Goal: Task Accomplishment & Management: Manage account settings

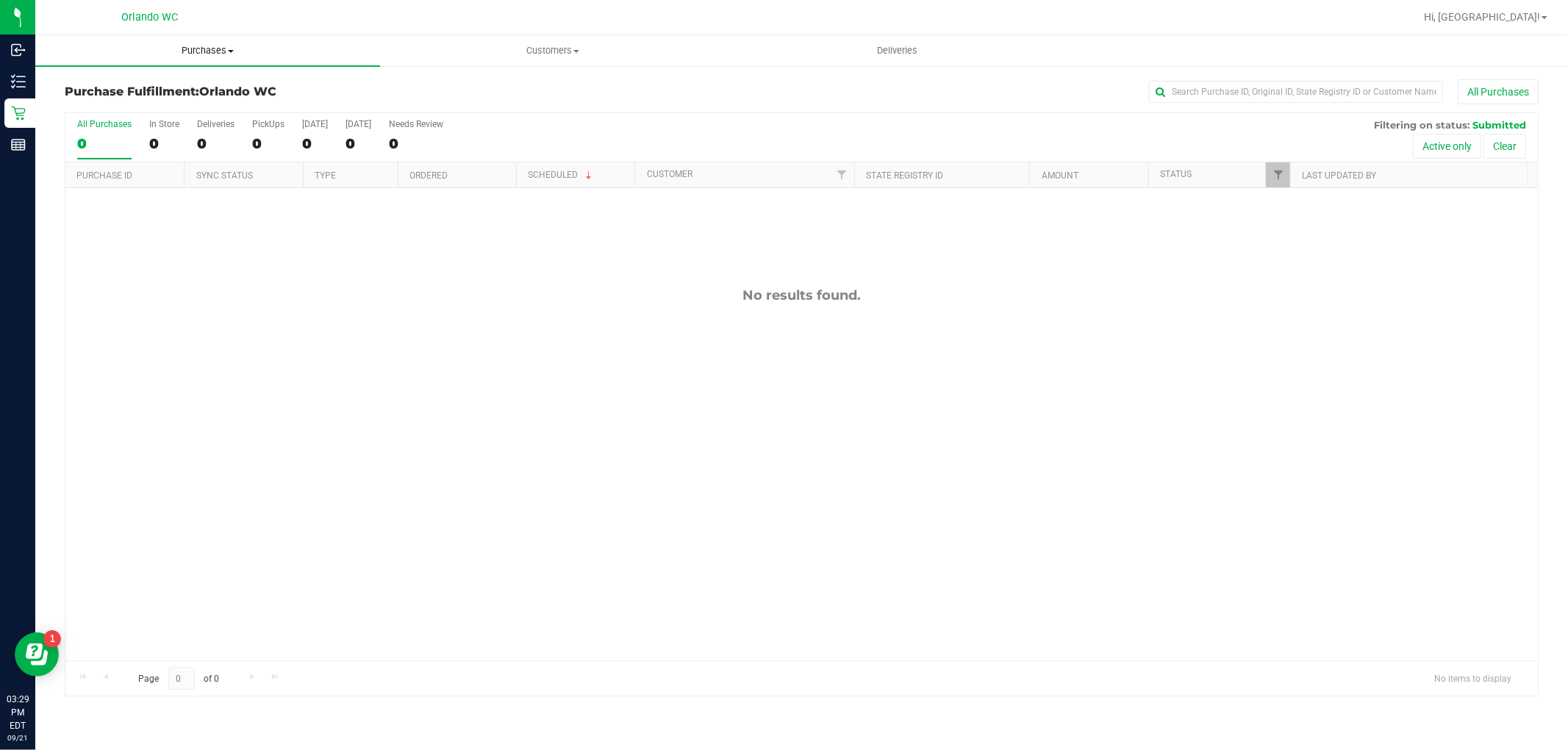
click at [195, 49] on span "Purchases" at bounding box center [207, 51] width 345 height 13
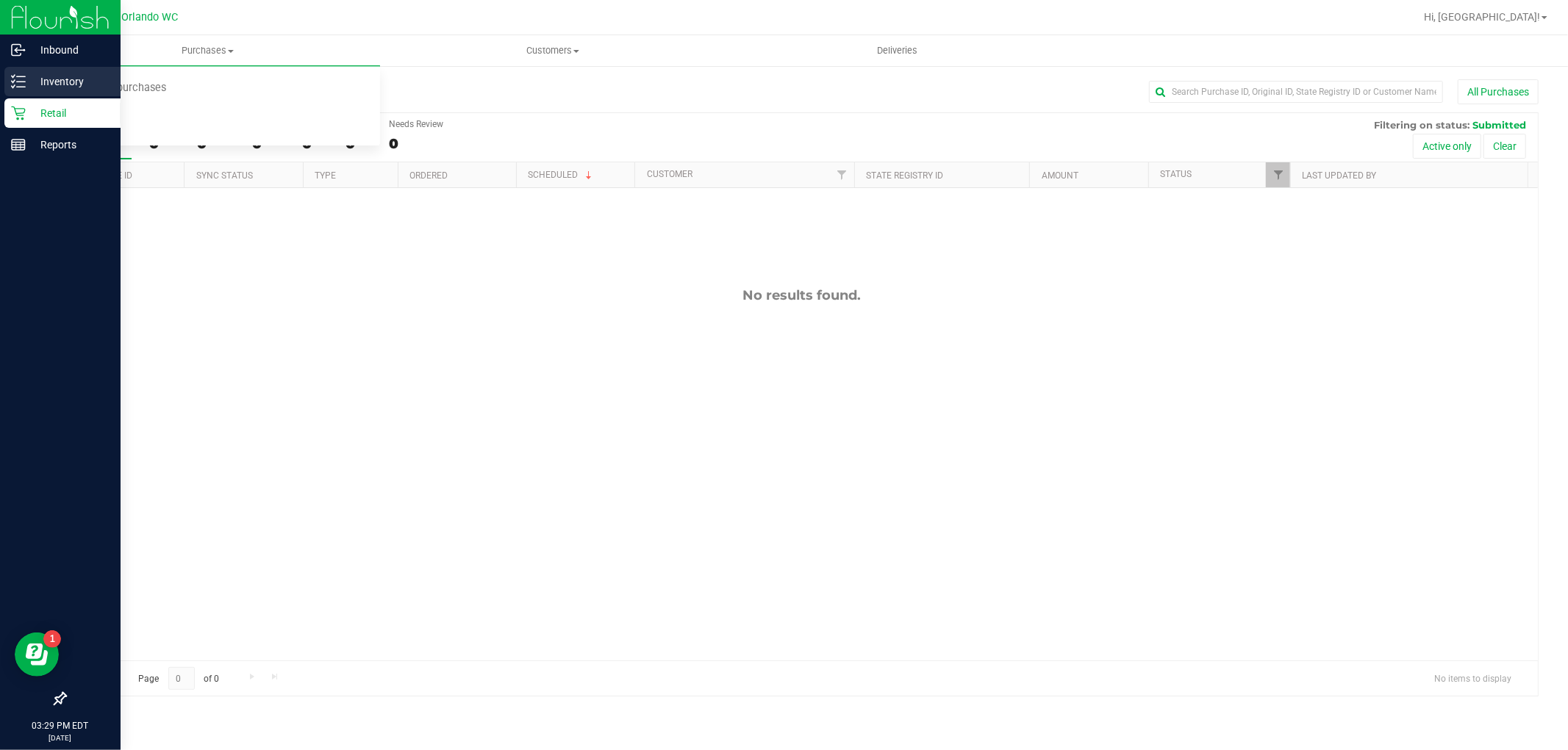
click at [29, 83] on p "Inventory" at bounding box center [70, 82] width 88 height 18
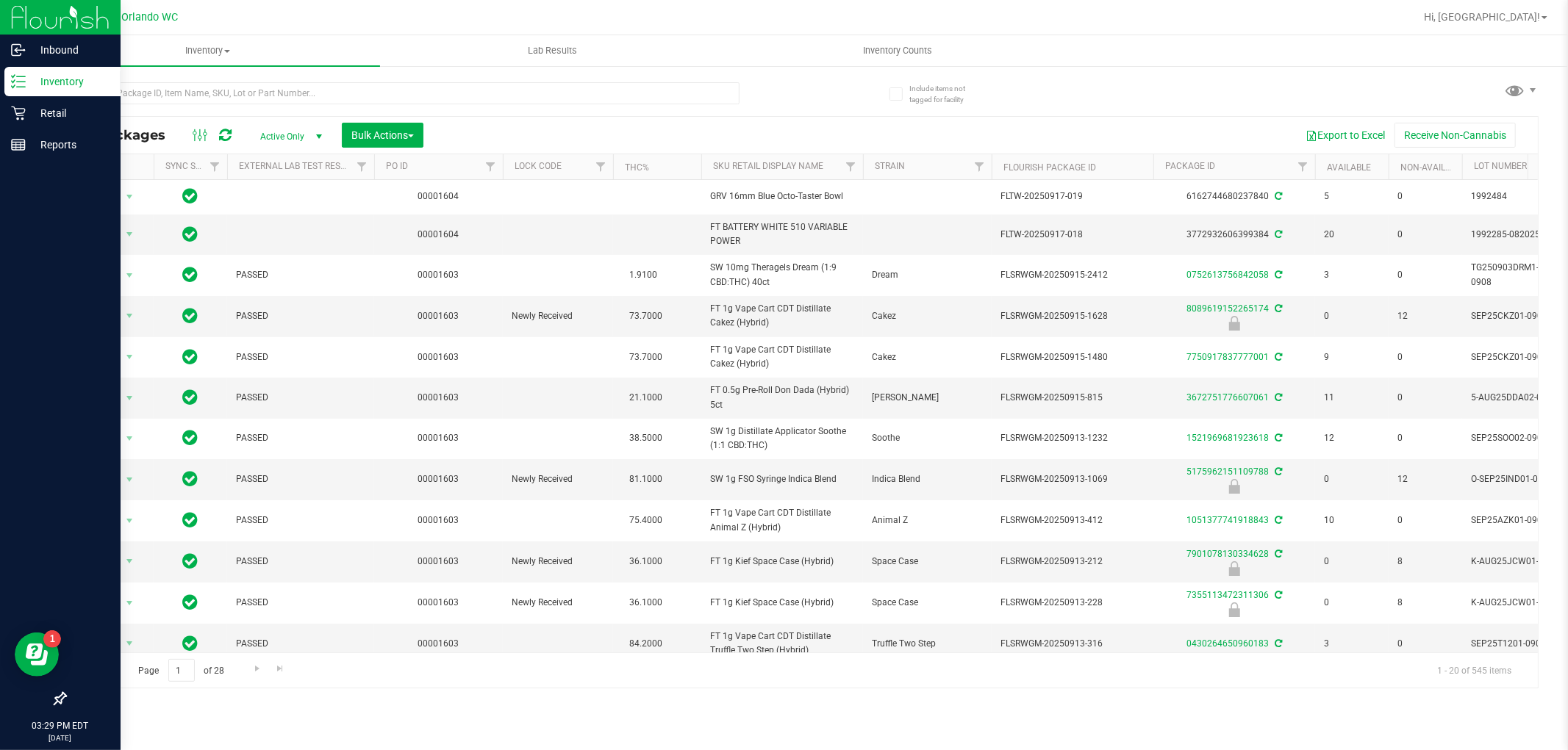
click at [829, 167] on th "Sku Retail Display Name" at bounding box center [782, 166] width 161 height 25
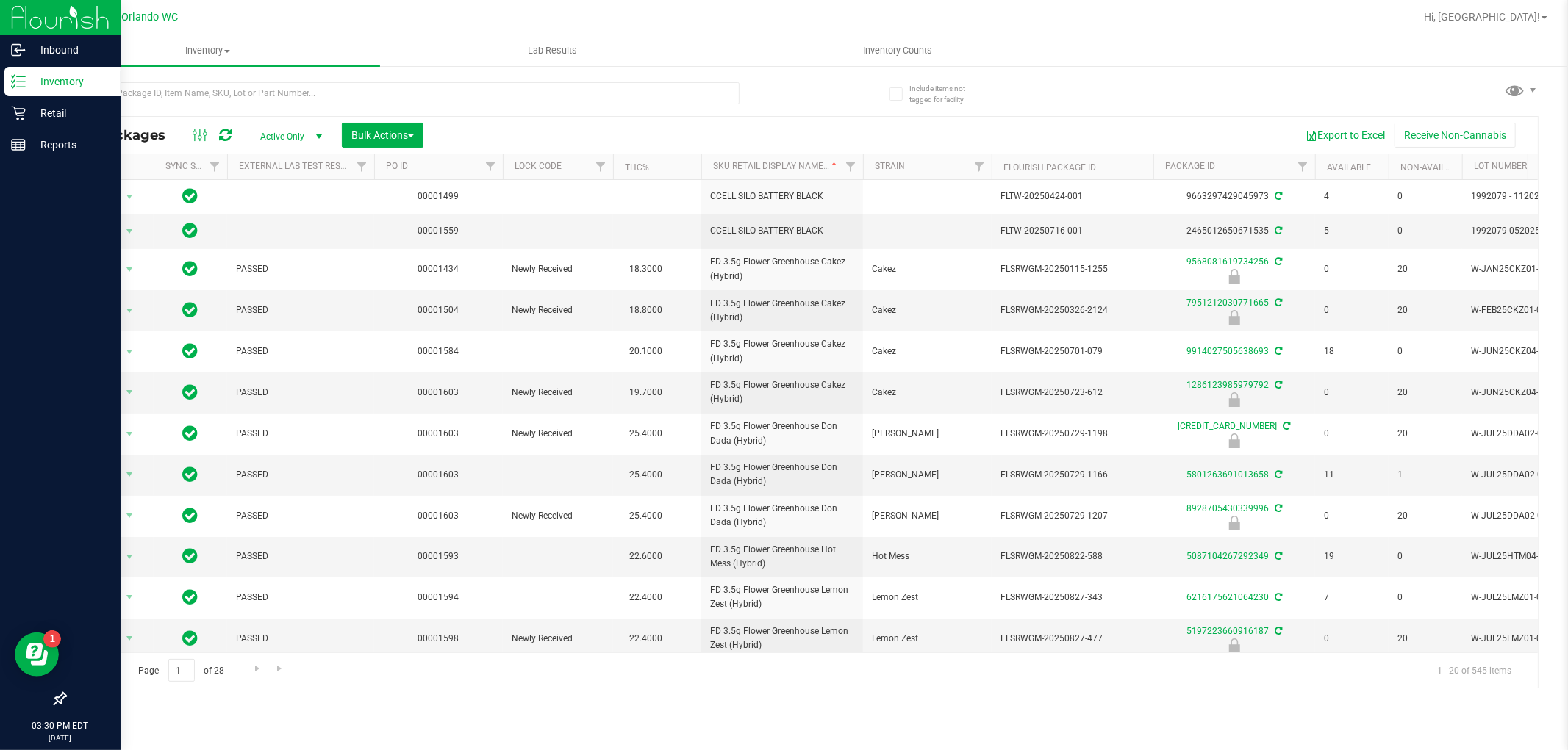
click at [1214, 128] on div "Export to Excel Receive Non-Cannabis" at bounding box center [981, 135] width 1093 height 25
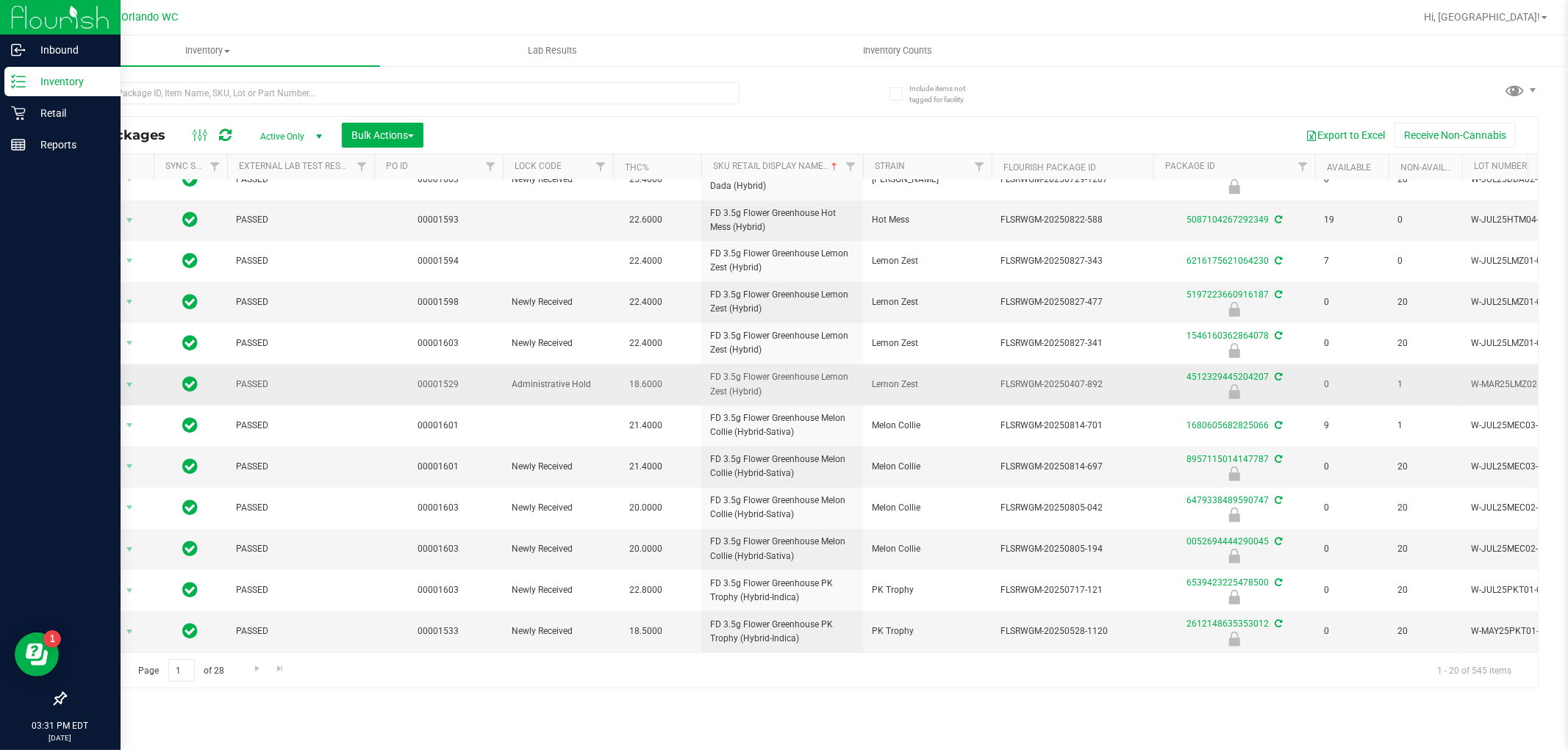
scroll to position [349, 0]
click at [252, 671] on span "Go to the next page" at bounding box center [257, 668] width 11 height 11
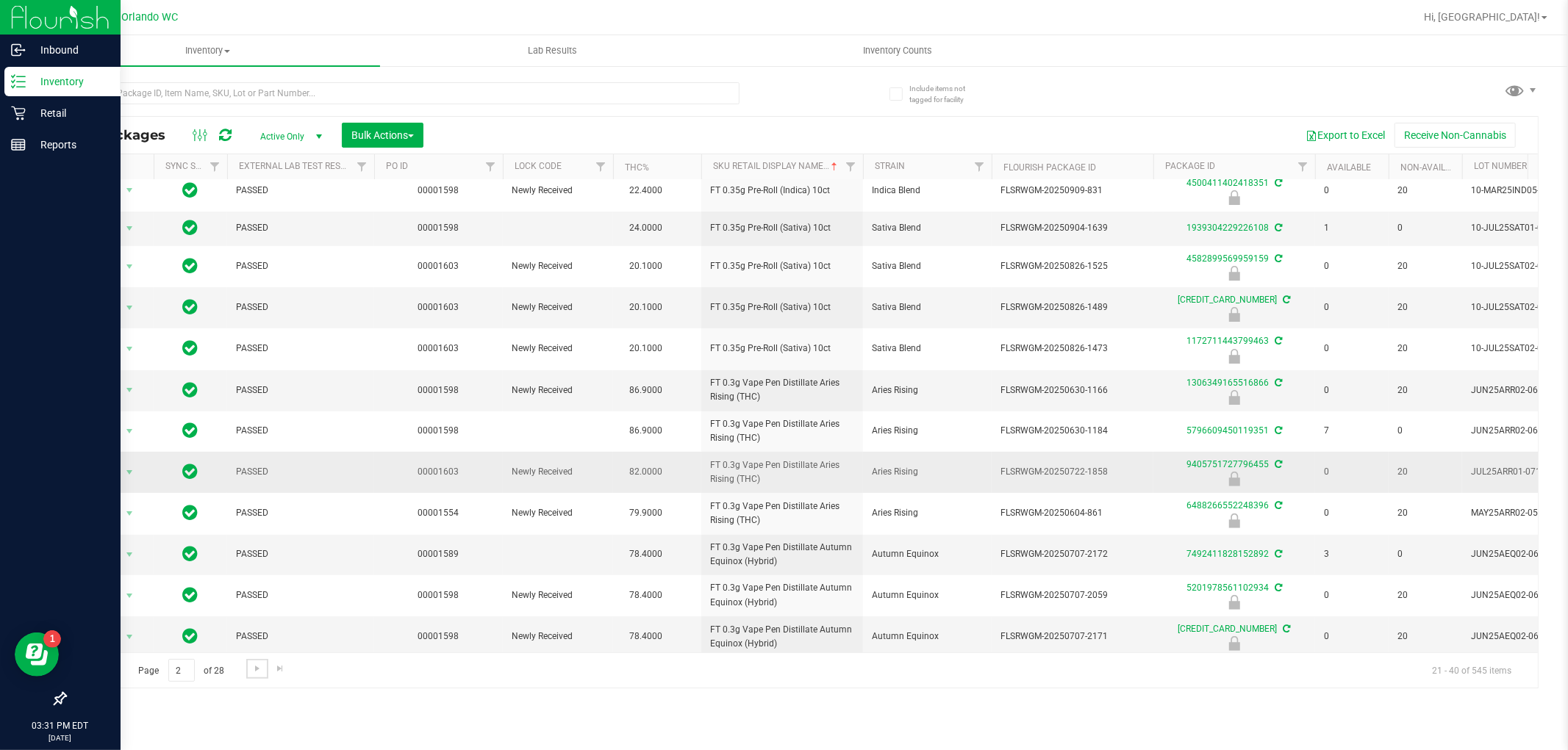
scroll to position [343, 0]
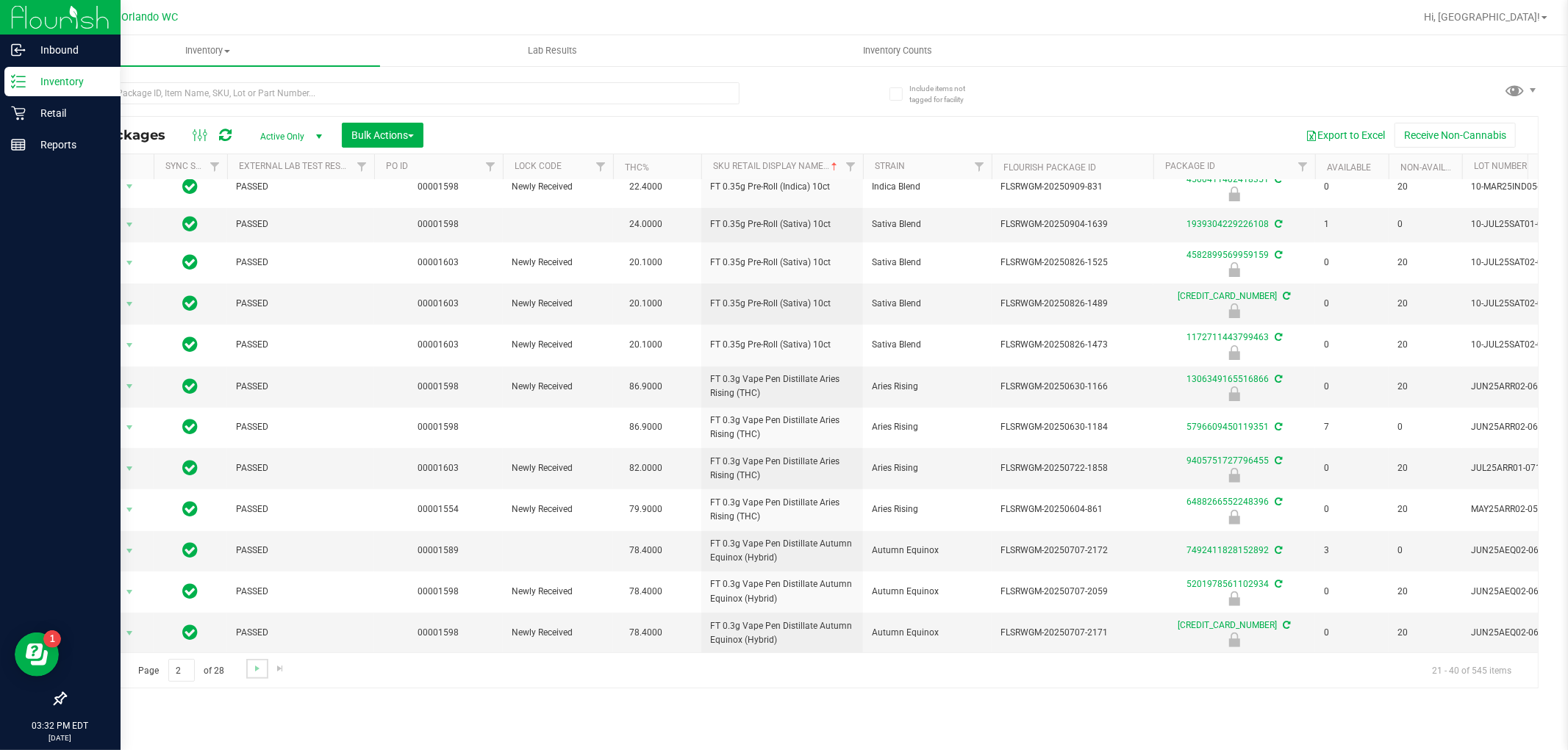
click at [261, 675] on link "Go to the next page" at bounding box center [257, 669] width 21 height 20
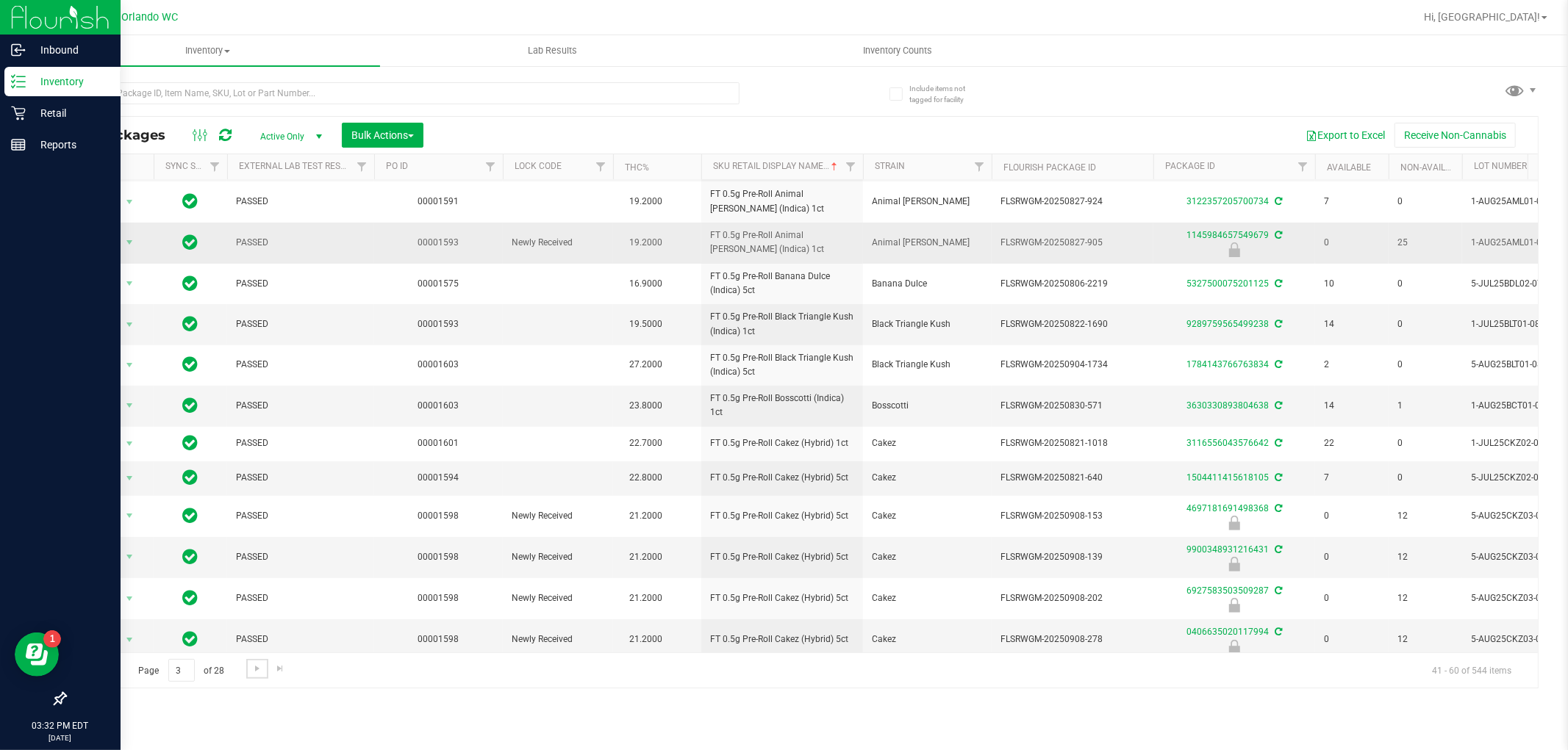
scroll to position [347, 0]
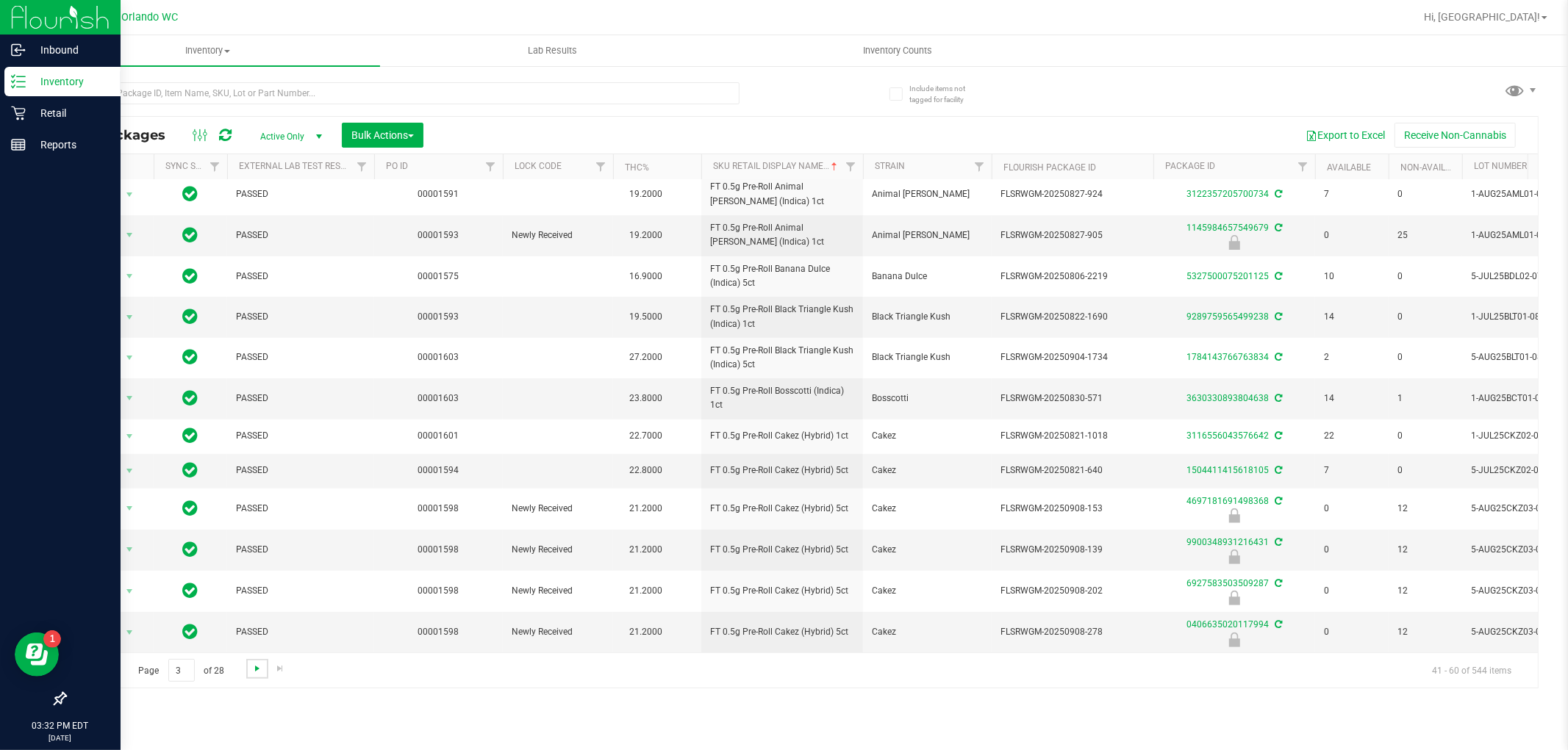
click at [252, 667] on span "Go to the next page" at bounding box center [257, 668] width 11 height 11
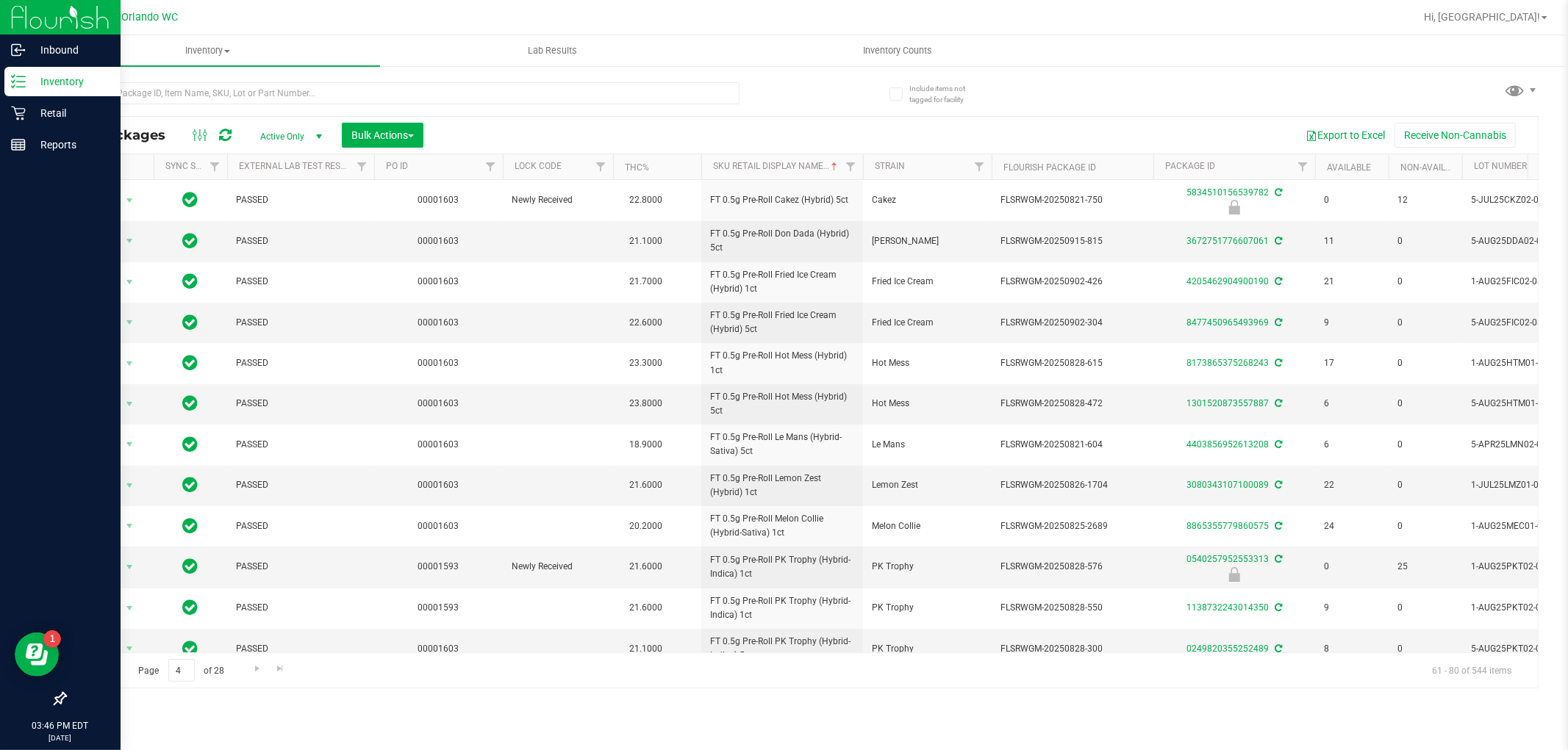
drag, startPoint x: 1122, startPoint y: 251, endPoint x: 757, endPoint y: 105, distance: 393.1
click at [757, 105] on div at bounding box center [433, 92] width 737 height 47
click at [35, 113] on p "Retail" at bounding box center [70, 113] width 88 height 18
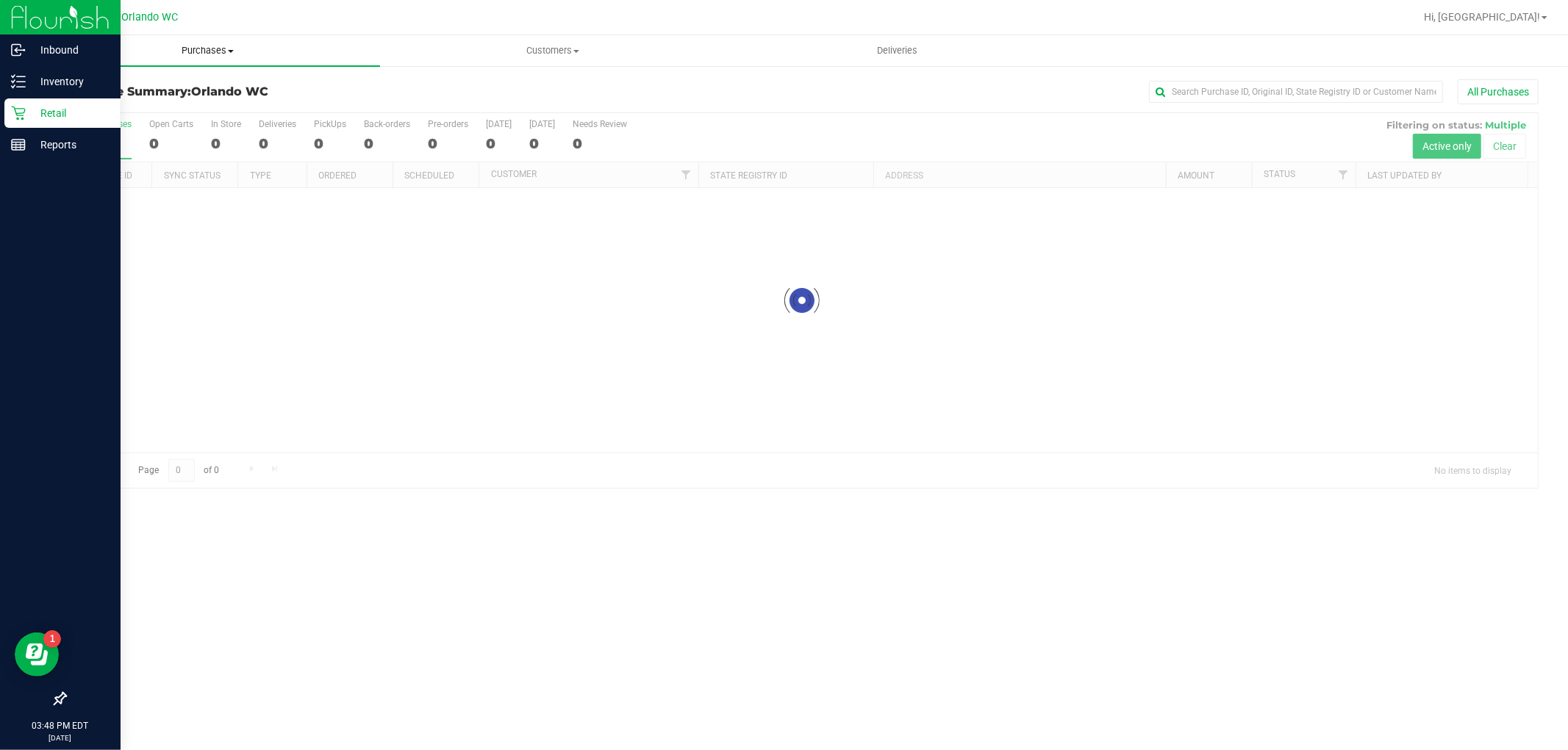
click at [188, 53] on span "Purchases" at bounding box center [207, 51] width 345 height 13
click at [129, 104] on li "Fulfillment" at bounding box center [207, 106] width 345 height 18
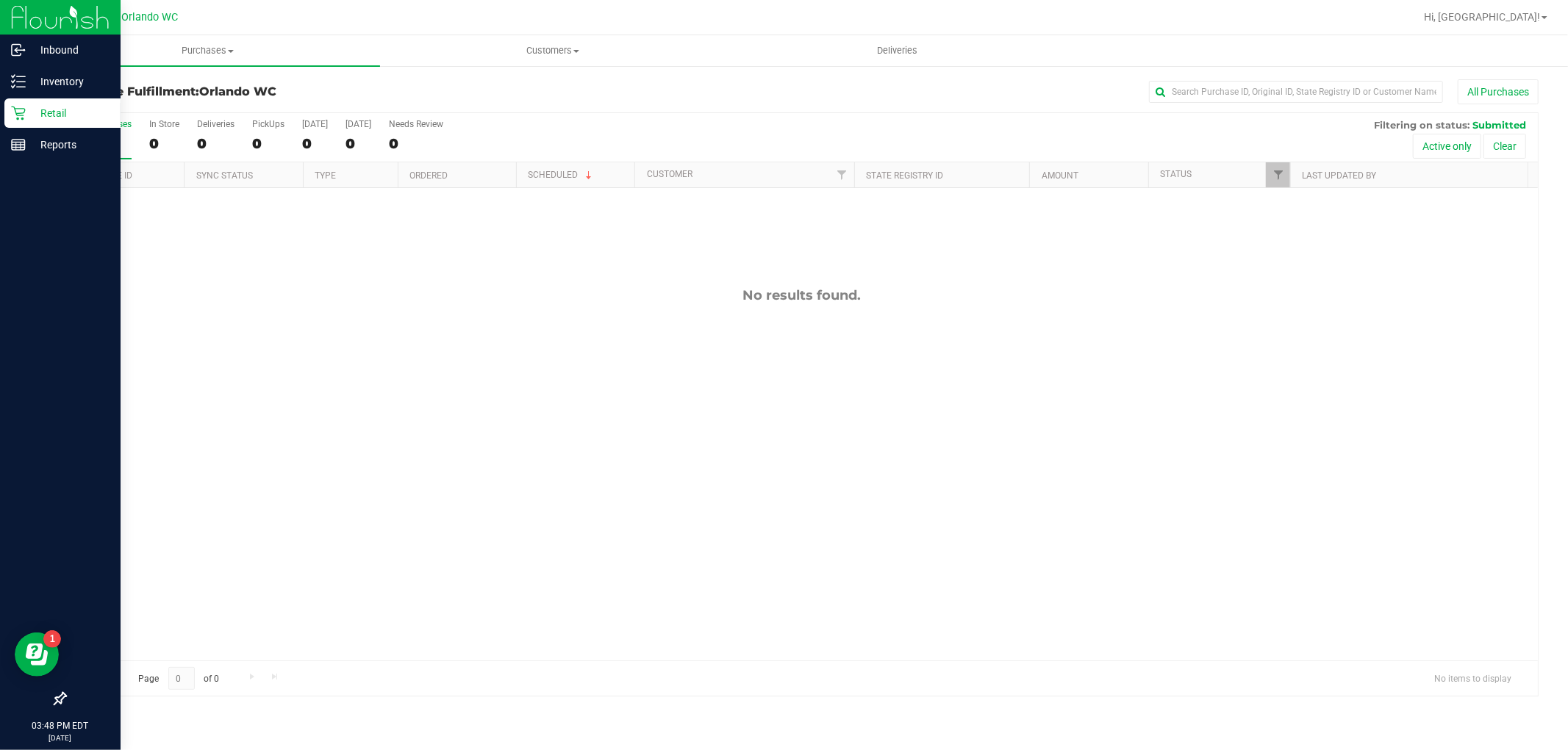
click at [546, 363] on div "No results found." at bounding box center [801, 474] width 1472 height 572
click at [26, 84] on p "Inventory" at bounding box center [70, 82] width 88 height 18
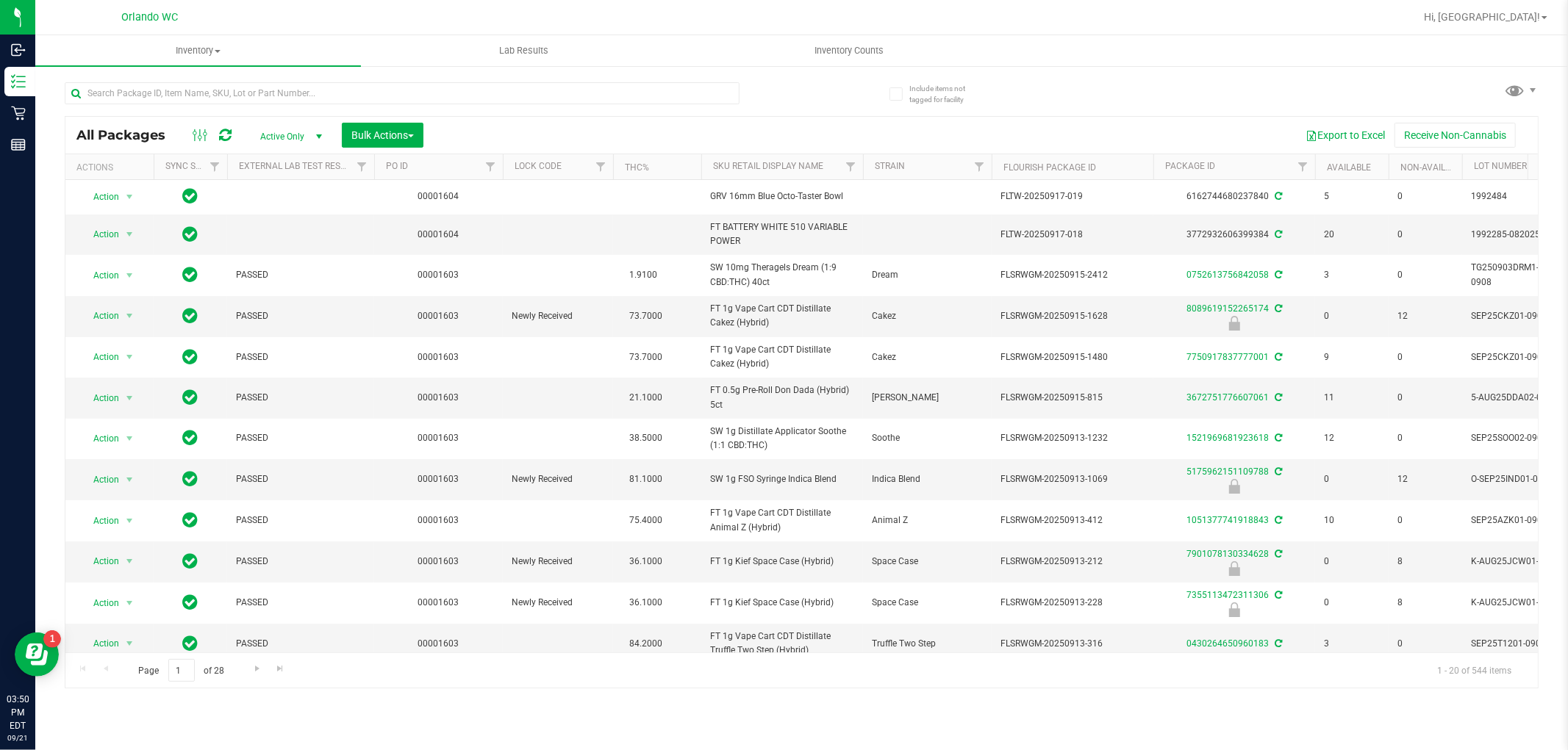
click at [426, 677] on div "Page 1 of 28 1 - 20 of 544 items" at bounding box center [801, 670] width 1472 height 35
click at [325, 97] on input "text" at bounding box center [402, 93] width 675 height 22
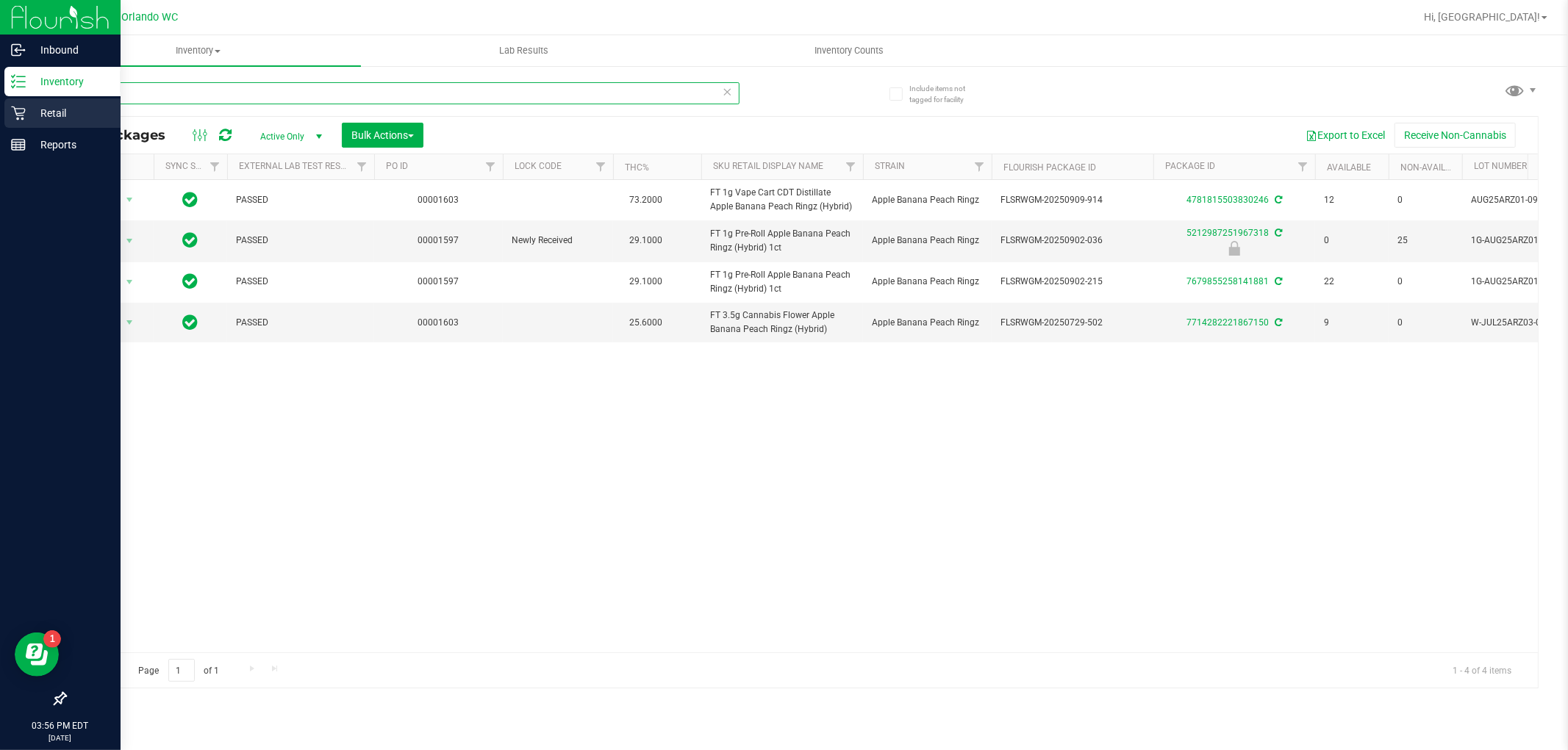
type input "arz"
click at [20, 111] on icon at bounding box center [18, 113] width 15 height 15
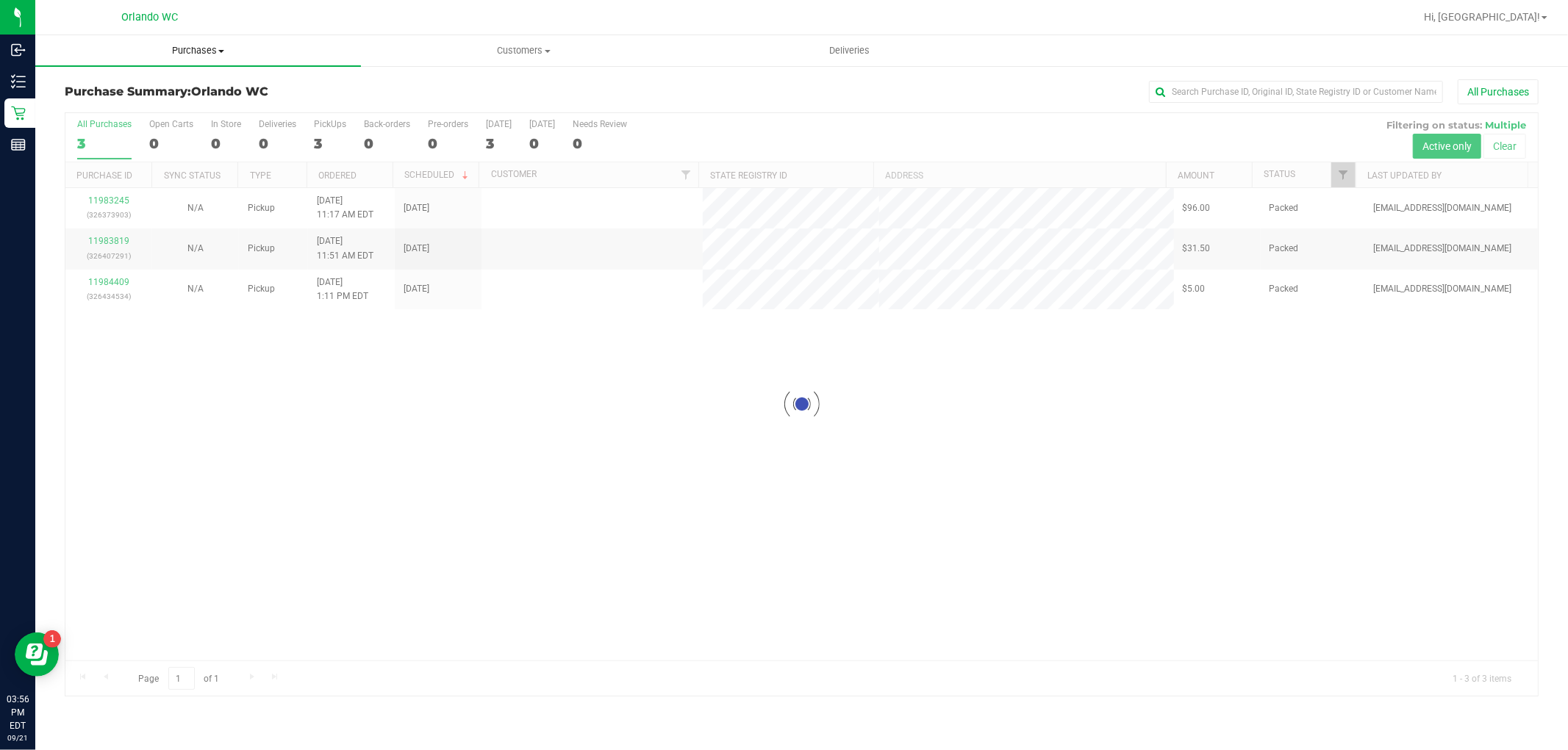
click at [211, 52] on span "Purchases" at bounding box center [198, 51] width 326 height 13
click at [143, 109] on li "Fulfillment" at bounding box center [198, 106] width 326 height 18
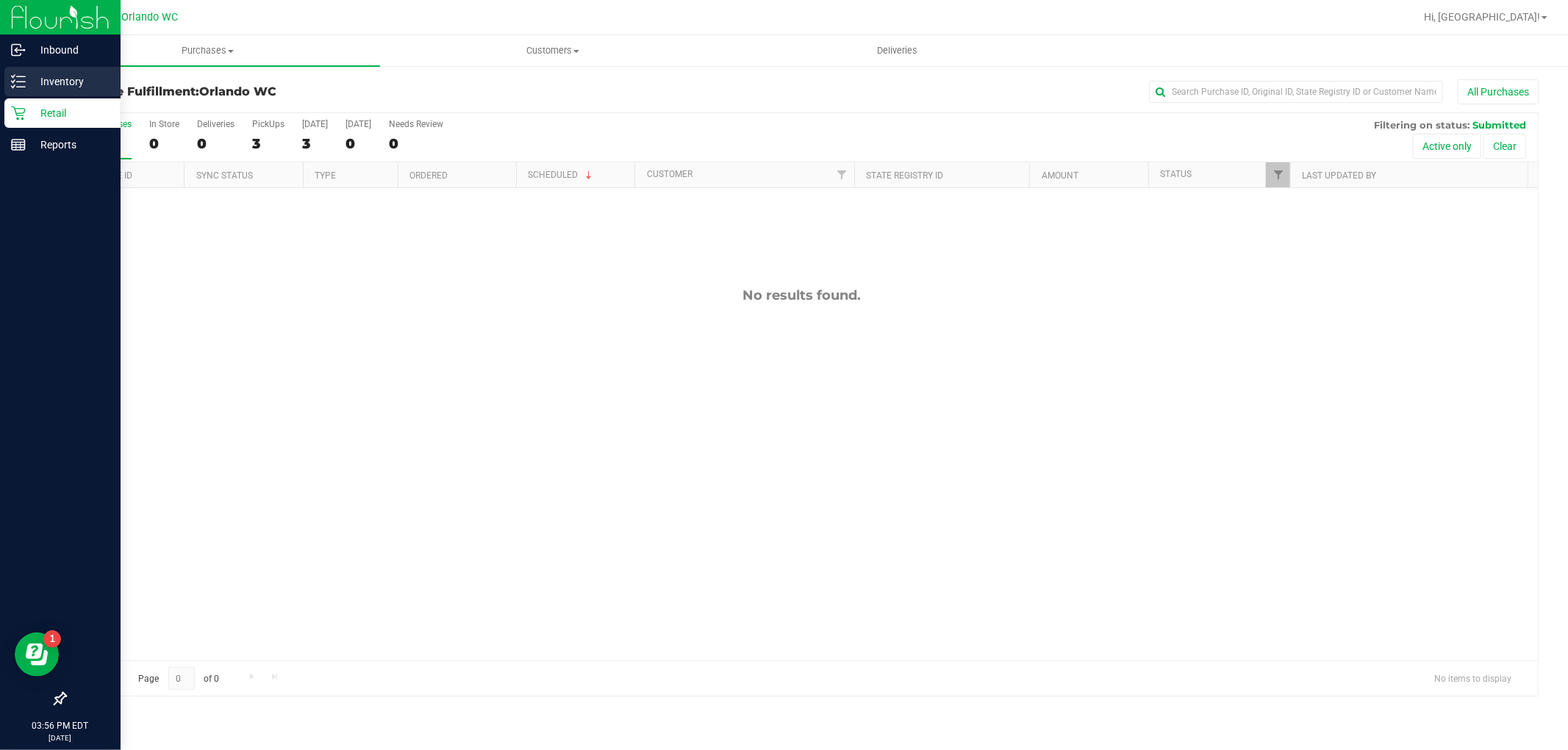
click at [31, 75] on p "Inventory" at bounding box center [70, 82] width 88 height 18
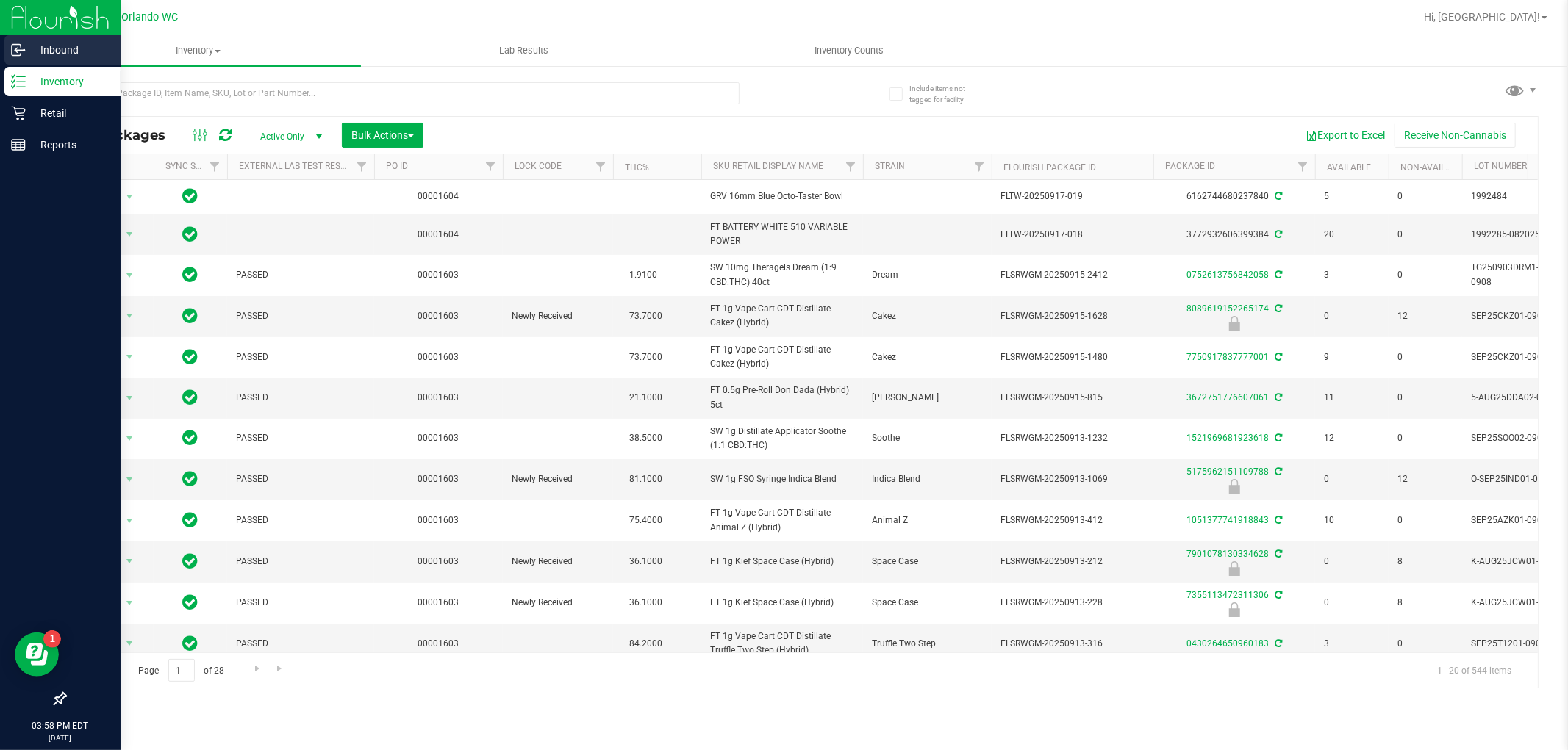
click at [81, 41] on p "Inbound" at bounding box center [70, 50] width 88 height 18
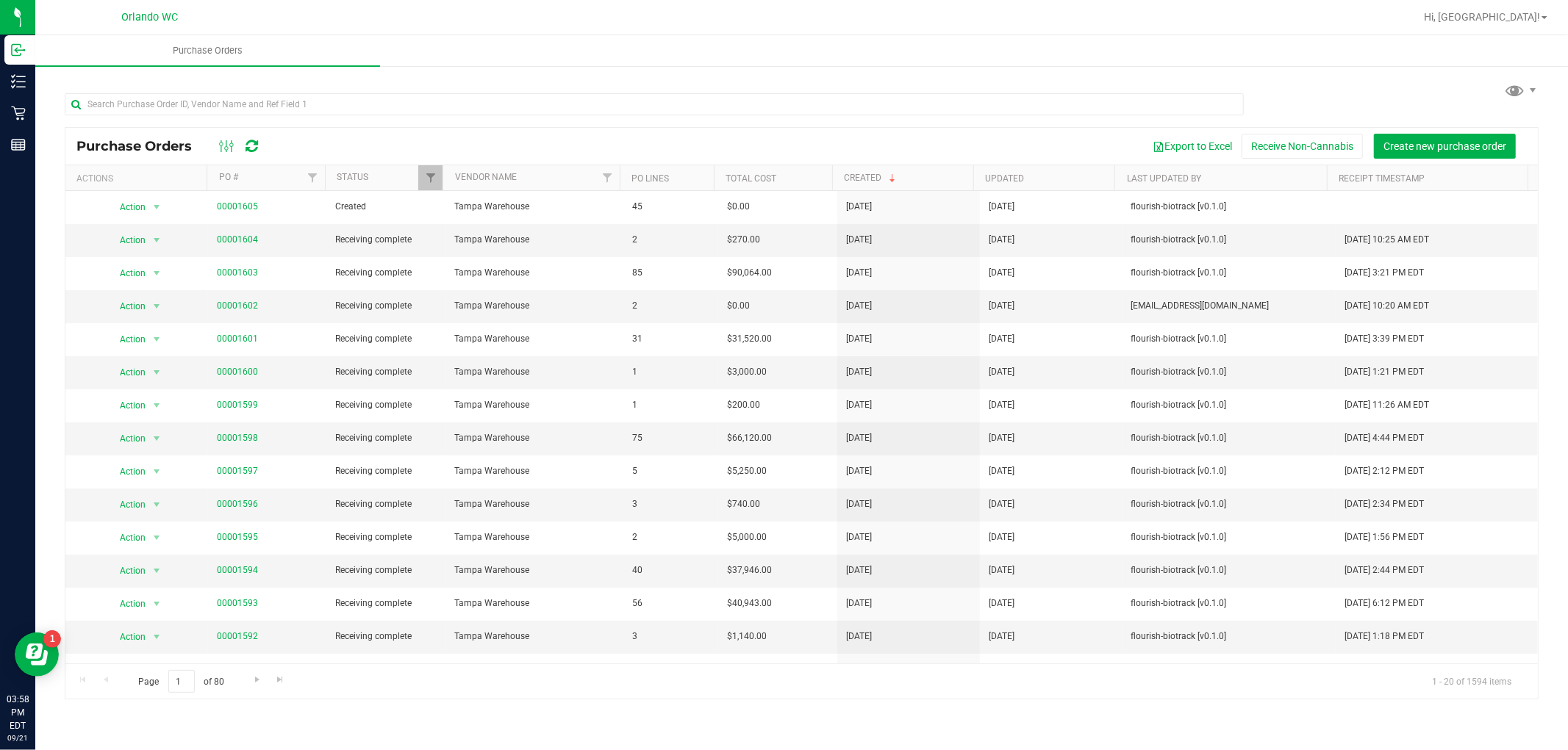
click at [539, 133] on div "Export to Excel Receive Non-Cannabis Create new purchase order" at bounding box center [900, 146] width 1253 height 25
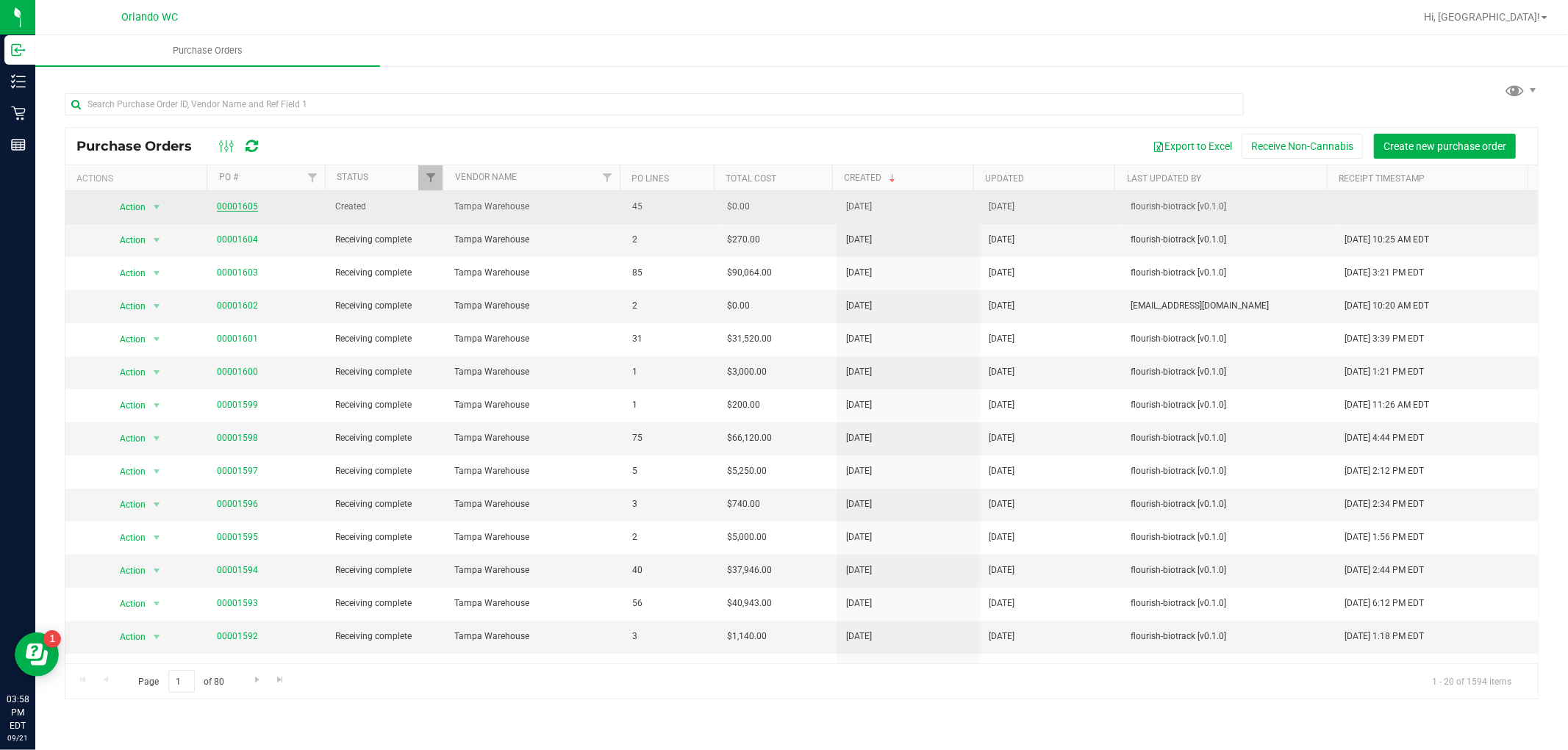
click at [252, 206] on link "00001605" at bounding box center [238, 206] width 41 height 11
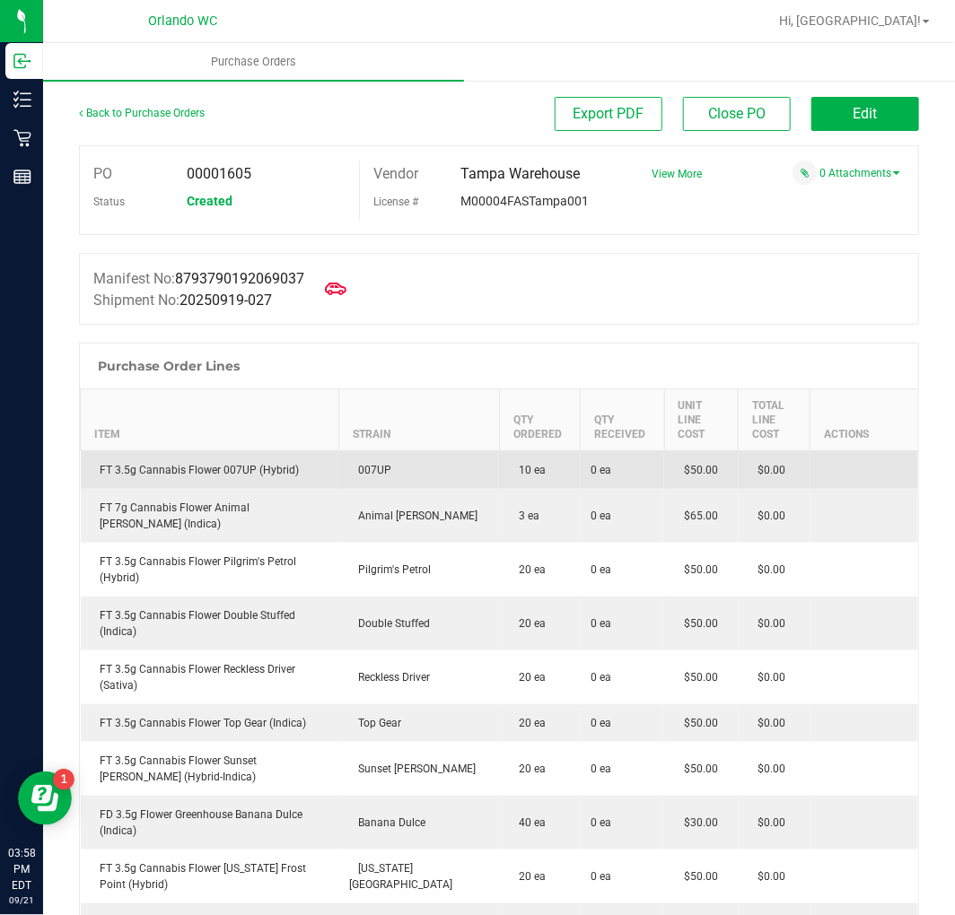
click at [260, 469] on div "FT 3.5g Cannabis Flower 007UP (Hybrid)" at bounding box center [210, 470] width 237 height 16
copy div "FT 3.5g Cannabis Flower 007UP (Hybrid)"
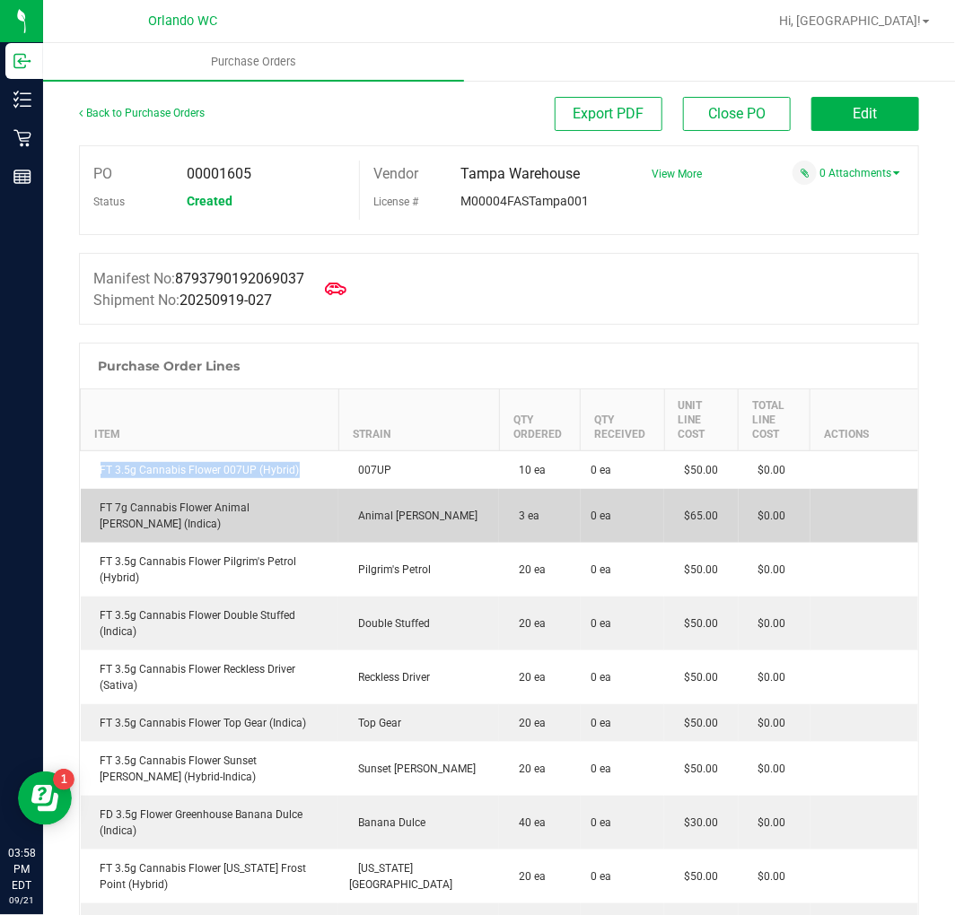
click at [275, 510] on div "FT 7g Cannabis Flower Animal [PERSON_NAME] (Indica)" at bounding box center [210, 516] width 237 height 32
copy div "FT 7g Cannabis Flower Animal [PERSON_NAME] (Indica)"
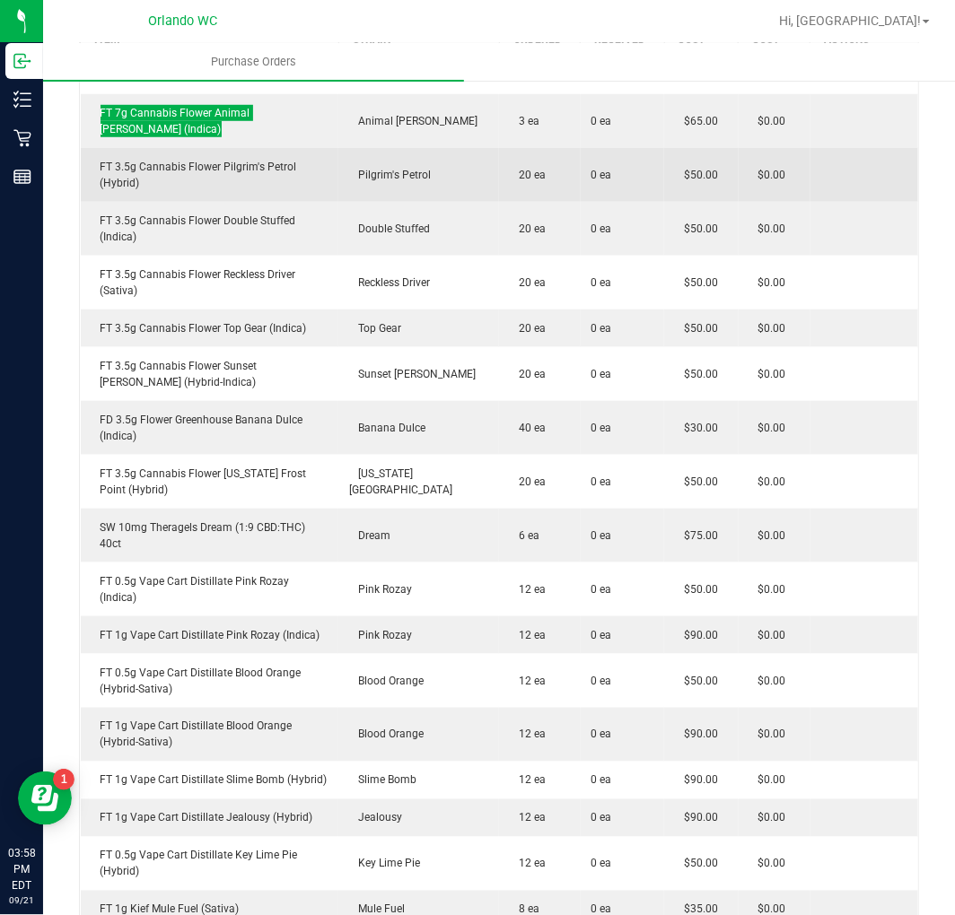
scroll to position [398, 0]
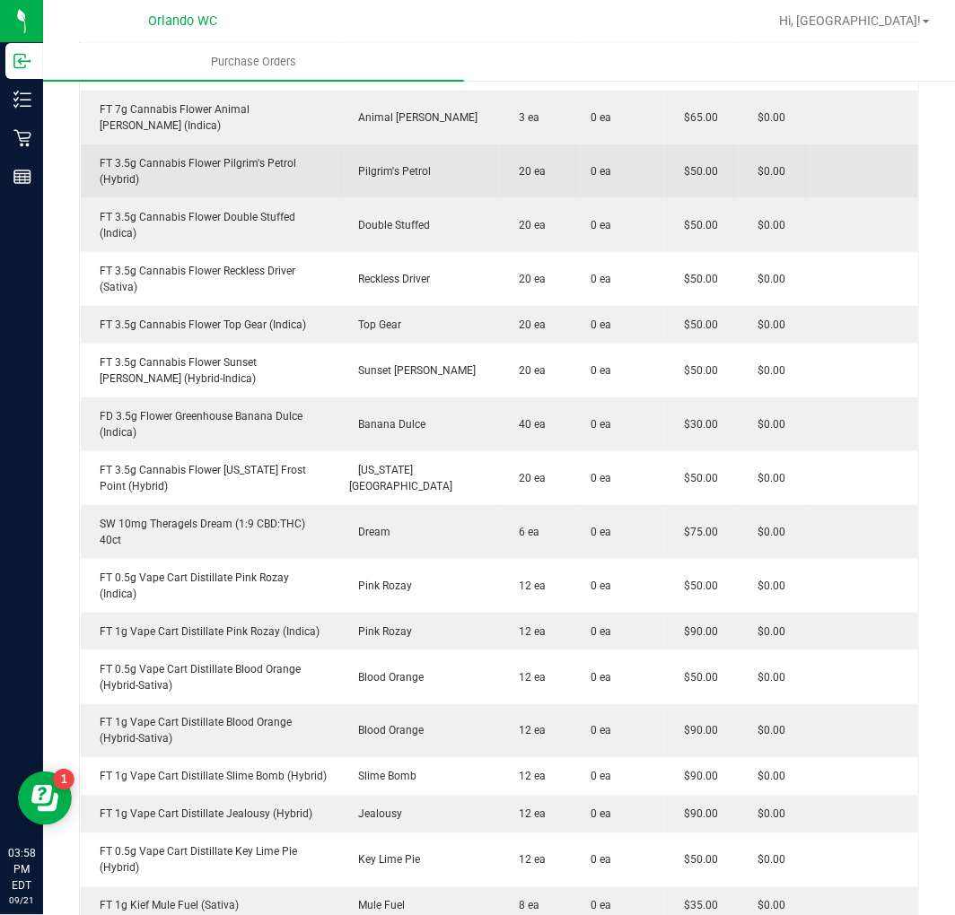
click at [138, 160] on div "FT 3.5g Cannabis Flower Pilgrim's Petrol (Hybrid)" at bounding box center [210, 171] width 237 height 32
copy div "FT 3.5g Cannabis Flower Pilgrim's Petrol (Hybrid)"
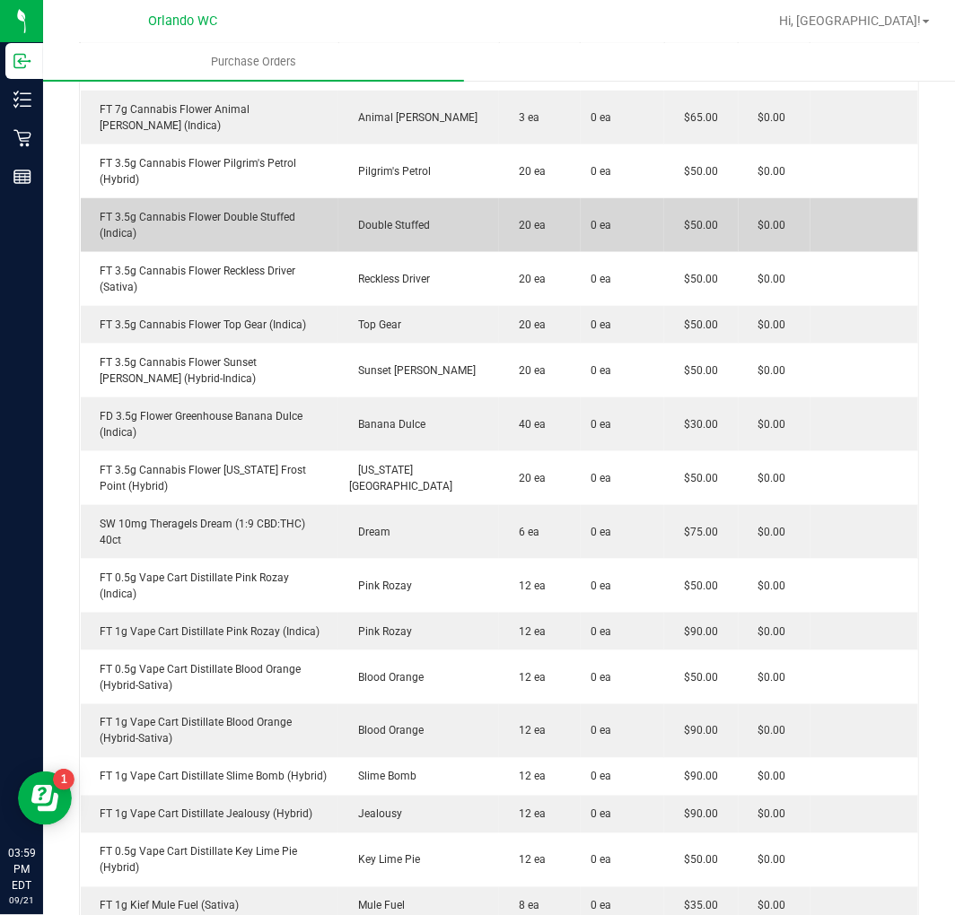
click at [207, 209] on div "FT 3.5g Cannabis Flower Double Stuffed (Indica)" at bounding box center [210, 225] width 237 height 32
copy div "FT 3.5g Cannabis Flower Double Stuffed (Indica)"
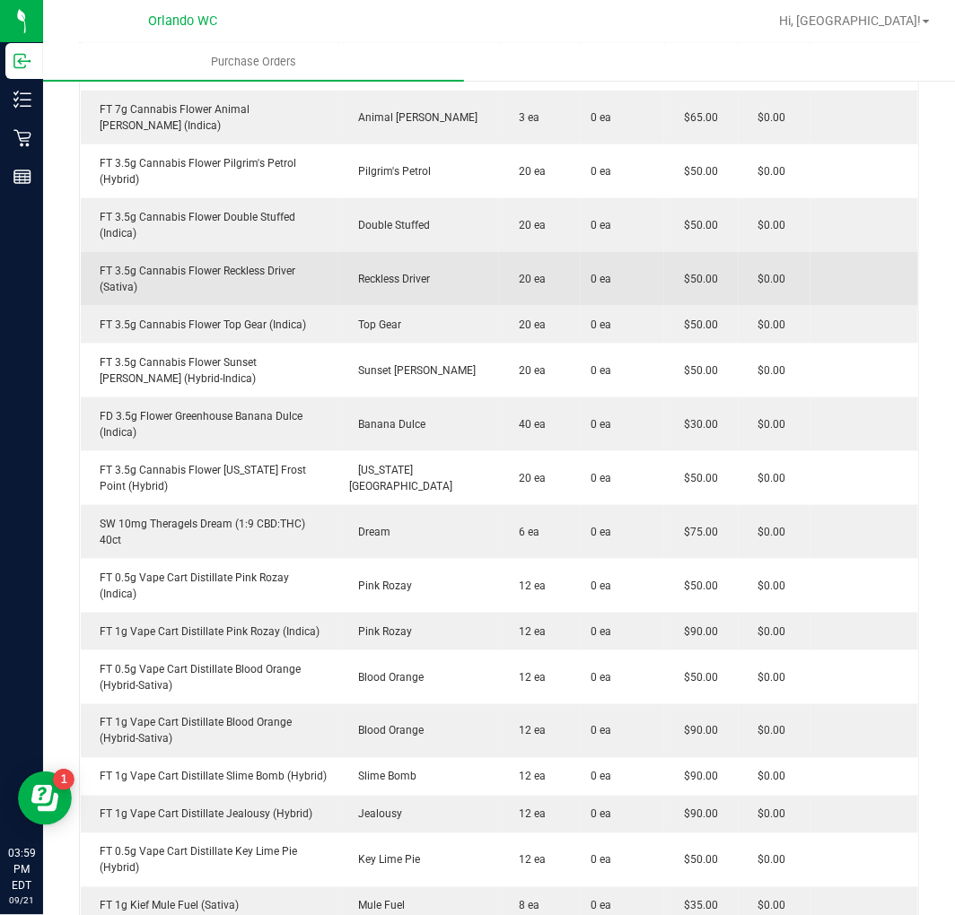
click at [246, 263] on div "FT 3.5g Cannabis Flower Reckless Driver (Sativa)" at bounding box center [210, 279] width 237 height 32
copy div "FT 3.5g Cannabis Flower Reckless Driver (Sativa)"
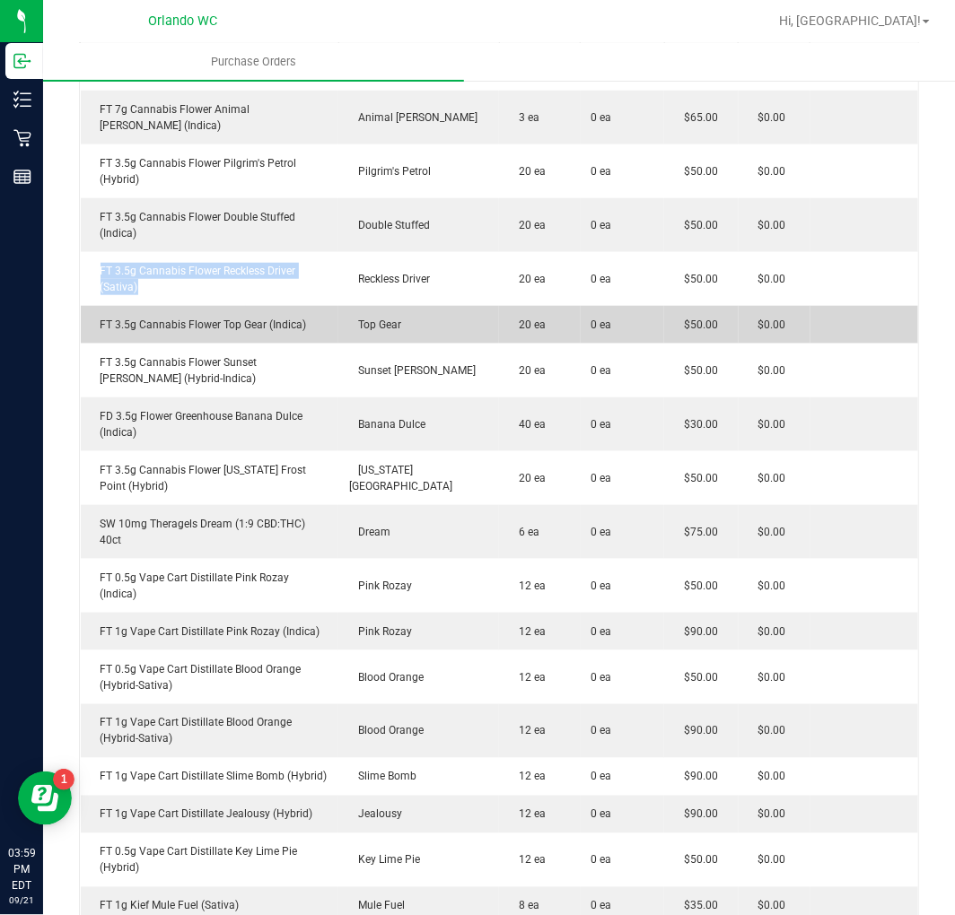
click at [261, 317] on div "FT 3.5g Cannabis Flower Top Gear (Indica)" at bounding box center [210, 325] width 237 height 16
copy div "FT 3.5g Cannabis Flower Top Gear (Indica)"
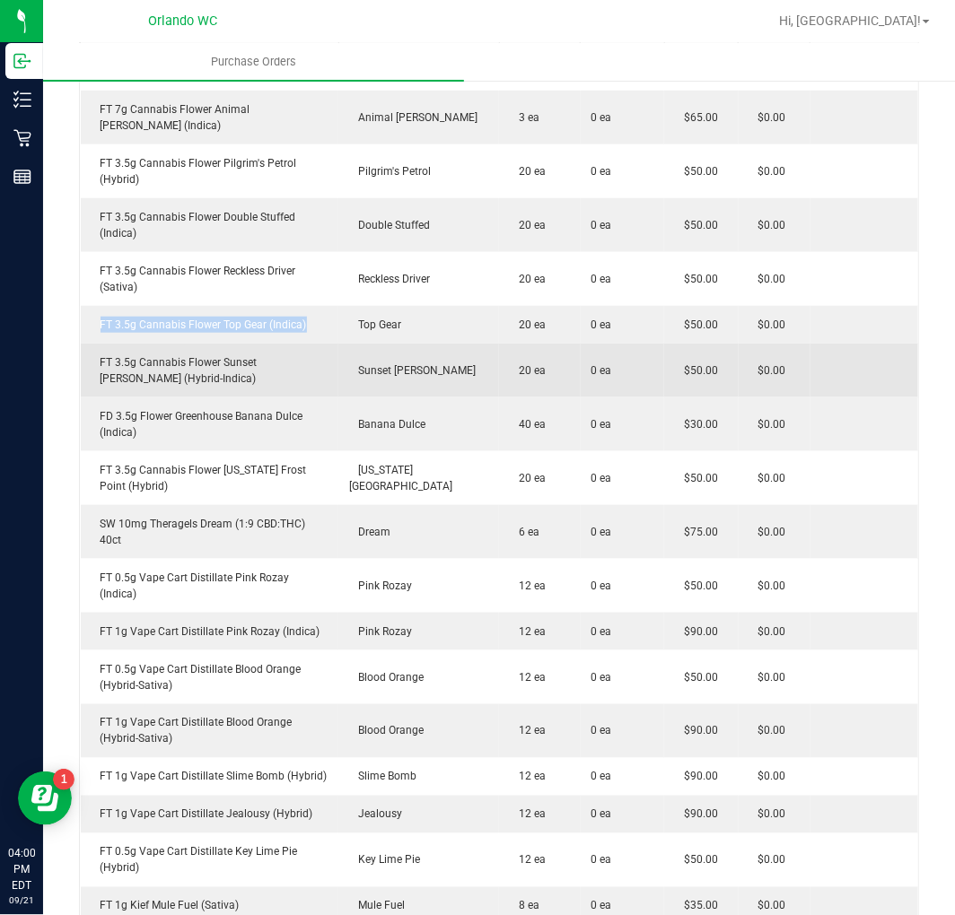
click at [284, 354] on div "FT 3.5g Cannabis Flower Sunset [PERSON_NAME] (Hybrid-Indica)" at bounding box center [210, 370] width 237 height 32
copy div "FT 3.5g Cannabis Flower Sunset [PERSON_NAME] (Hybrid-Indica)"
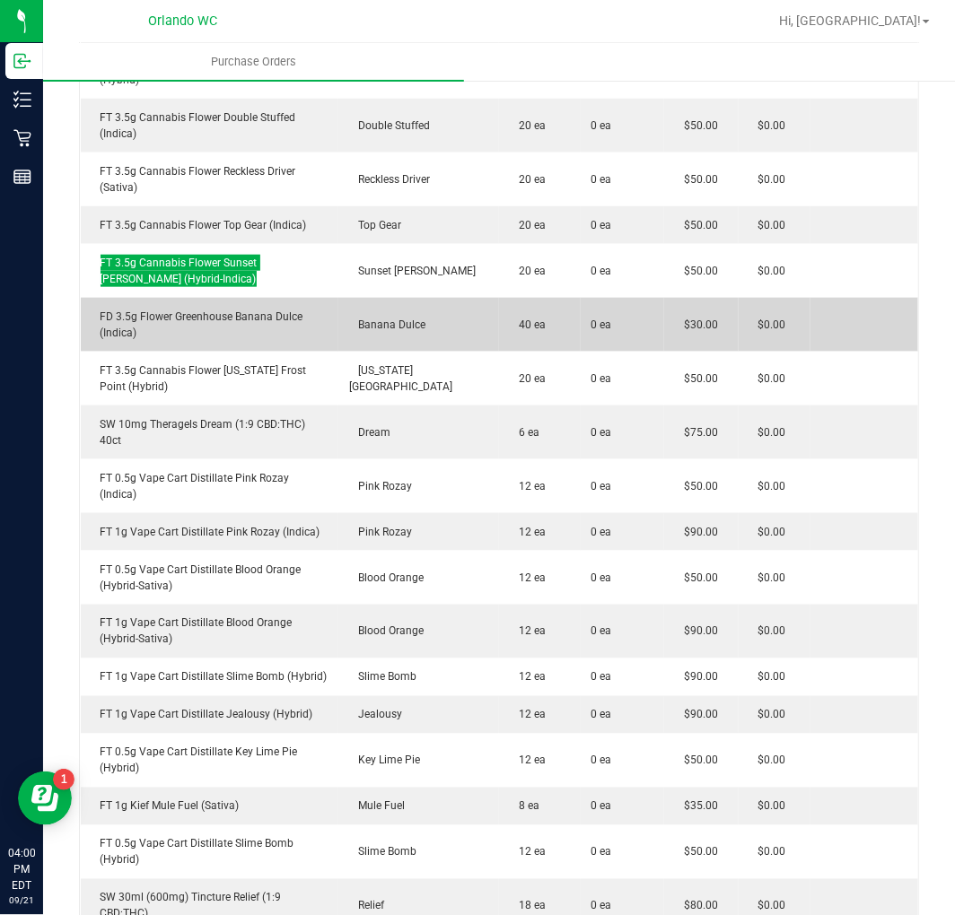
scroll to position [598, 0]
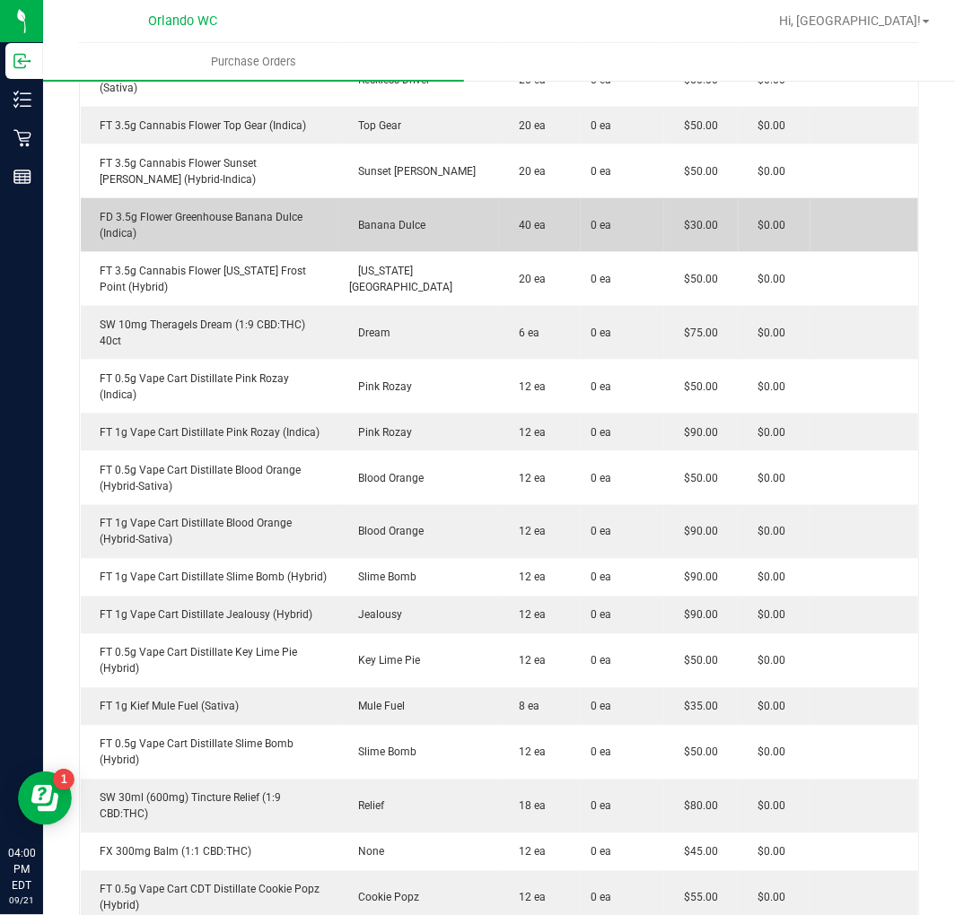
click at [225, 209] on div "FD 3.5g Flower Greenhouse Banana Dulce (Indica)" at bounding box center [210, 225] width 237 height 32
copy div "FD 3.5g Flower Greenhouse Banana Dulce (Indica)"
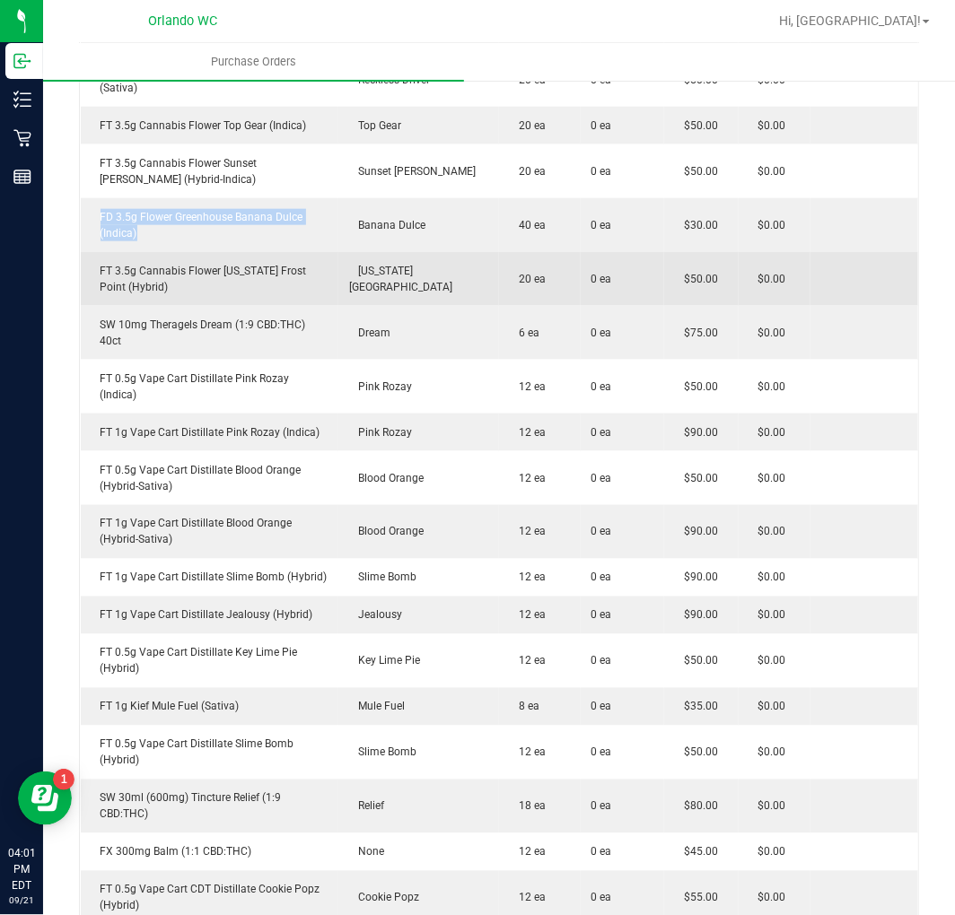
click at [256, 263] on div "FT 3.5g Cannabis Flower [US_STATE] Frost Point (Hybrid)" at bounding box center [210, 279] width 237 height 32
copy div "FT 3.5g Cannabis Flower [US_STATE] Frost Point (Hybrid)"
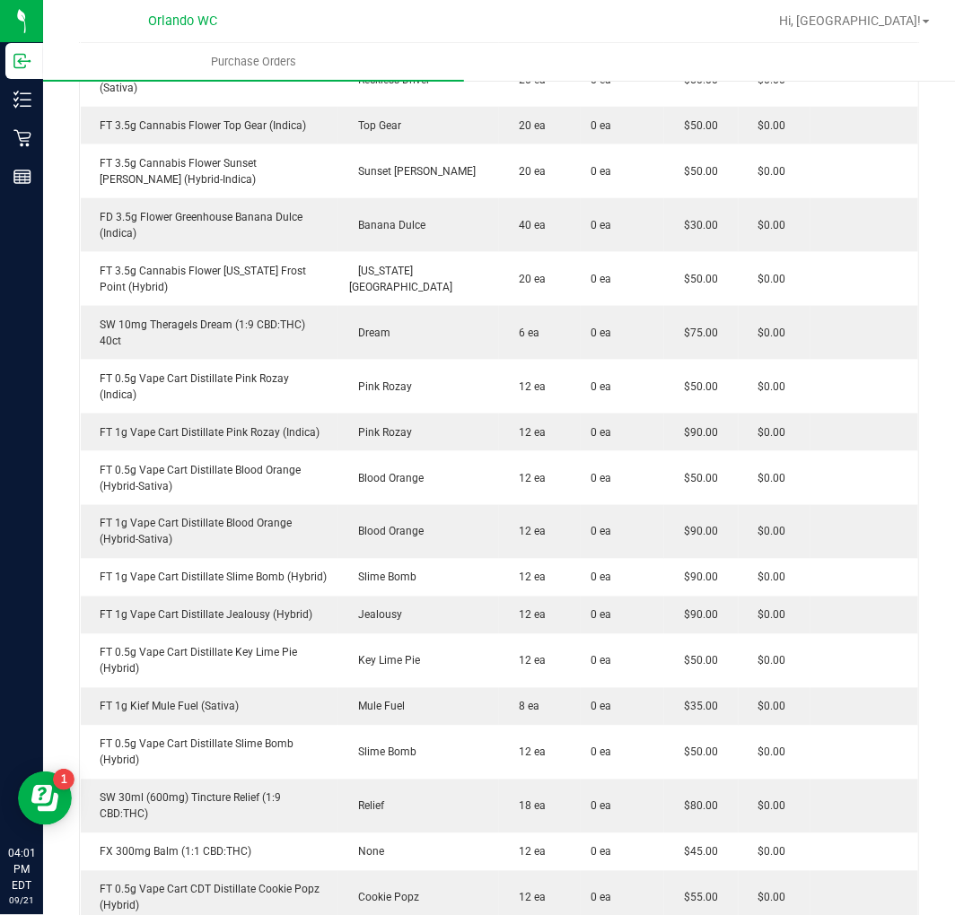
click at [938, 124] on div "Back to Purchase Orders Export PDF Close PO Edit PO 00001605 Status Created Ven…" at bounding box center [499, 898] width 912 height 2835
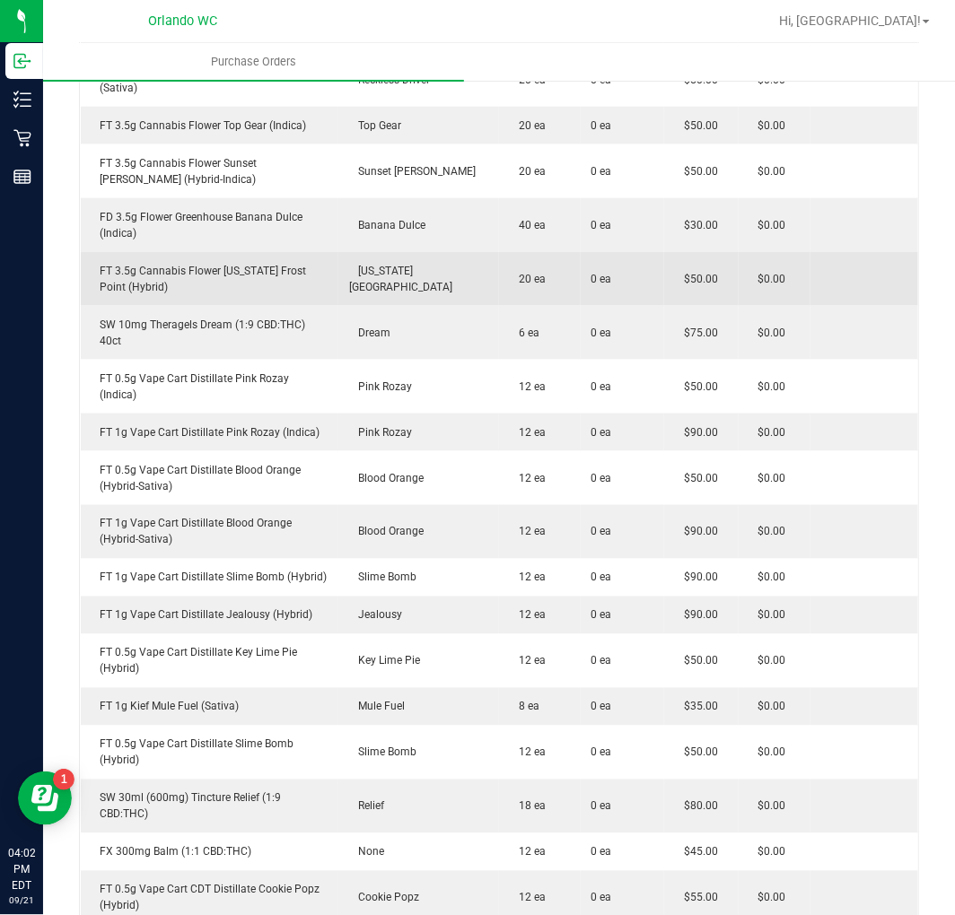
scroll to position [697, 0]
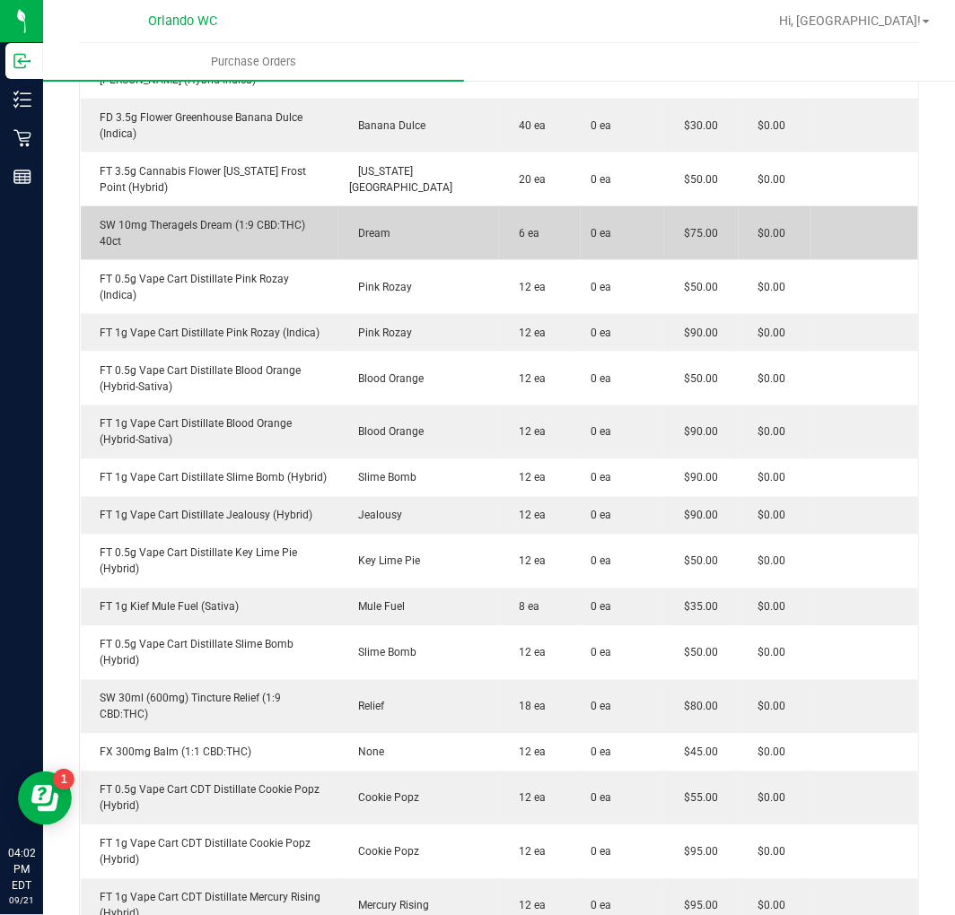
click at [211, 217] on div "SW 10mg Theragels Dream (1:9 CBD:THC) 40ct" at bounding box center [210, 233] width 237 height 32
copy div "SW 10mg Theragels Dream (1:9 CBD:THC) 40ct"
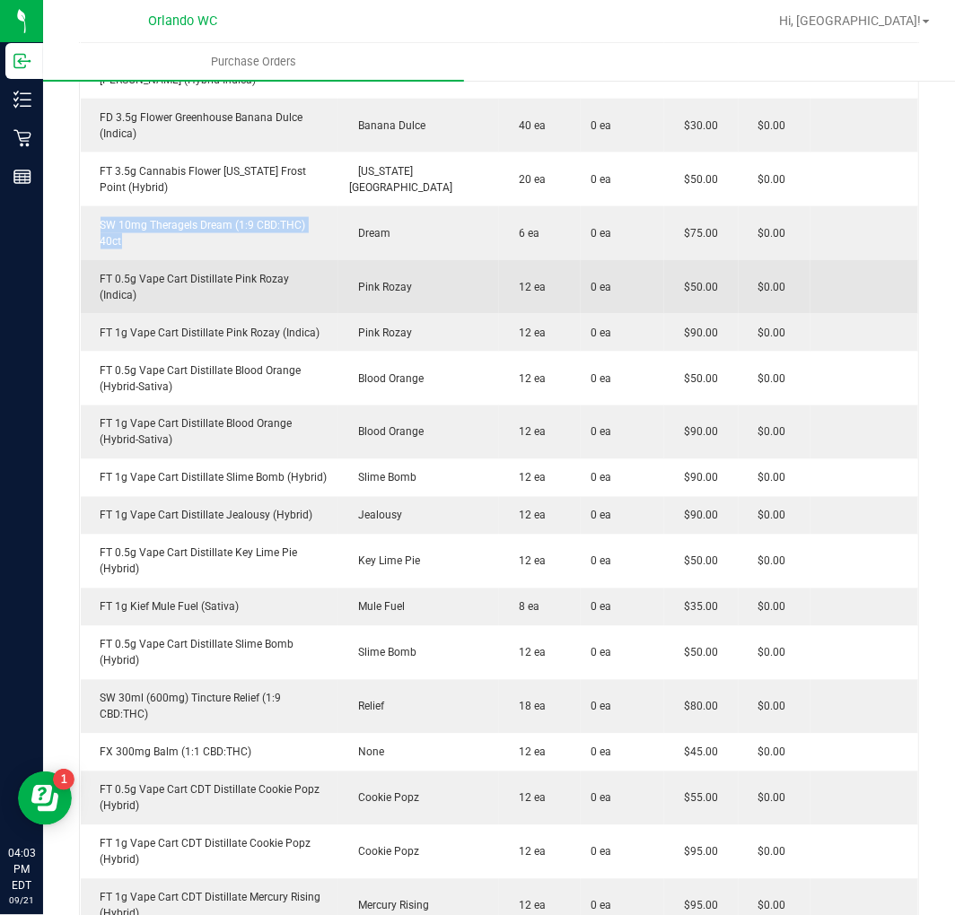
click at [262, 271] on div "FT 0.5g Vape Cart Distillate Pink Rozay (Indica)" at bounding box center [210, 287] width 237 height 32
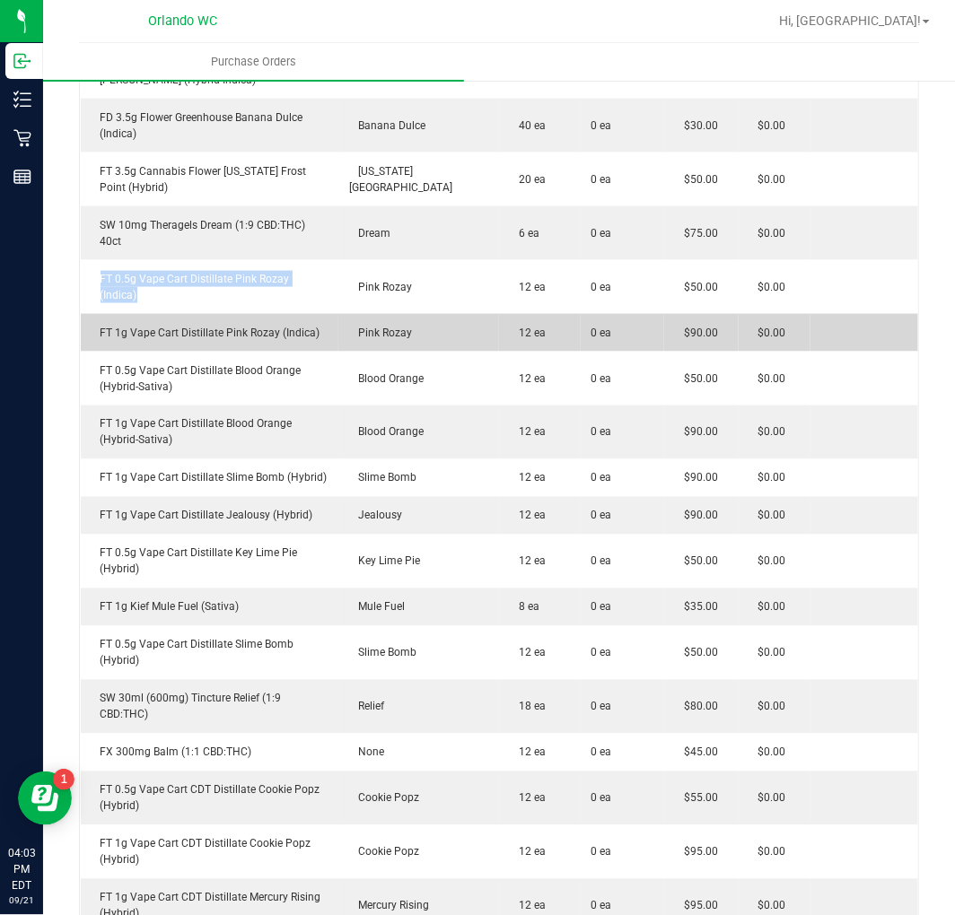
click at [238, 325] on div "FT 1g Vape Cart Distillate Pink Rozay (Indica)" at bounding box center [210, 333] width 237 height 16
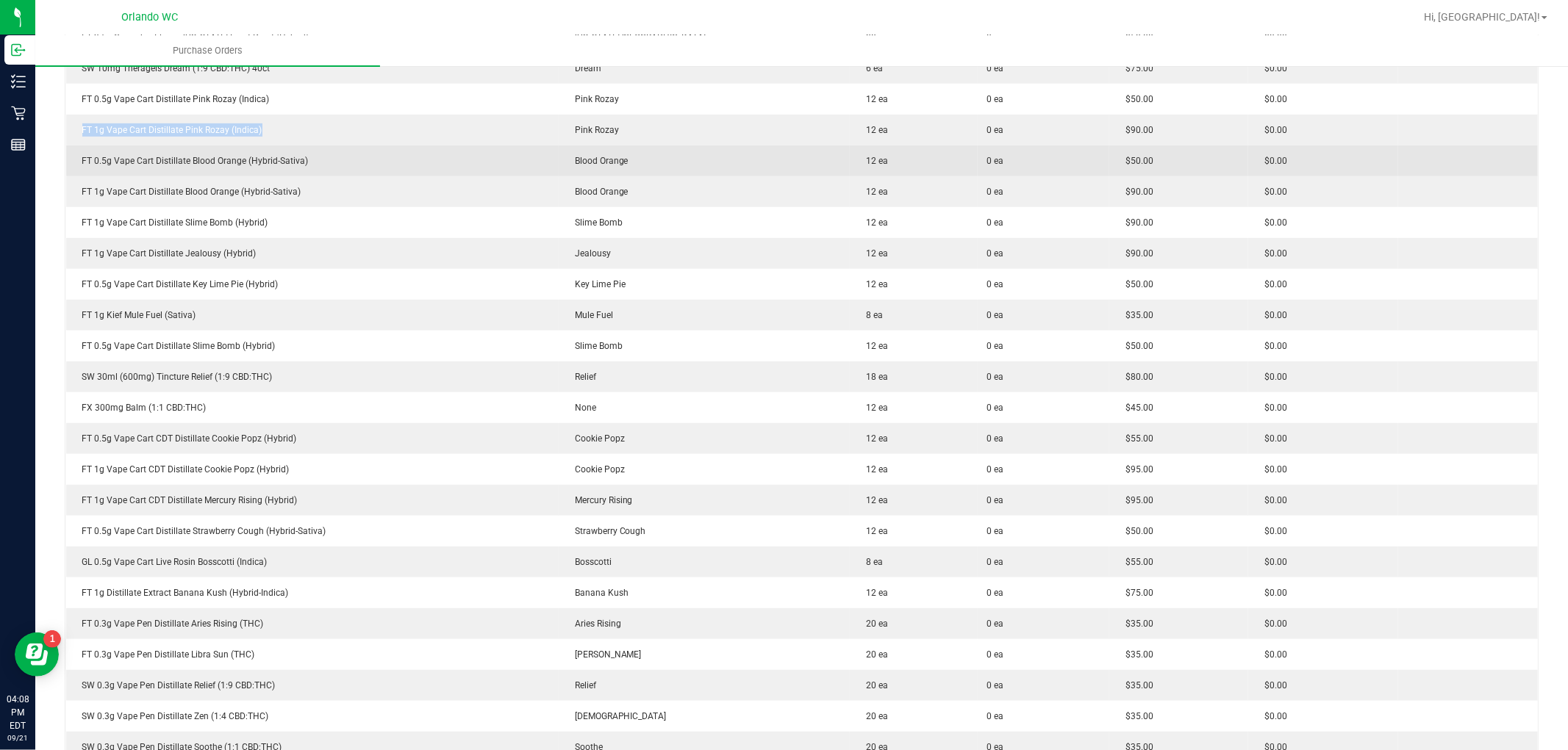
click at [211, 163] on div "FT 0.5g Vape Cart Distillate Blood Orange (Hybrid-Sativa)" at bounding box center [313, 160] width 475 height 13
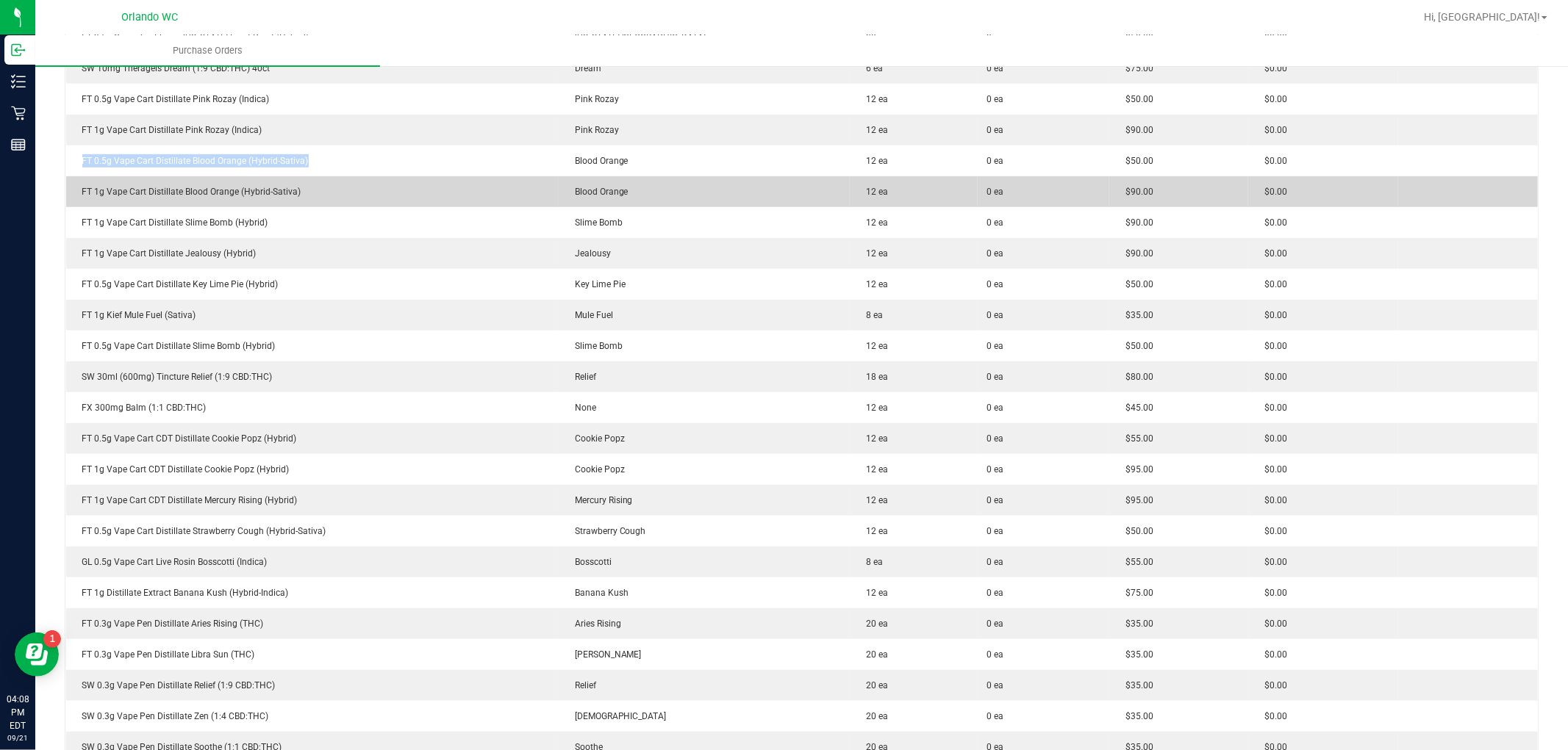
click at [285, 190] on div "FT 1g Vape Cart Distillate Blood Orange (Hybrid-Sativa)" at bounding box center [313, 192] width 475 height 13
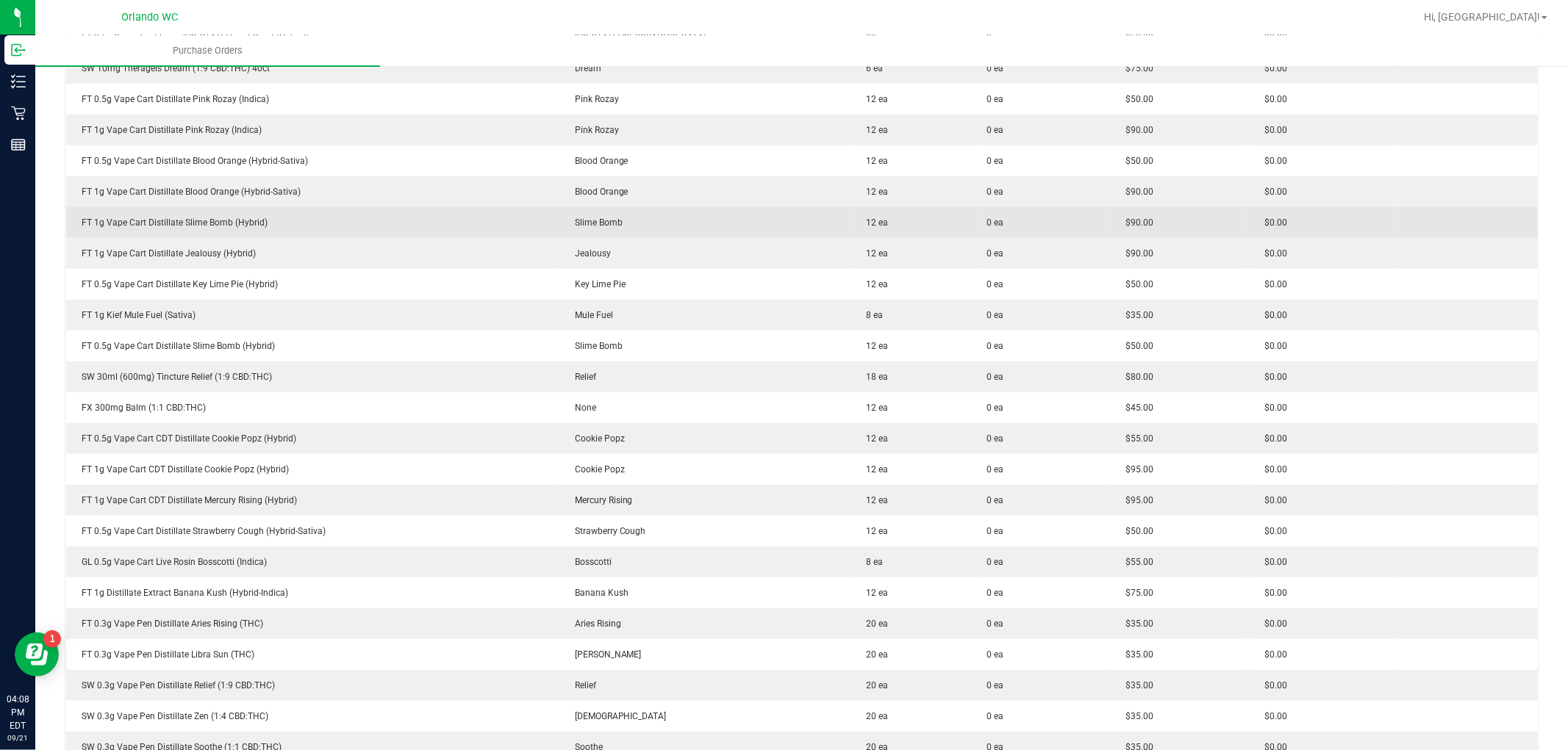
click at [229, 222] on div "FT 1g Vape Cart Distillate Slime Bomb (Hybrid)" at bounding box center [313, 223] width 475 height 13
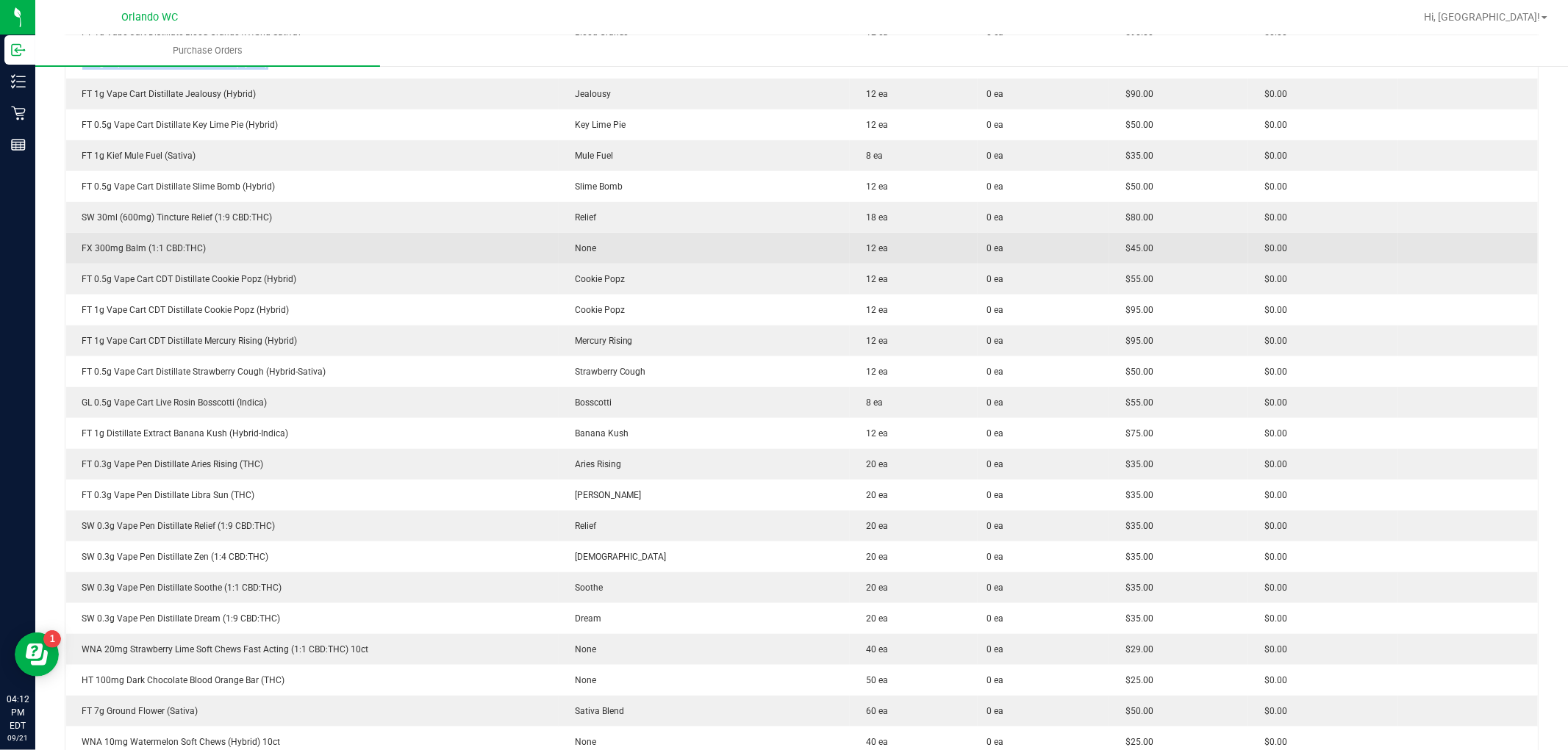
scroll to position [731, 0]
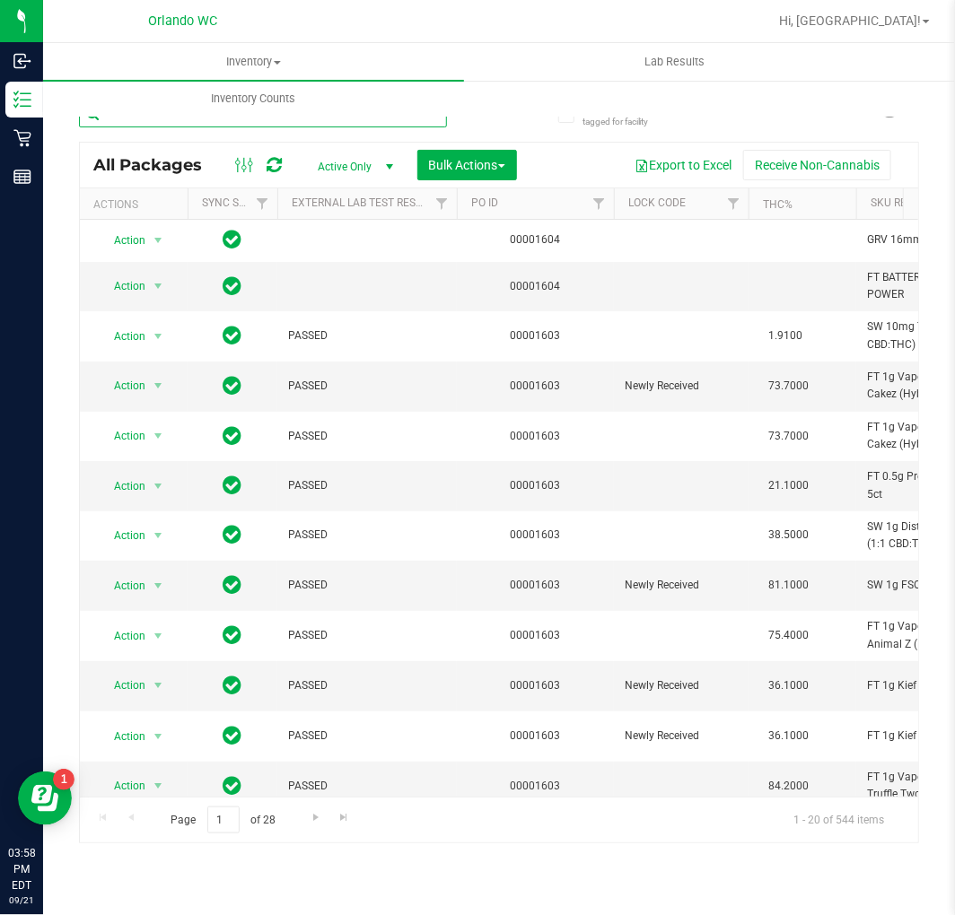
click at [281, 123] on input "text" at bounding box center [263, 114] width 368 height 27
paste input "FT 3.5g Cannabis Flower 007UP (Hybrid)"
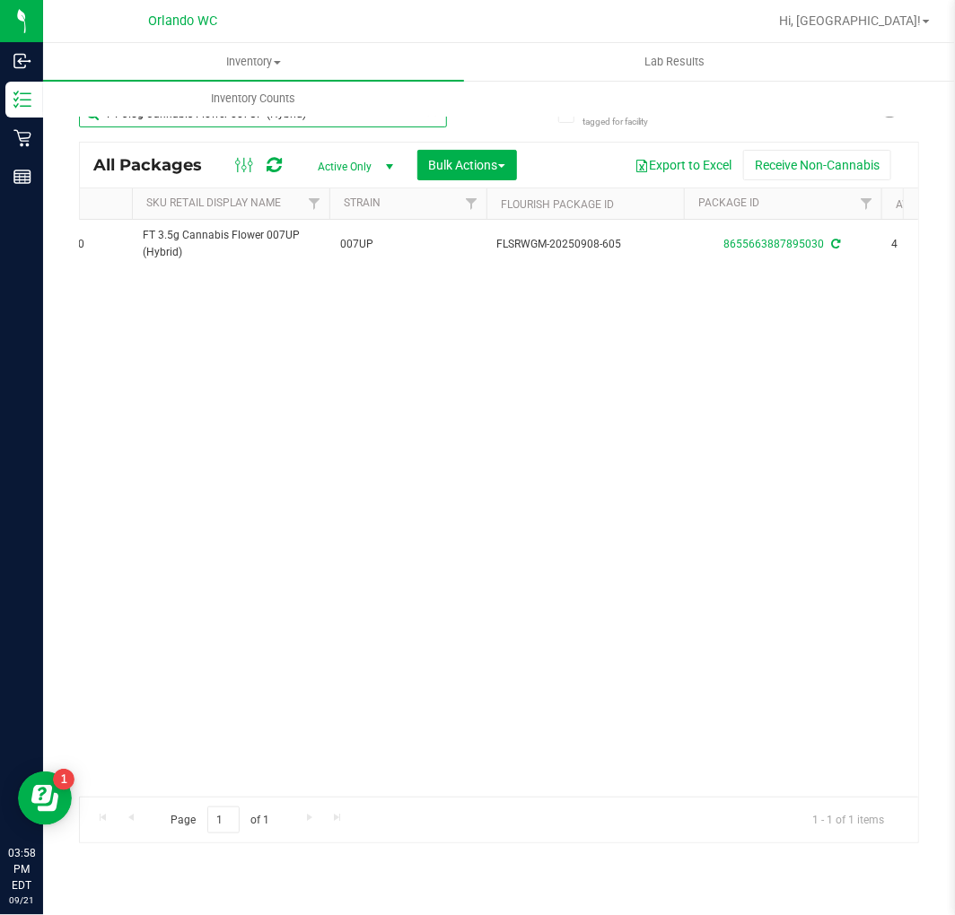
scroll to position [0, 745]
click at [177, 119] on input "FT 3.5g Cannabis Flower 007UP (Hybrid)" at bounding box center [263, 114] width 368 height 27
paste input "7g Cannabis Flower Animal [PERSON_NAME] (Indica"
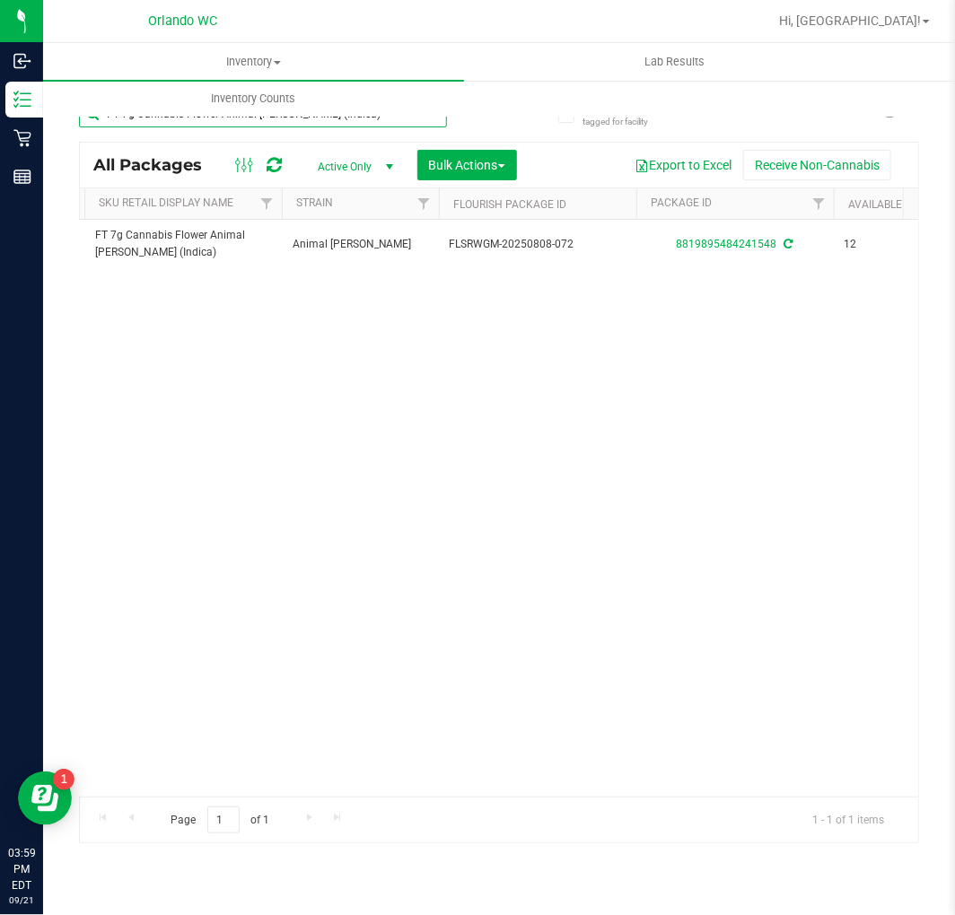
click at [319, 127] on input "FT 7g Cannabis Flower Animal [PERSON_NAME] (Indica)" at bounding box center [263, 114] width 368 height 27
paste input "3.5g Cannabis Flower Top Gear"
click at [275, 122] on input "FT 3.5g Cannabis Flower Top Gear (Indica)" at bounding box center [263, 114] width 368 height 27
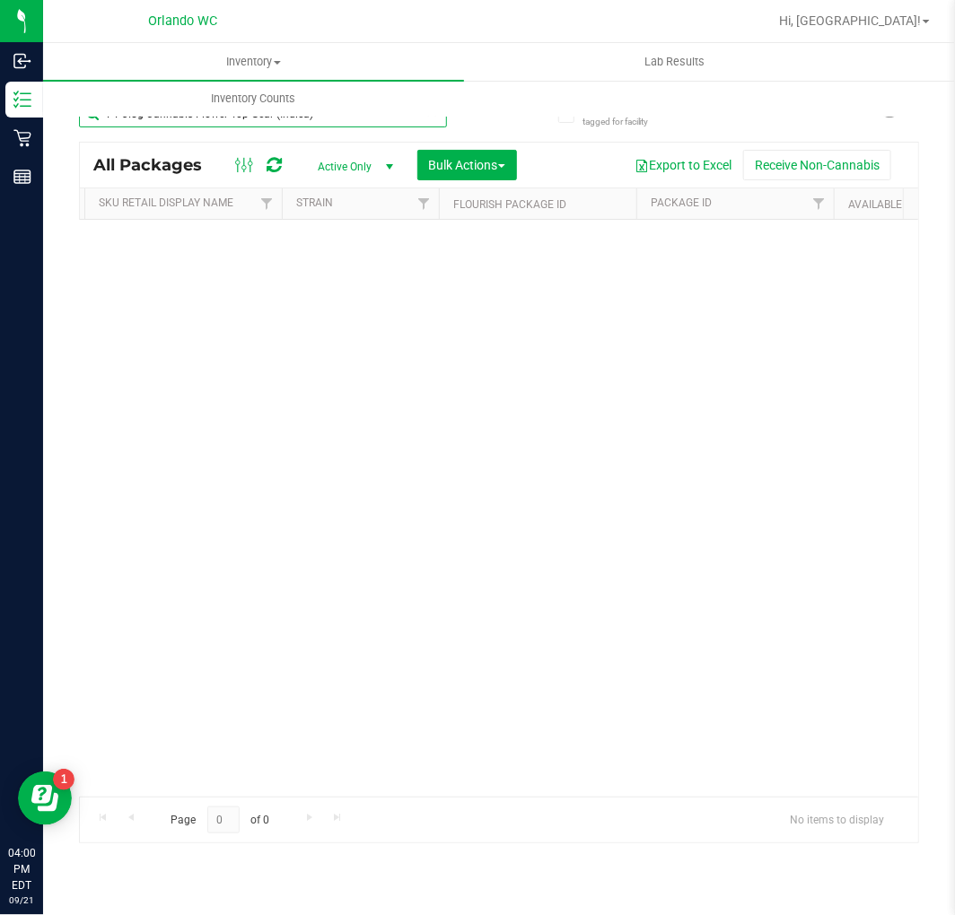
click at [275, 122] on input "FT 3.5g Cannabis Flower Top Gear (Indica)" at bounding box center [263, 114] width 368 height 27
click at [219, 122] on input "FT 3.5g Cannabis Flower Top Gear (Indica)" at bounding box center [263, 114] width 368 height 27
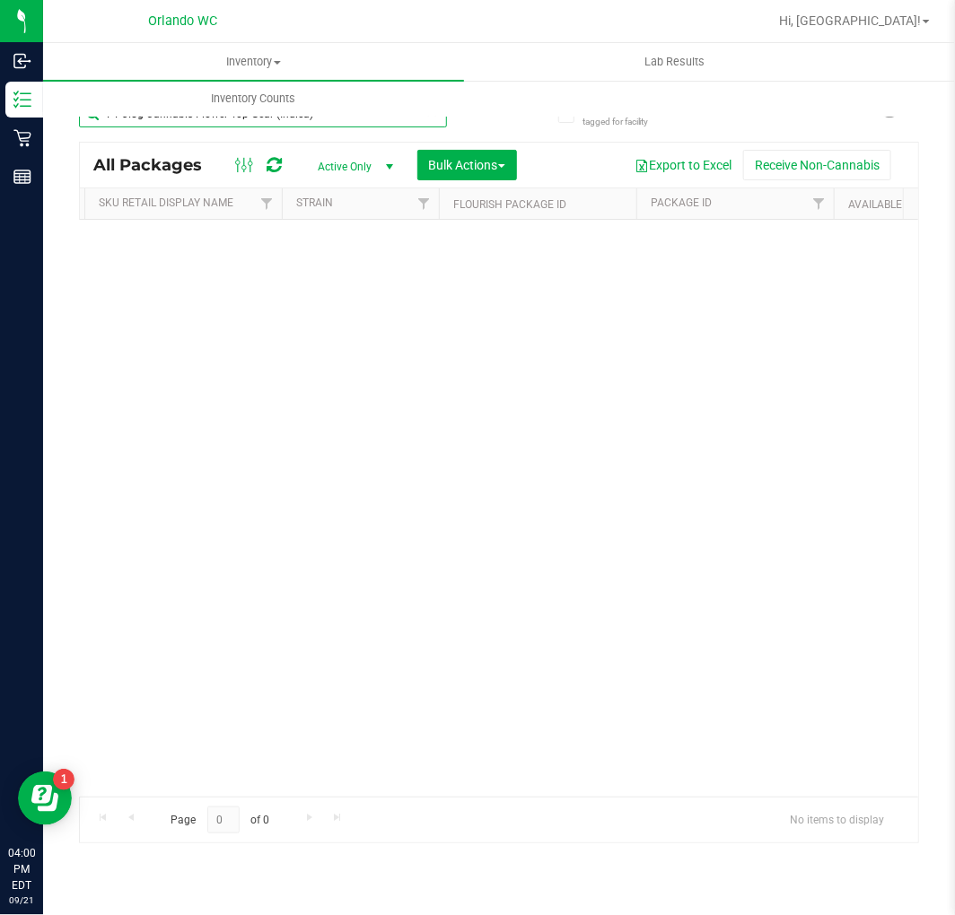
paste input "Sunset [PERSON_NAME] (Hybrid-"
click at [229, 122] on input "FT 3.5g Cannabis Flower Sunset [PERSON_NAME] (Hybrid-Indica)" at bounding box center [263, 114] width 368 height 27
click at [229, 121] on input "FT 3.5g Cannabis Flower Sunset [PERSON_NAME] (Hybrid-Indica)" at bounding box center [263, 114] width 368 height 27
paste input "D 3.5g Flower Greenhouse Banana Dulce ("
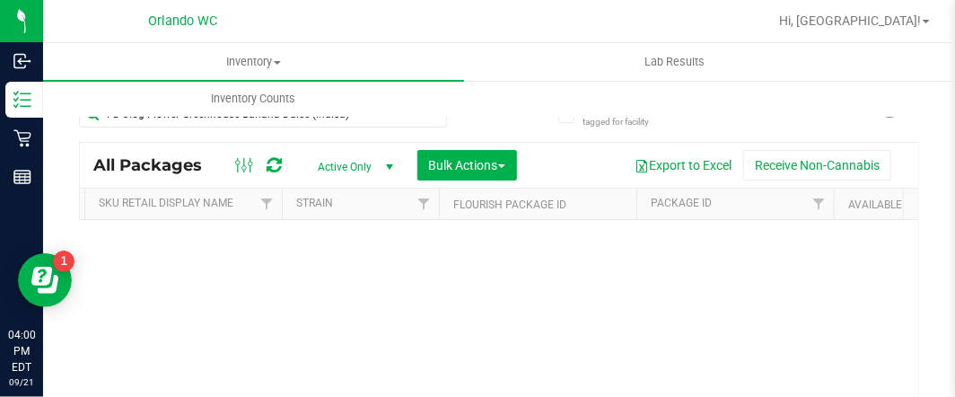
click at [155, 310] on div "No packages match filter criteria." at bounding box center [499, 344] width 838 height 249
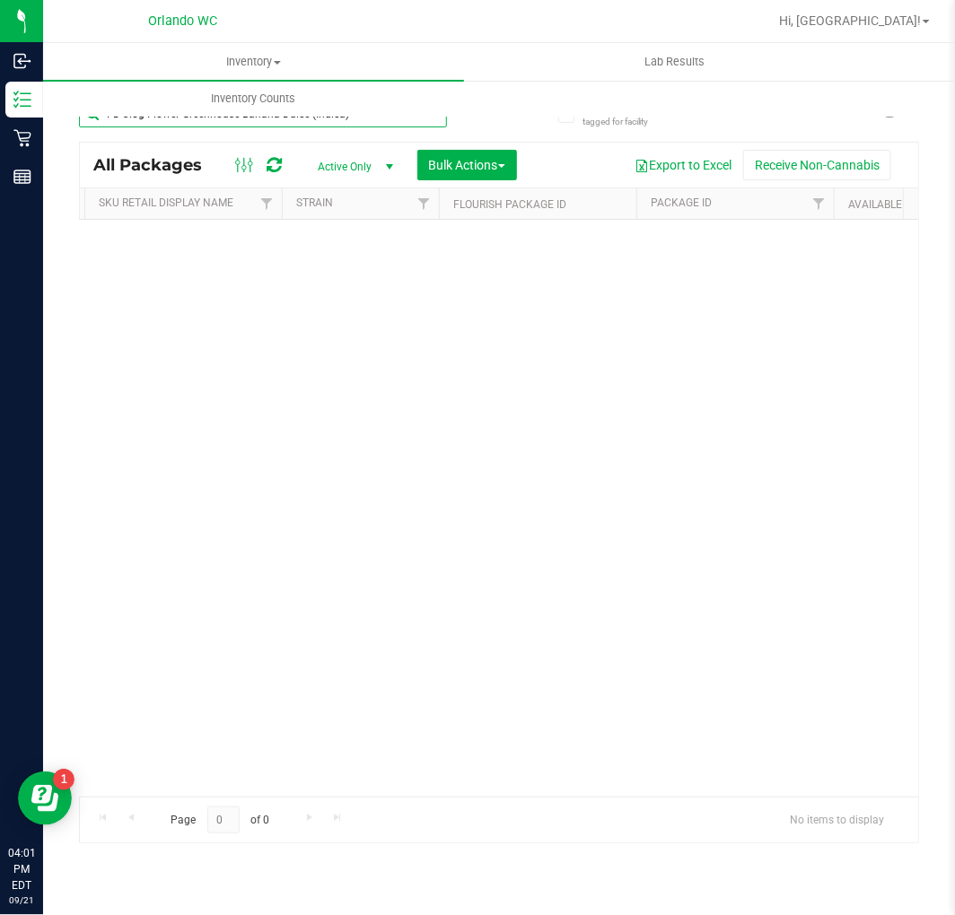
click at [311, 123] on input "FD 3.5g Flower Greenhouse Banana Dulce (Indica)" at bounding box center [263, 114] width 368 height 27
paste input "T 3.5g Cannabis Flower [US_STATE] Frost Point (Hybrid"
click at [319, 121] on input "FT 3.5g Cannabis Flower [US_STATE] Frost Point (Hybrid)" at bounding box center [263, 114] width 368 height 27
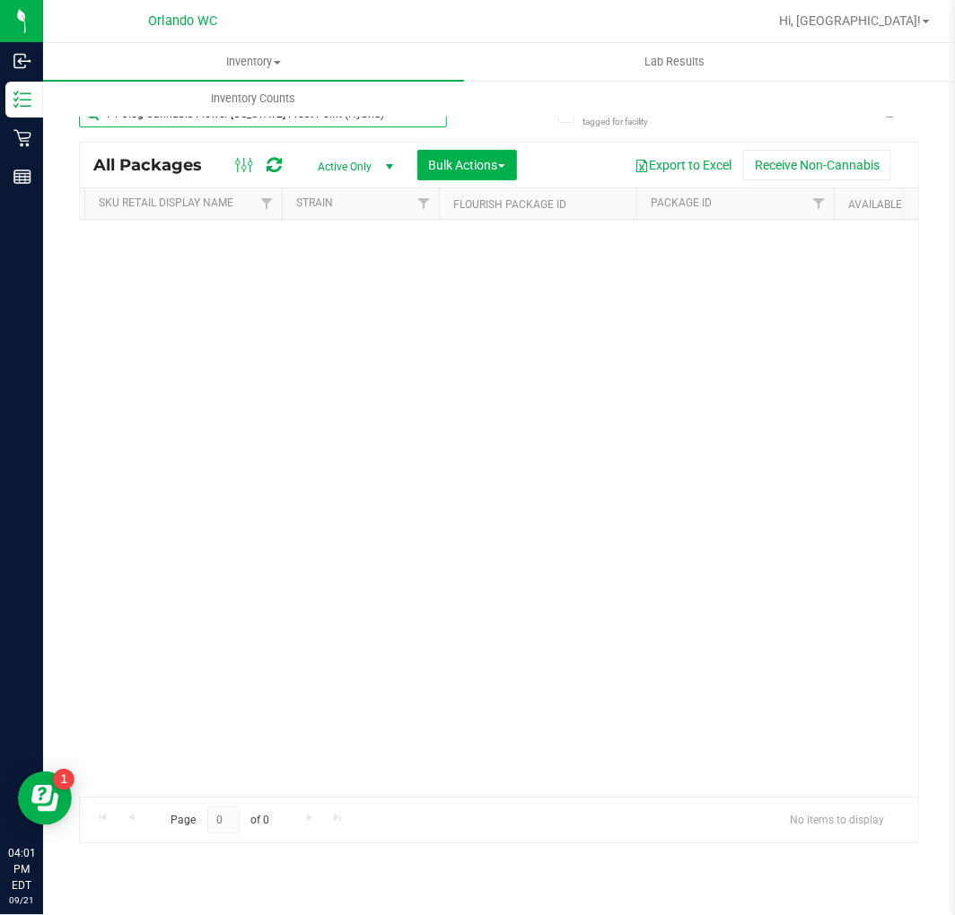
click at [319, 121] on input "FT 3.5g Cannabis Flower [US_STATE] Frost Point (Hybrid)" at bounding box center [263, 114] width 368 height 27
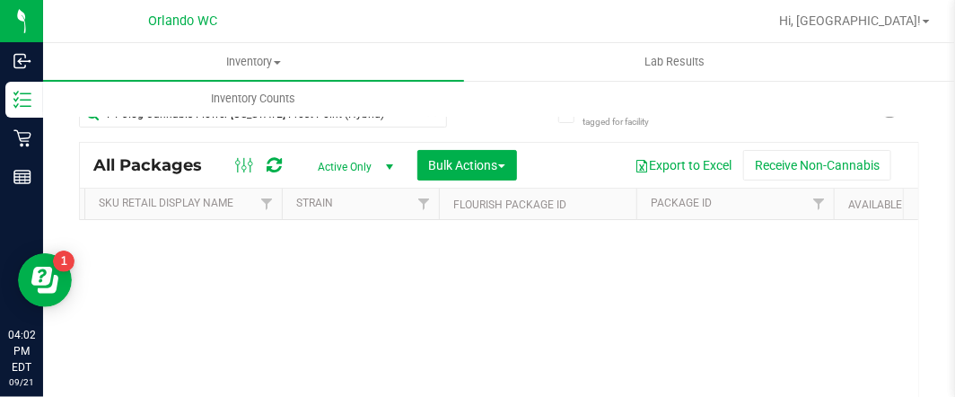
click at [491, 361] on div "No packages match filter criteria." at bounding box center [499, 344] width 838 height 249
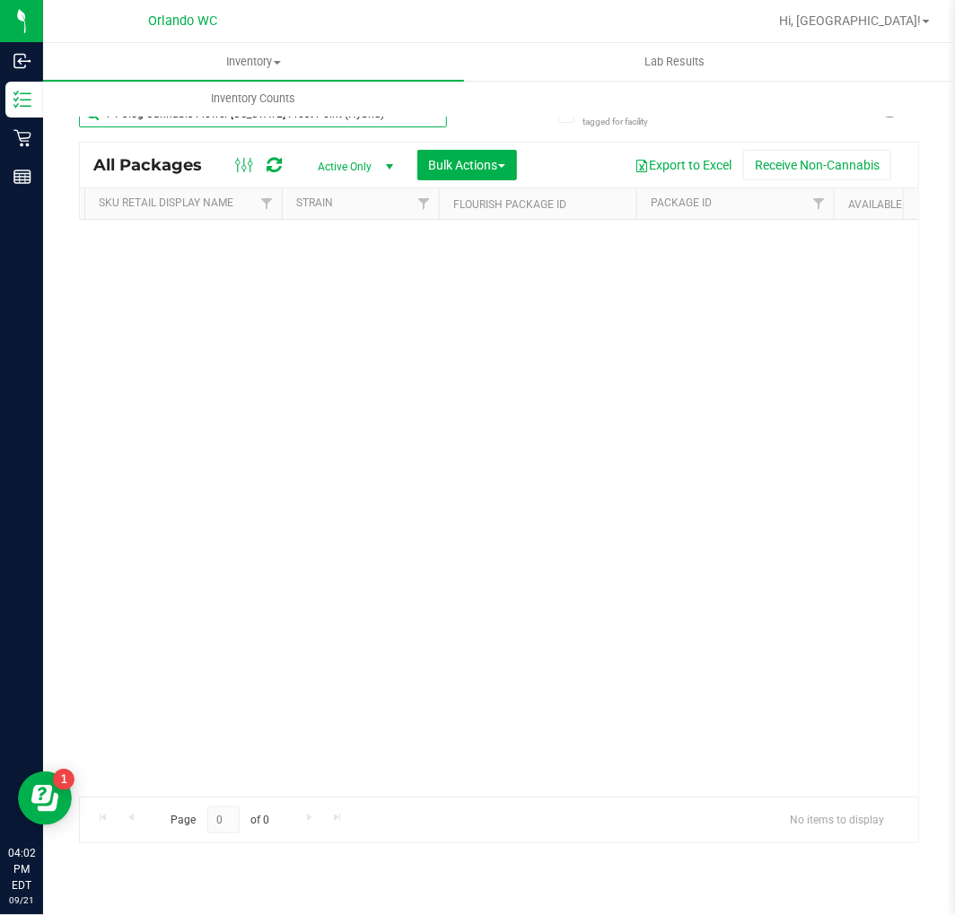
click at [209, 120] on input "FT 3.5g Cannabis Flower [US_STATE] Frost Point (Hybrid)" at bounding box center [263, 114] width 368 height 27
click at [302, 120] on input "FT 3.5g Cannabis Flower [US_STATE] Frost Point (Hybrid)" at bounding box center [263, 114] width 368 height 27
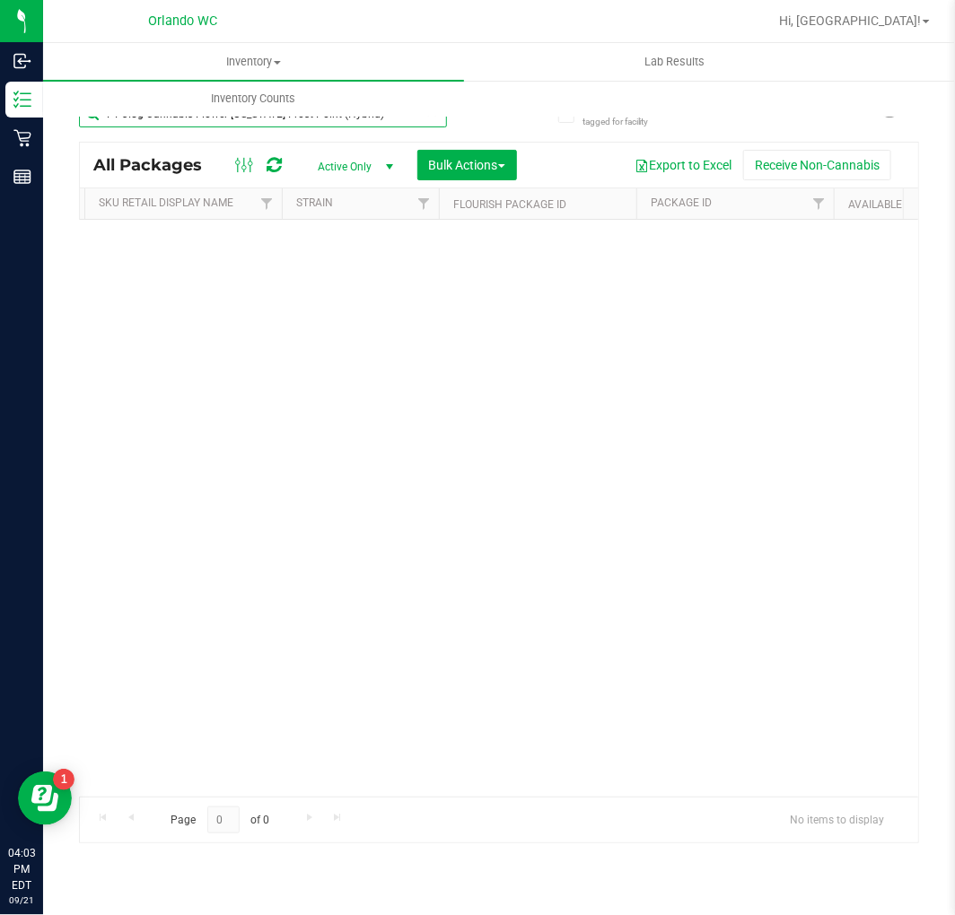
click at [302, 120] on input "FT 3.5g Cannabis Flower [US_STATE] Frost Point (Hybrid)" at bounding box center [263, 114] width 368 height 27
paste input "SW 10mg Theragels Dream (1:9 CBD:THC) 40ct"
click at [238, 124] on input "SW 10mg Theragels Dream (1:9 CBD:THC) 40ct" at bounding box center [263, 114] width 368 height 27
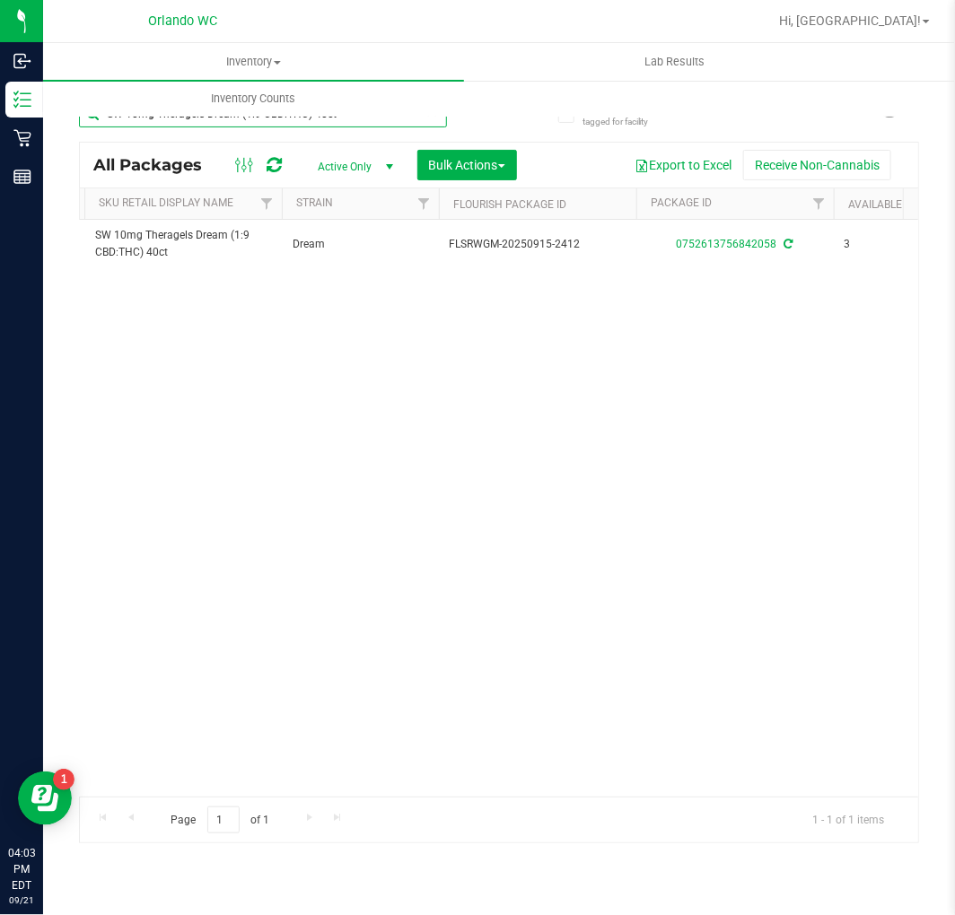
paste input "FT 0.5g Vape Cart Distillate Pink Rozay (Indica)"
click at [282, 126] on input "FT 0.5g Vape Cart Distillate Pink Rozay (Indica)" at bounding box center [263, 114] width 368 height 27
paste input "1"
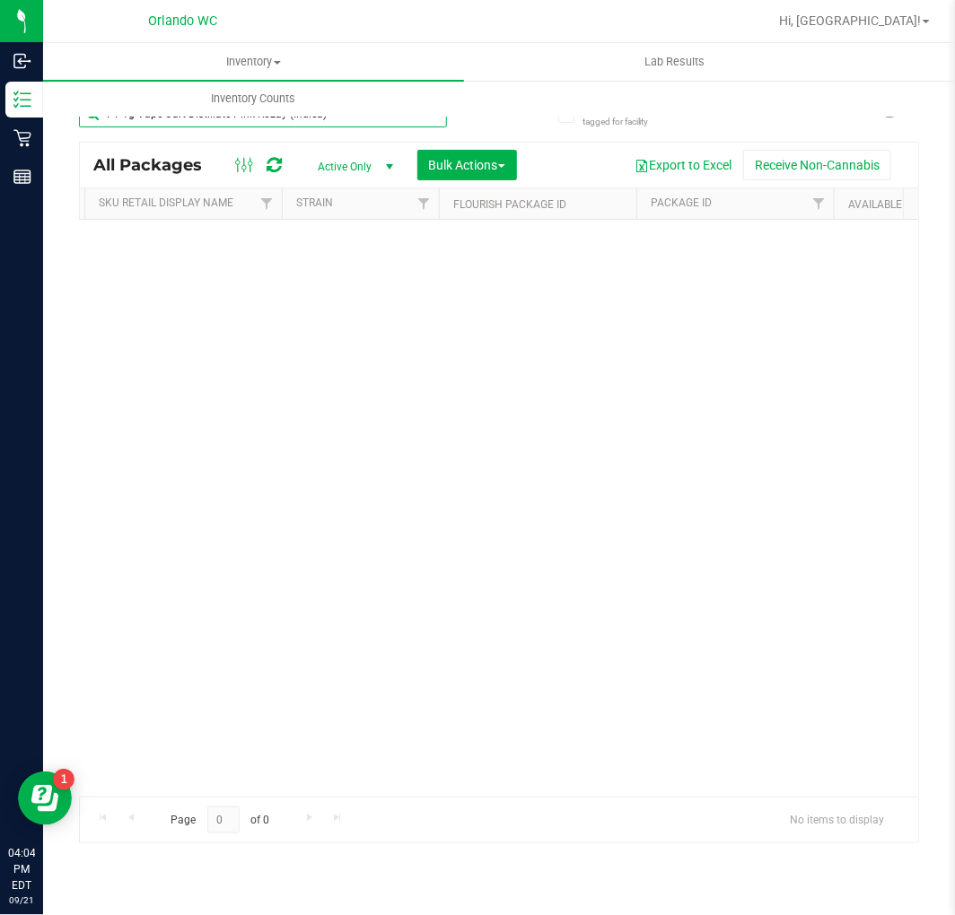
type input "FT 1g Vape Cart Distillate Pink Rozay (Indica)"
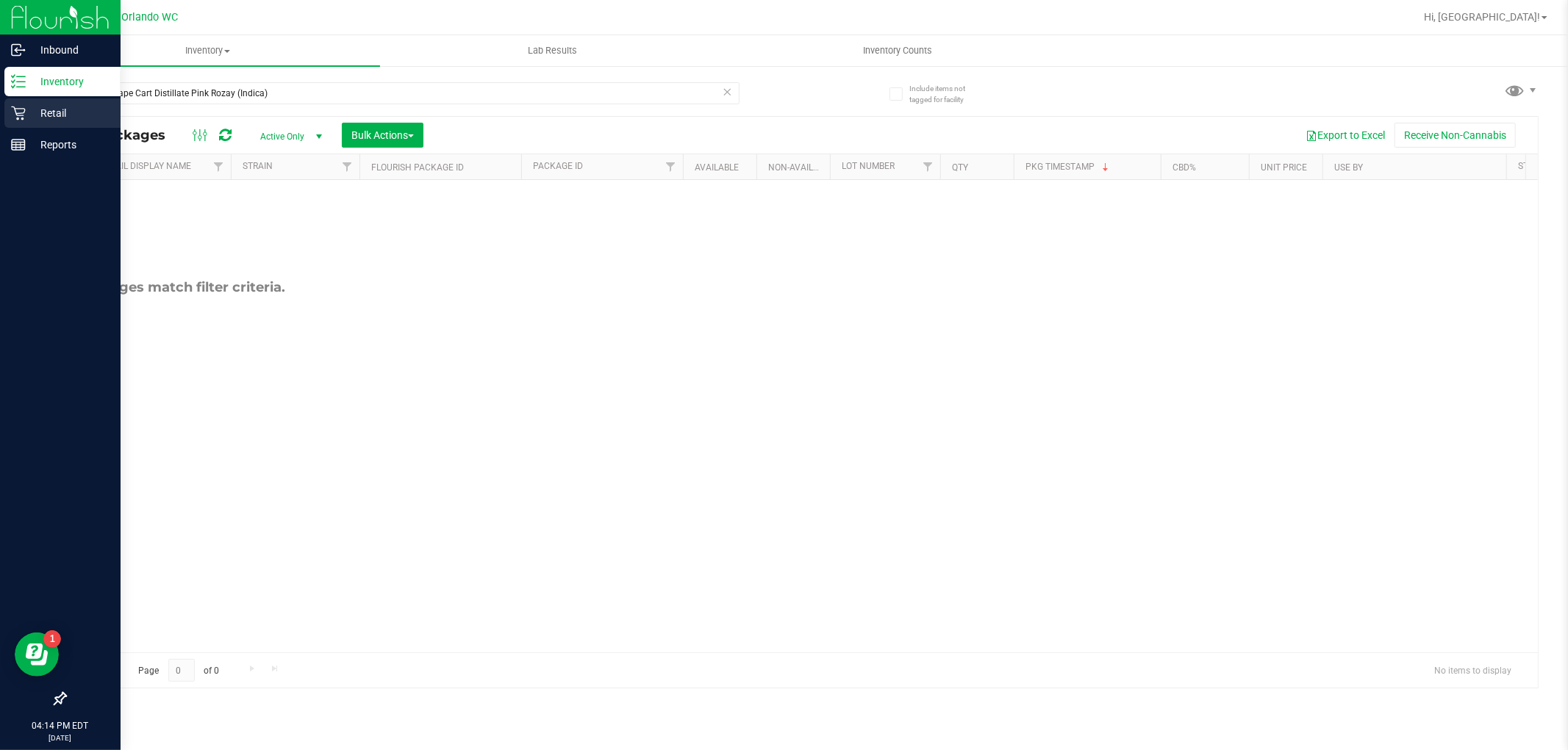
click at [18, 113] on icon at bounding box center [17, 113] width 14 height 14
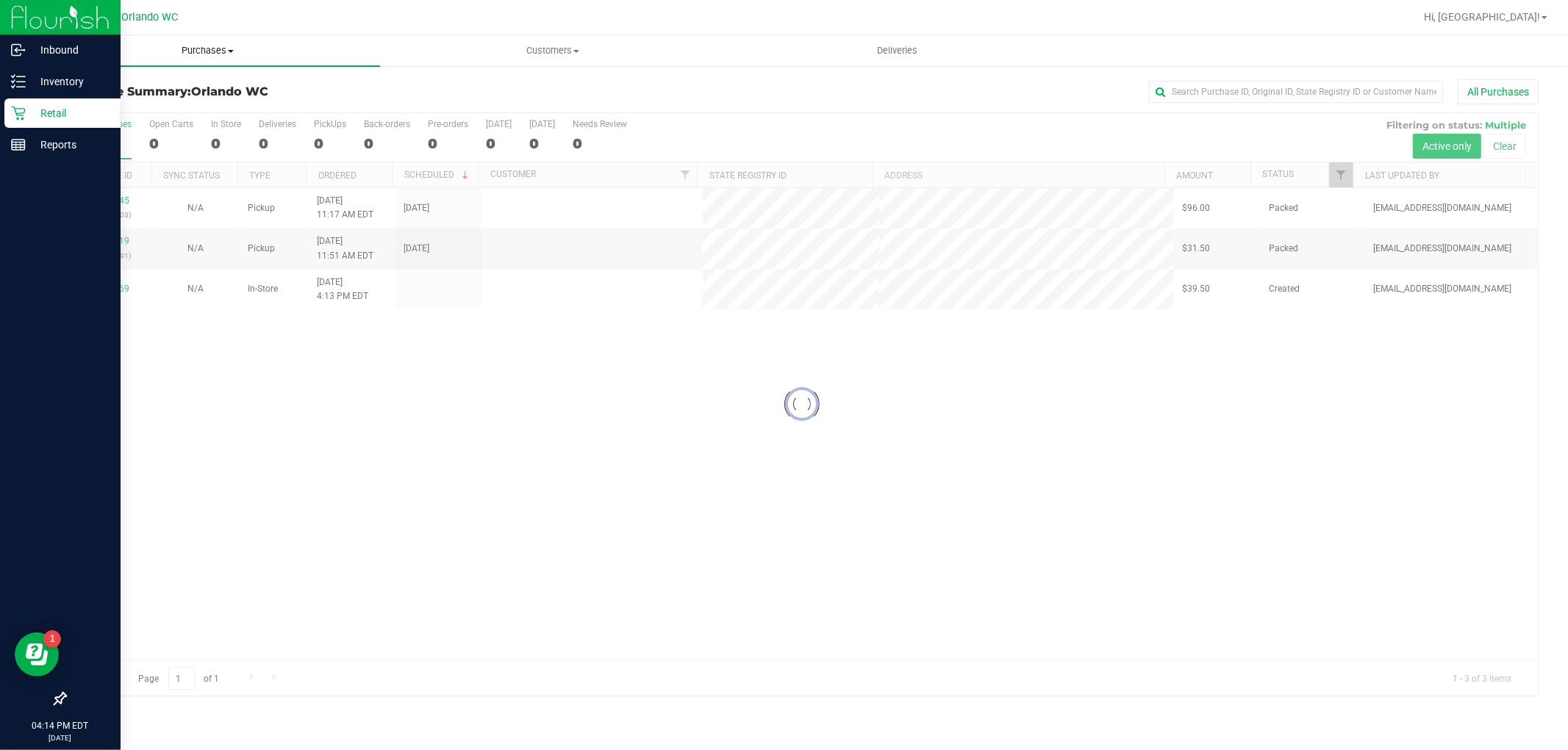
click at [233, 50] on span at bounding box center [230, 52] width 6 height 3
click at [181, 89] on span "Summary of purchases" at bounding box center [111, 88] width 151 height 12
click at [210, 54] on span "Purchases" at bounding box center [207, 51] width 345 height 13
click at [77, 121] on span "All purchases" at bounding box center [87, 124] width 104 height 12
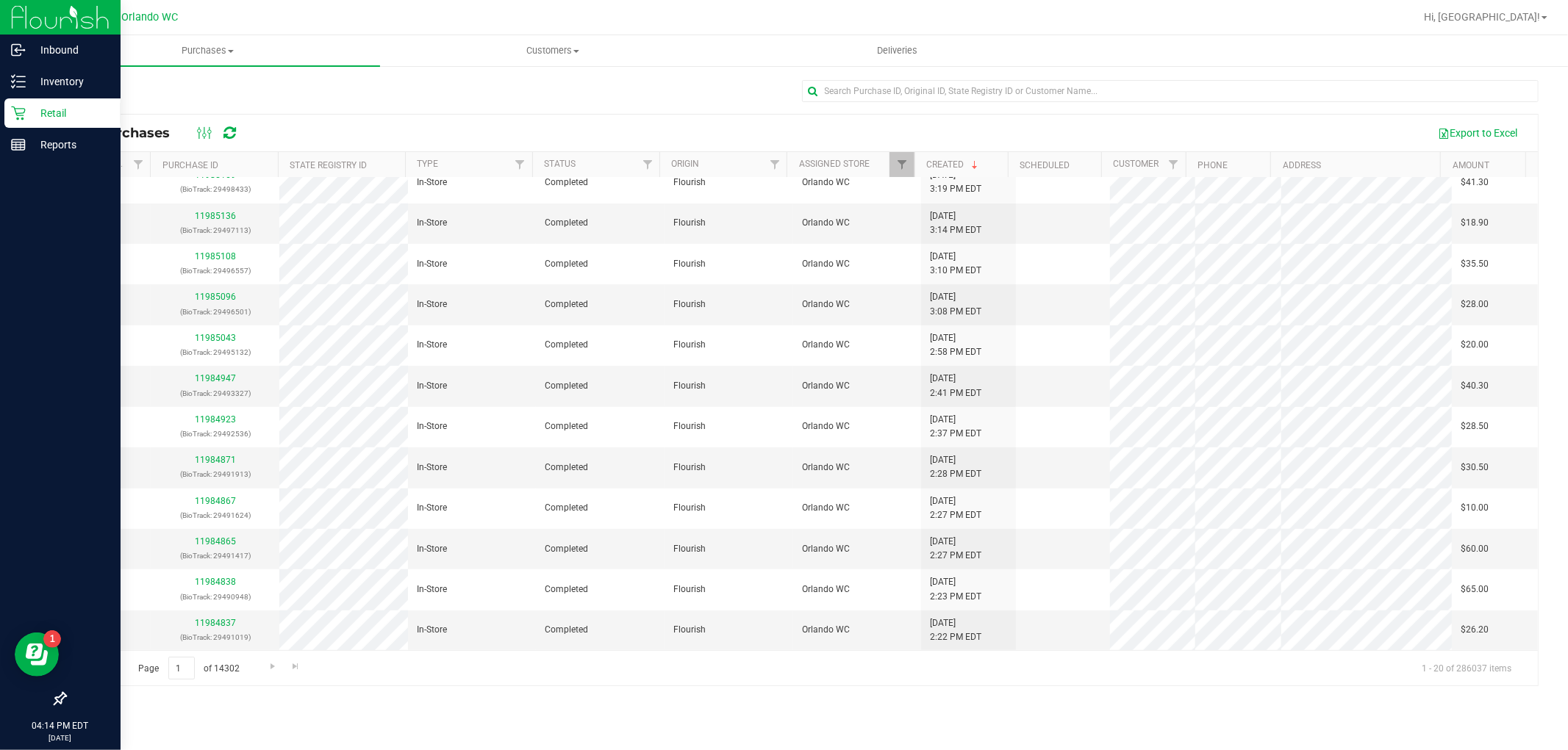
scroll to position [384, 0]
click at [270, 669] on span "Go to the next page" at bounding box center [273, 666] width 11 height 11
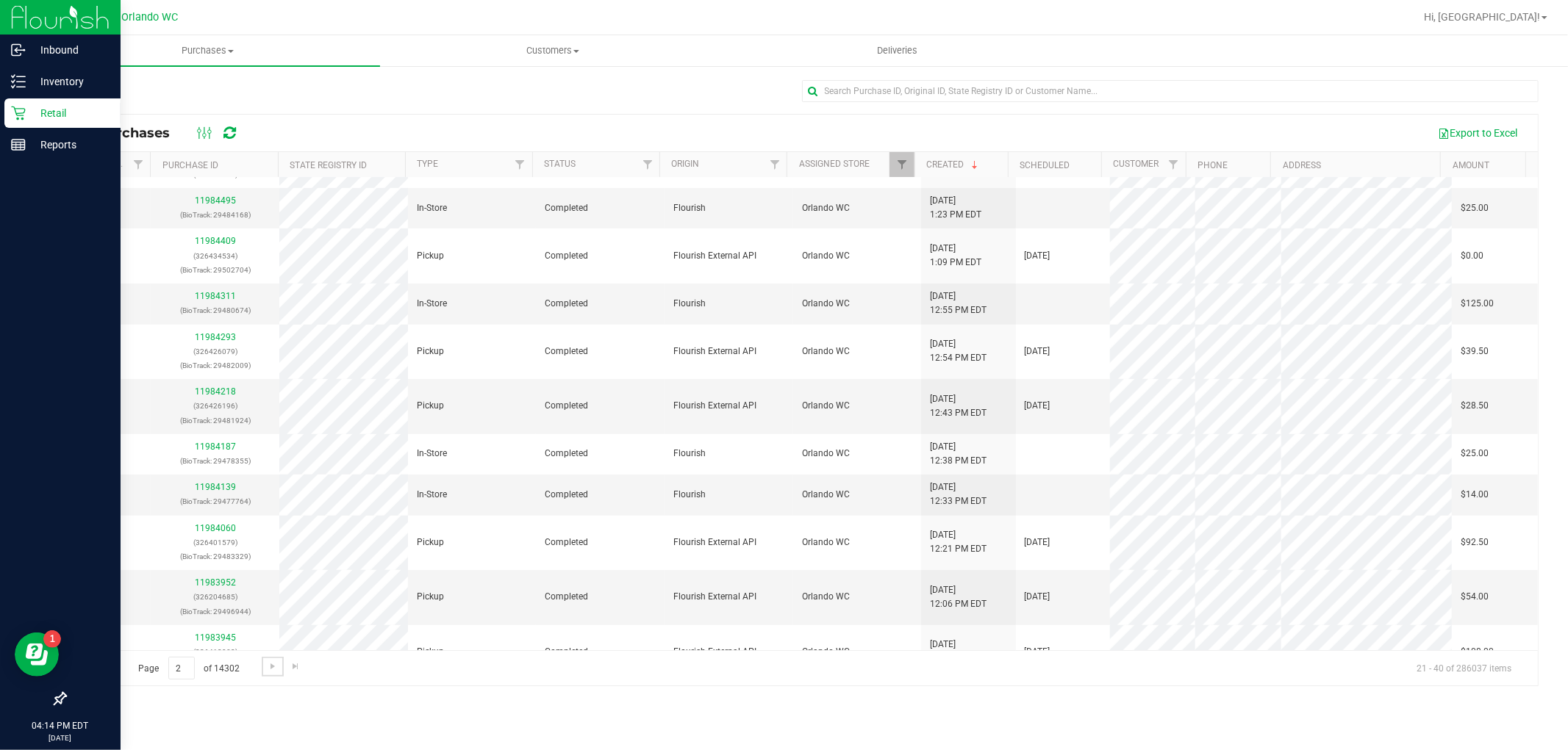
scroll to position [0, 0]
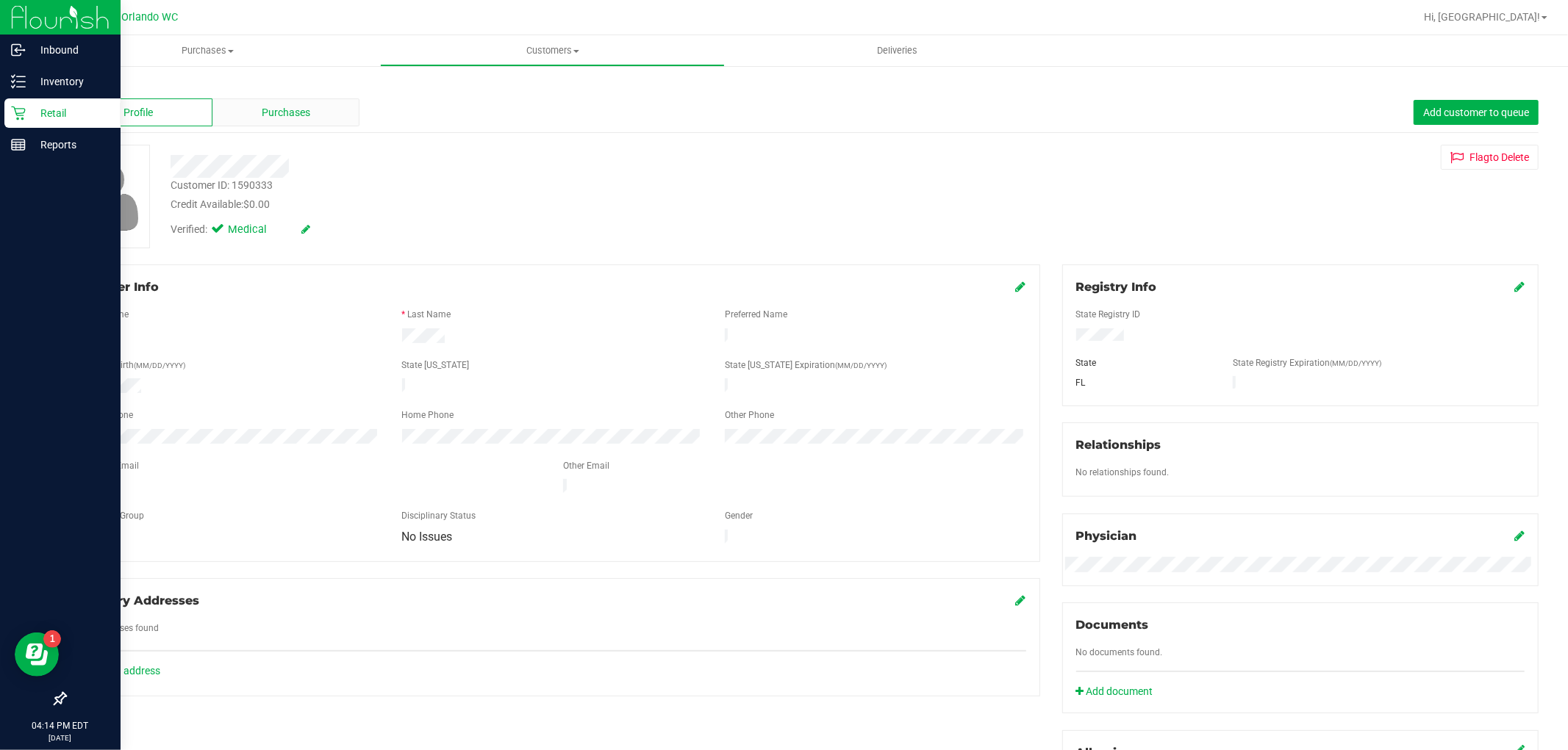
click at [280, 111] on span "Purchases" at bounding box center [285, 112] width 48 height 16
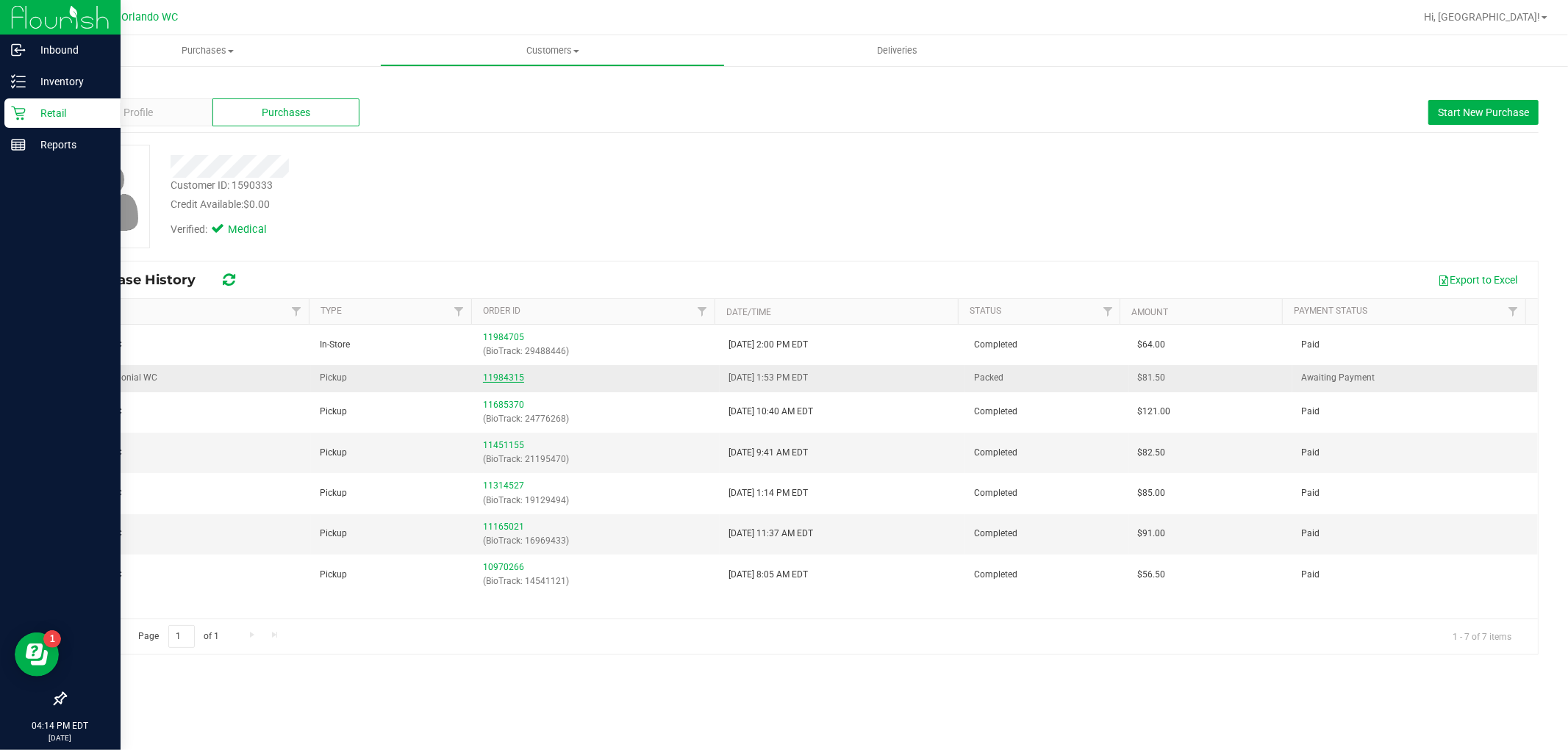
click at [511, 377] on link "11984315" at bounding box center [504, 377] width 41 height 11
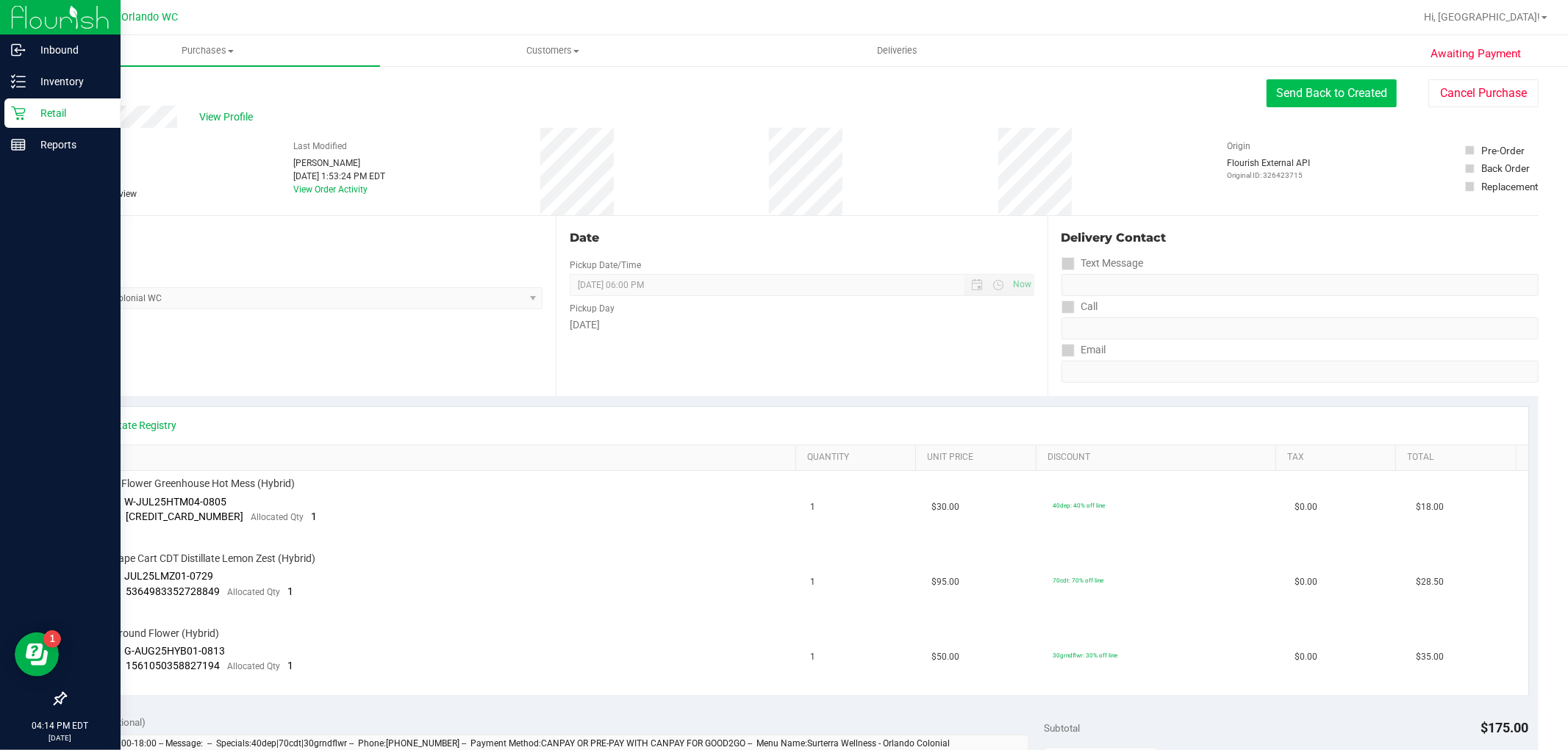
click at [1333, 99] on button "Send Back to Created" at bounding box center [1331, 93] width 130 height 28
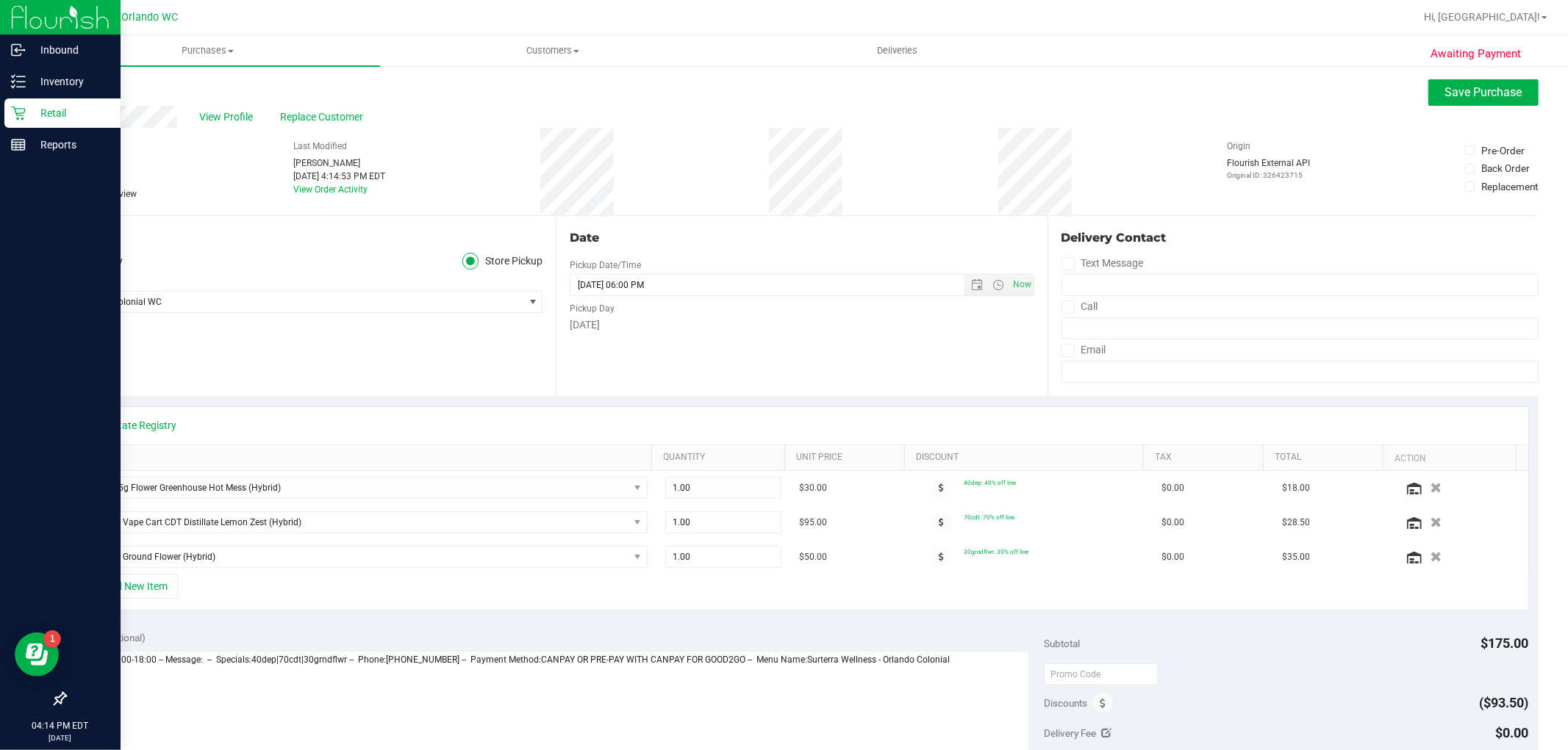
click at [78, 199] on label "Needs review" at bounding box center [102, 194] width 74 height 13
click at [0, 0] on input "Needs review" at bounding box center [0, 0] width 0 height 0
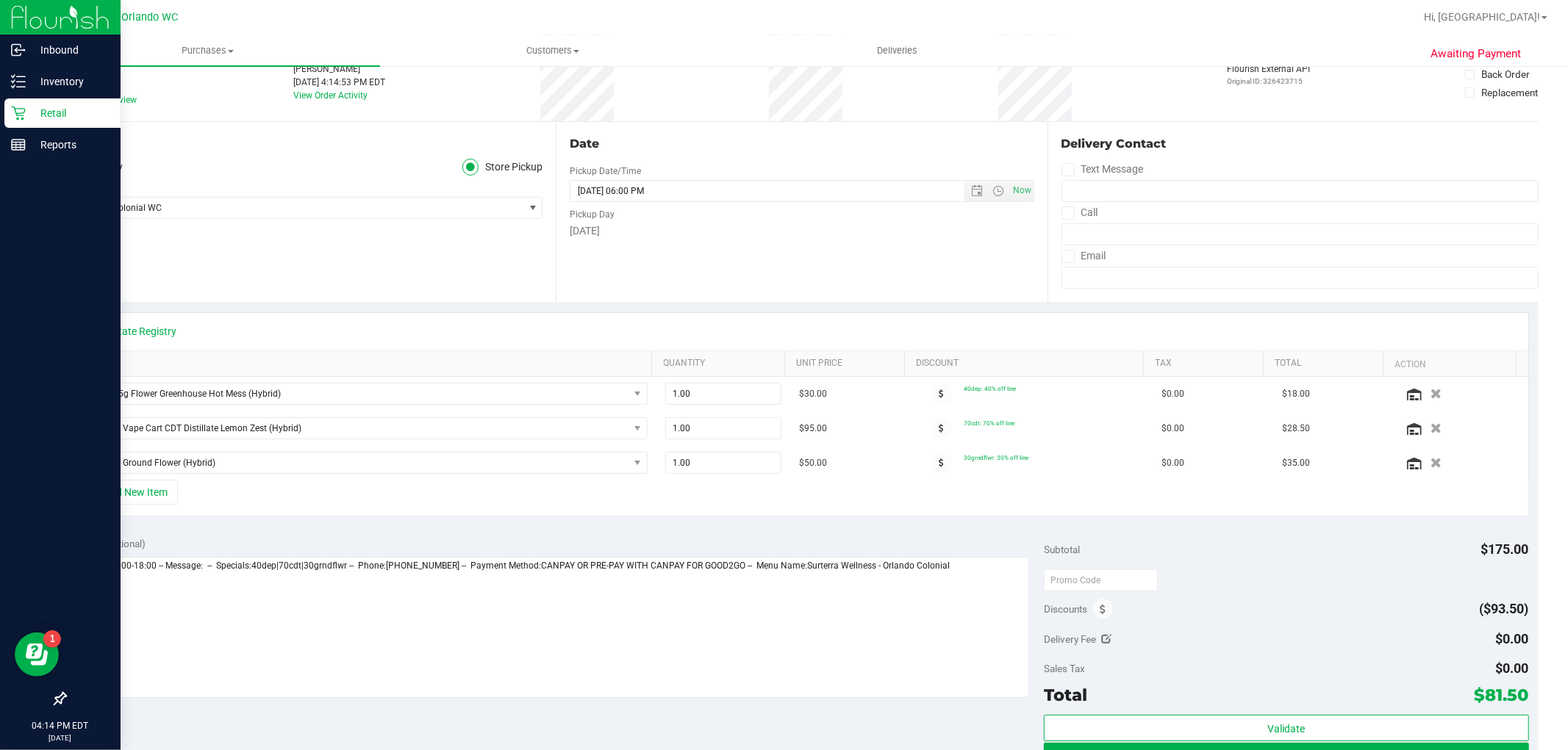
scroll to position [245, 0]
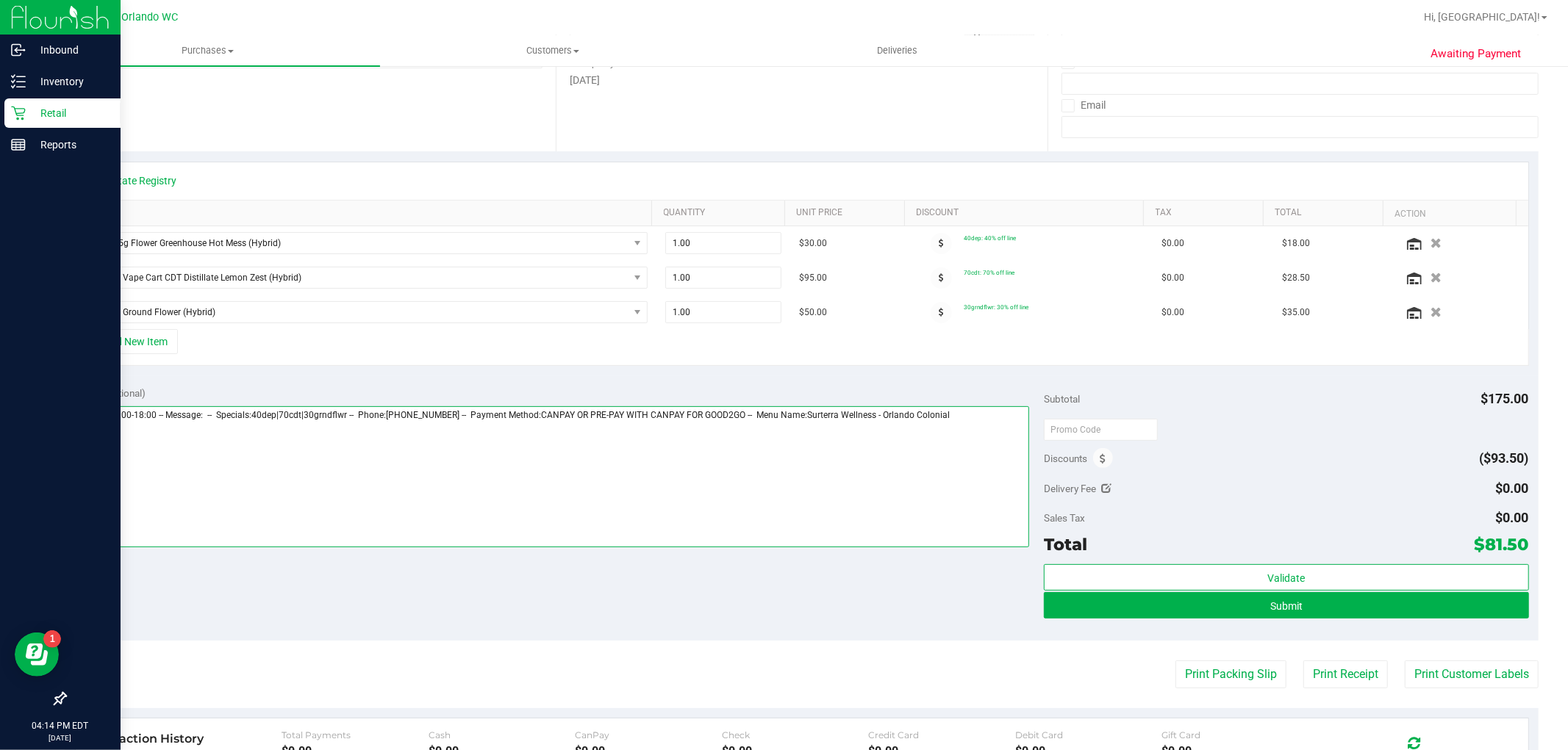
click at [985, 420] on textarea at bounding box center [553, 477] width 955 height 141
type textarea "[DATE] 11:00-18:00 -- Message: -- Specials:40dep|70cdt|30grndflwr -- Phone:[PHO…"
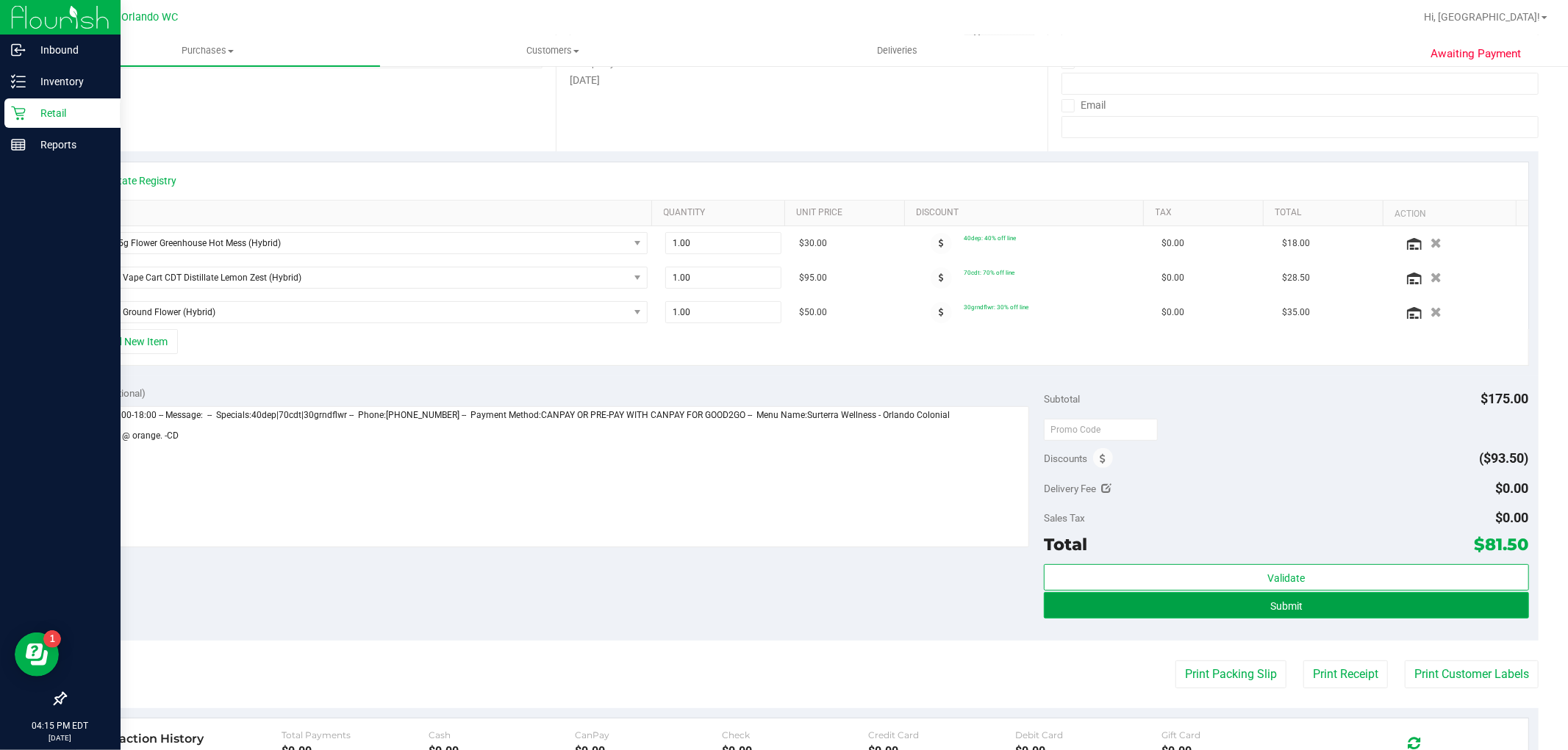
click at [1302, 612] on button "Submit" at bounding box center [1285, 605] width 484 height 26
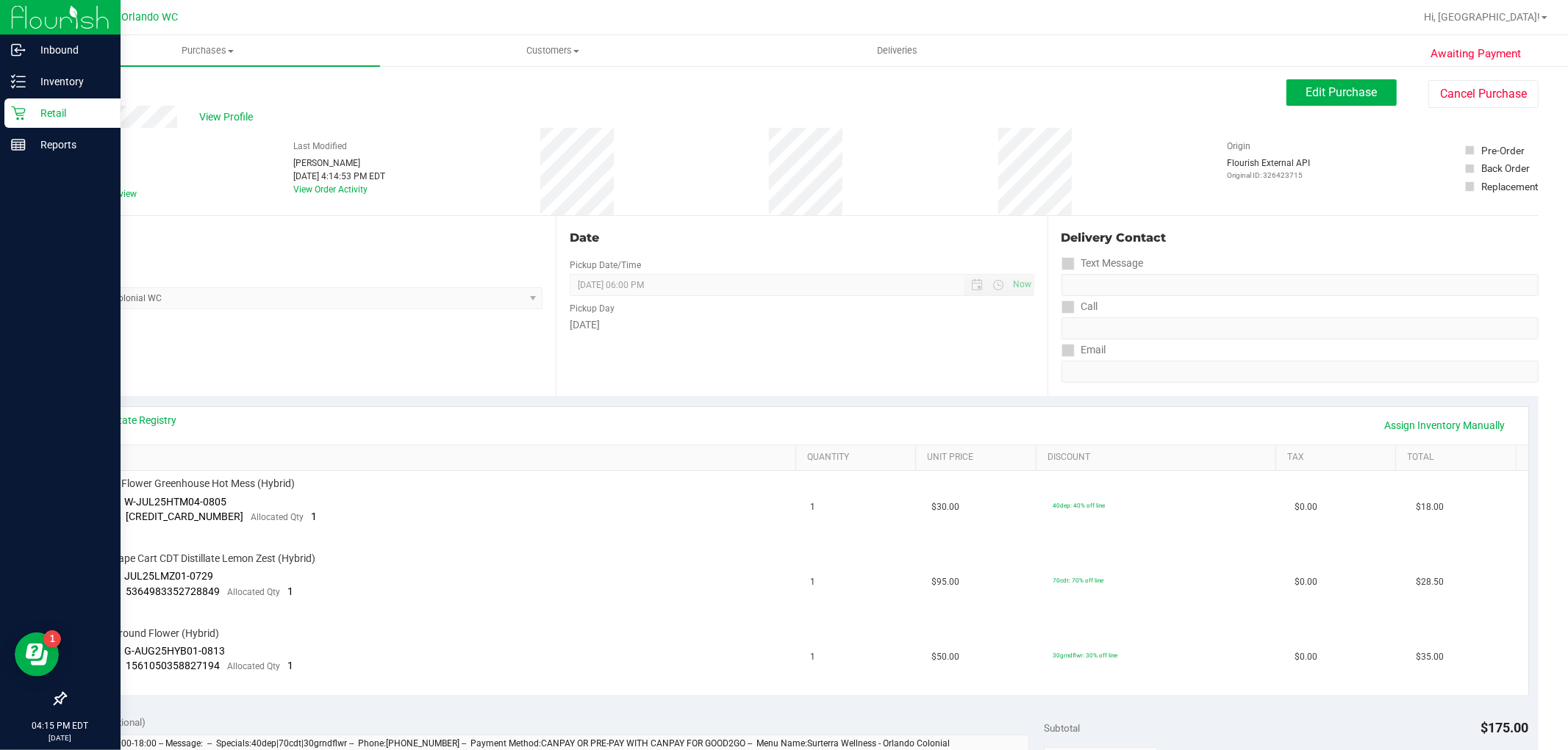
click at [83, 87] on link "Back" at bounding box center [75, 88] width 22 height 11
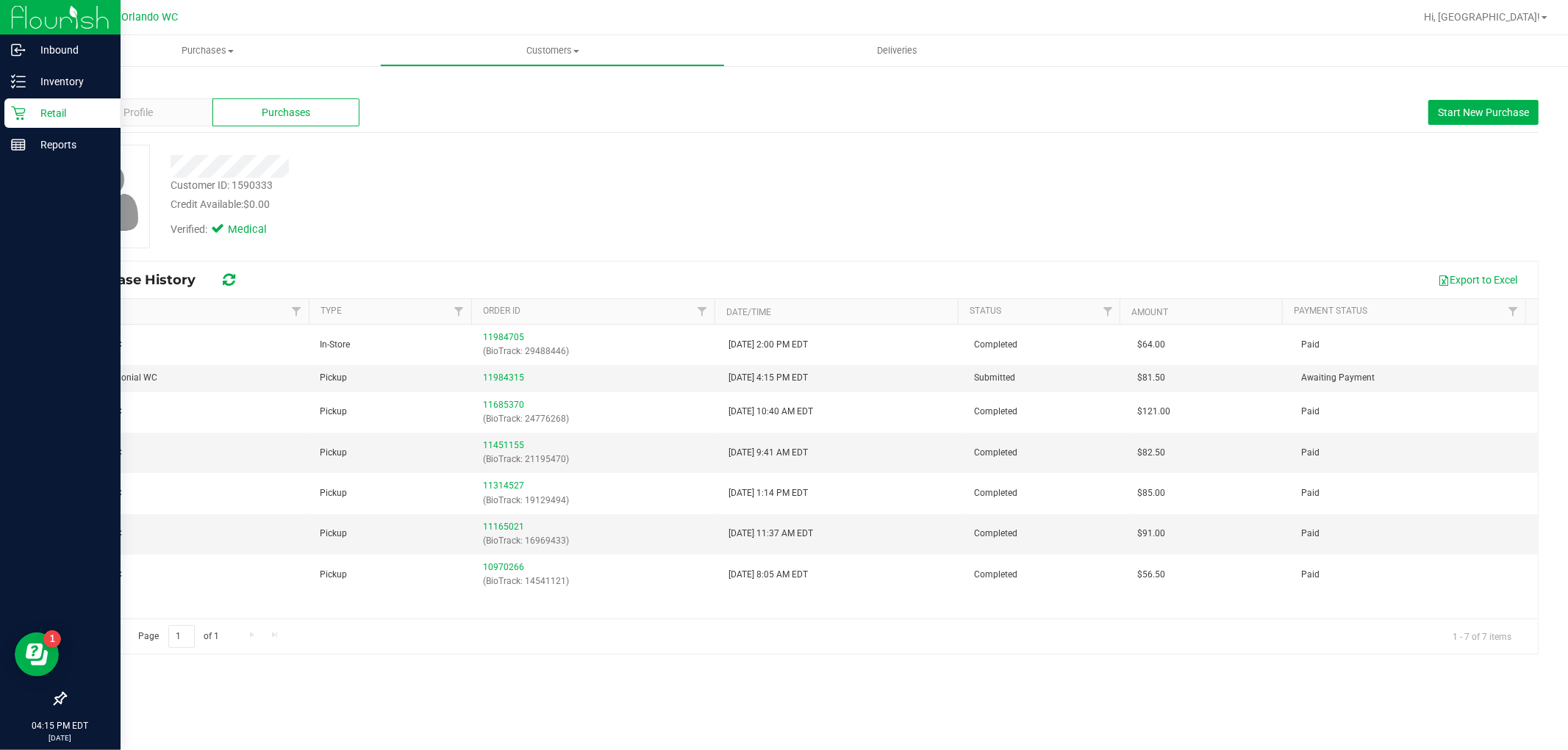
click at [89, 85] on div "Back" at bounding box center [801, 86] width 1474 height 13
click at [77, 84] on link "Back" at bounding box center [77, 86] width 25 height 11
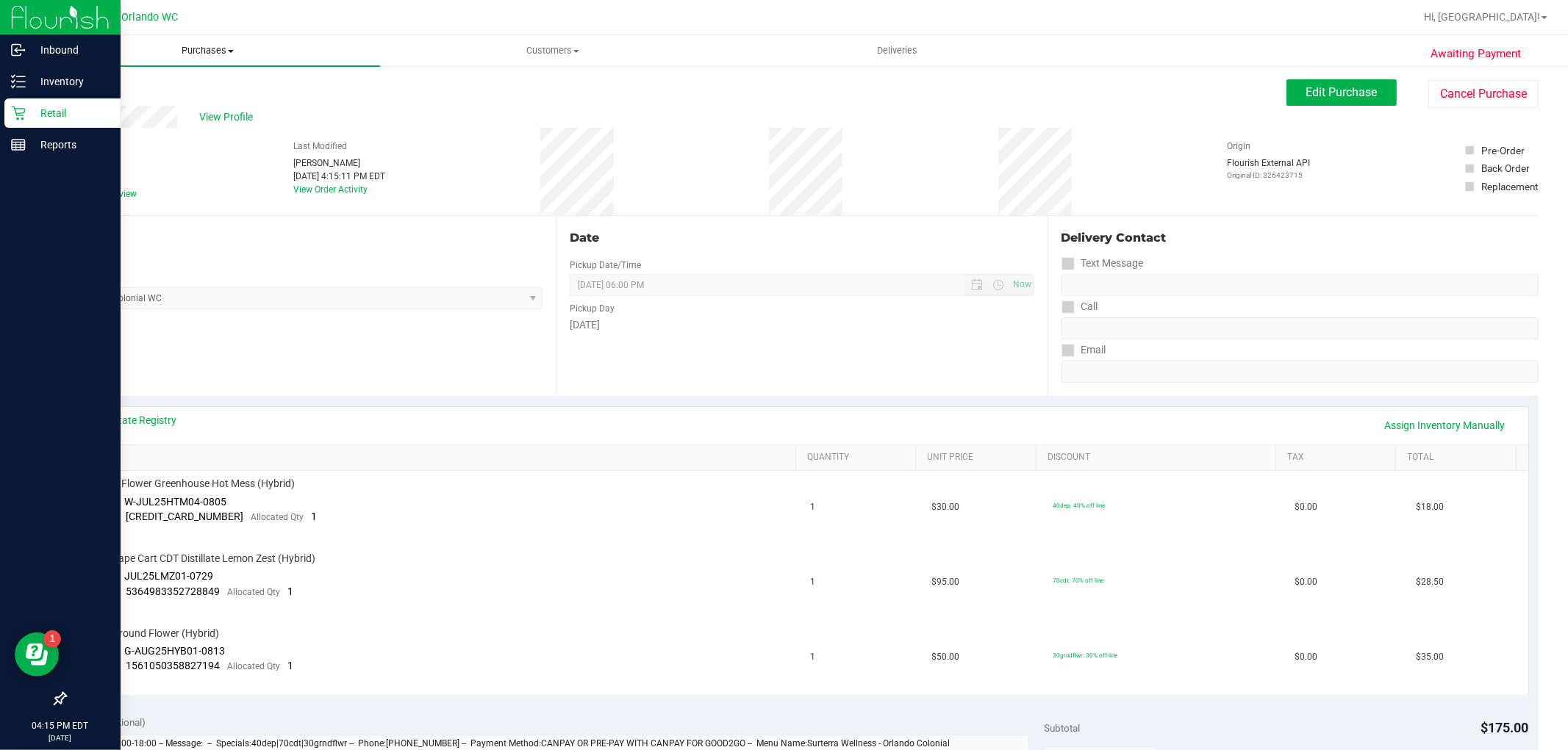
click at [206, 50] on span "Purchases" at bounding box center [207, 51] width 345 height 13
click at [106, 106] on span "Fulfillment" at bounding box center [80, 106] width 91 height 12
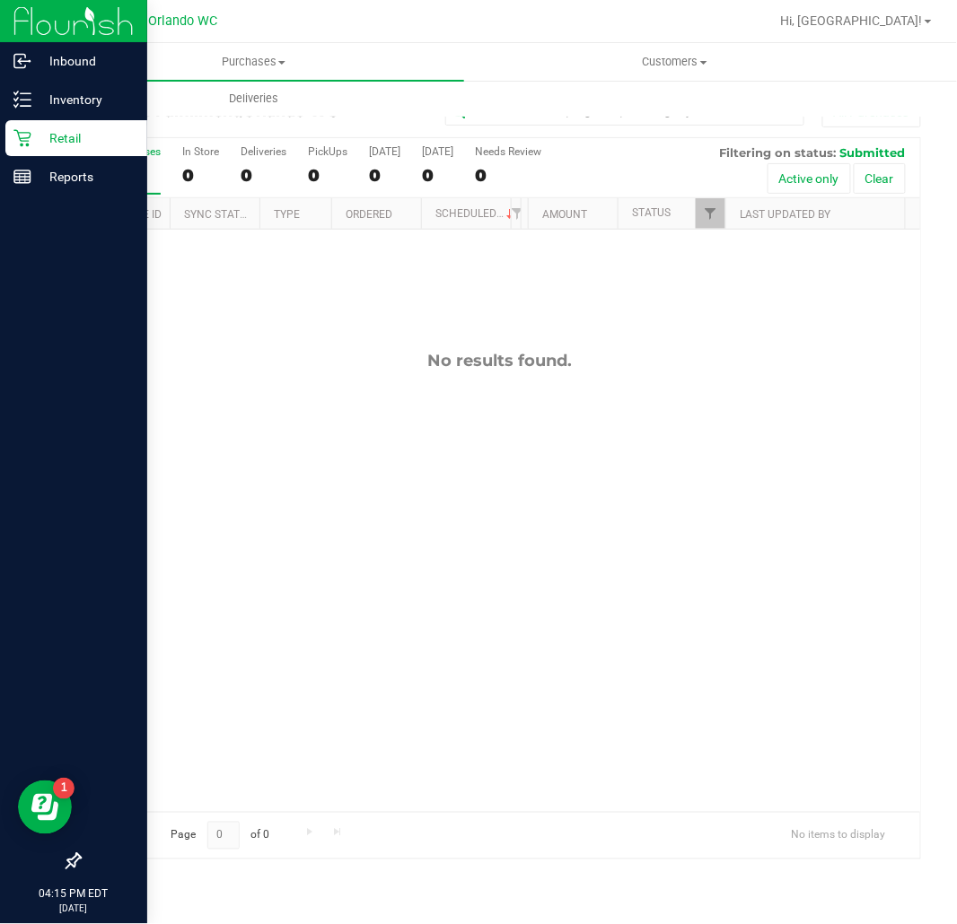
click at [326, 359] on div "No results found." at bounding box center [500, 361] width 840 height 20
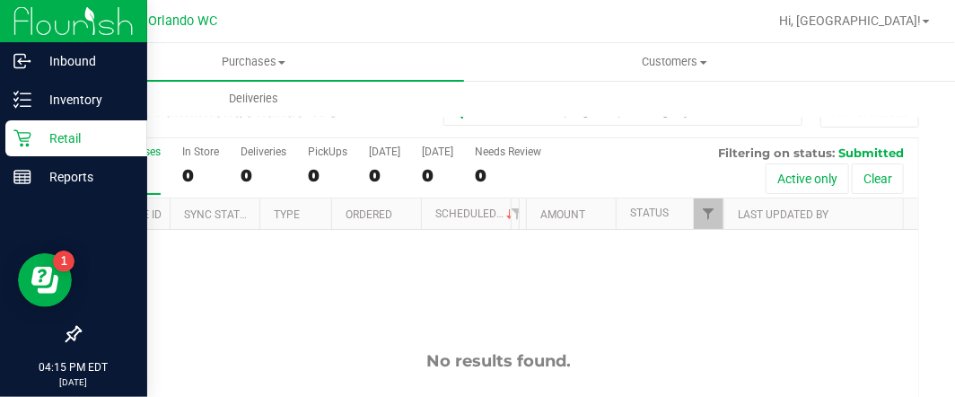
click at [844, 359] on div "No results found." at bounding box center [499, 361] width 838 height 20
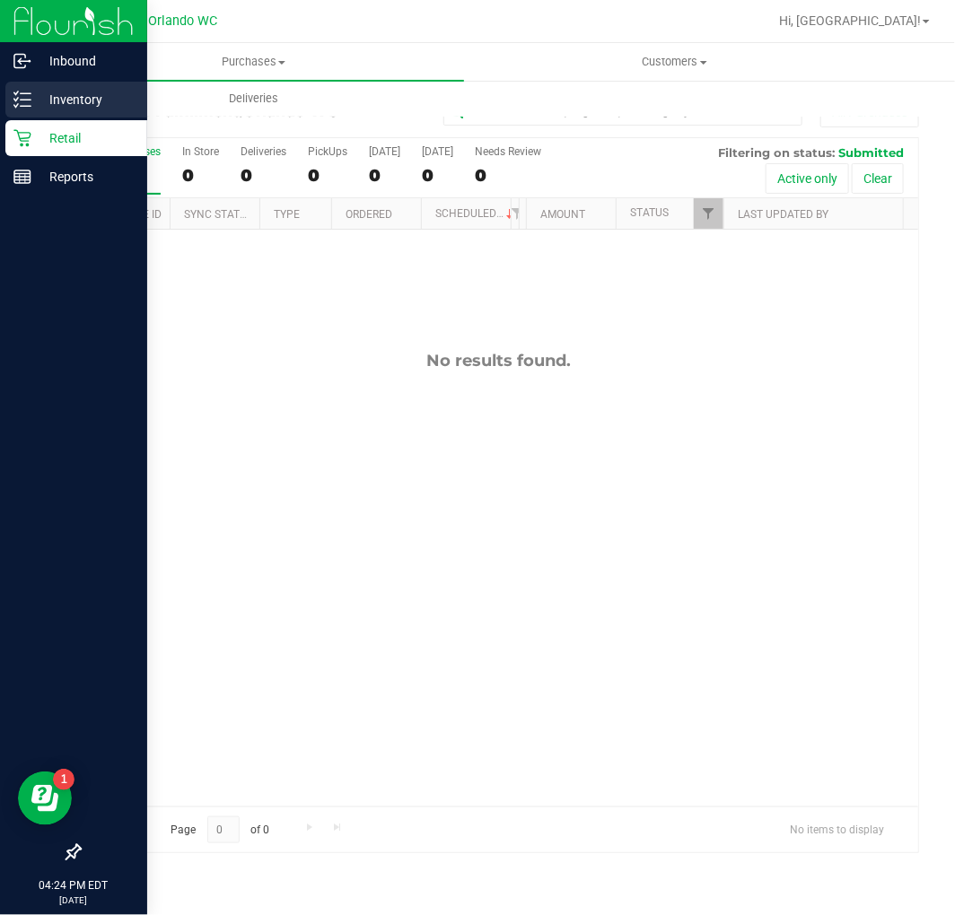
click at [37, 95] on p "Inventory" at bounding box center [85, 100] width 108 height 22
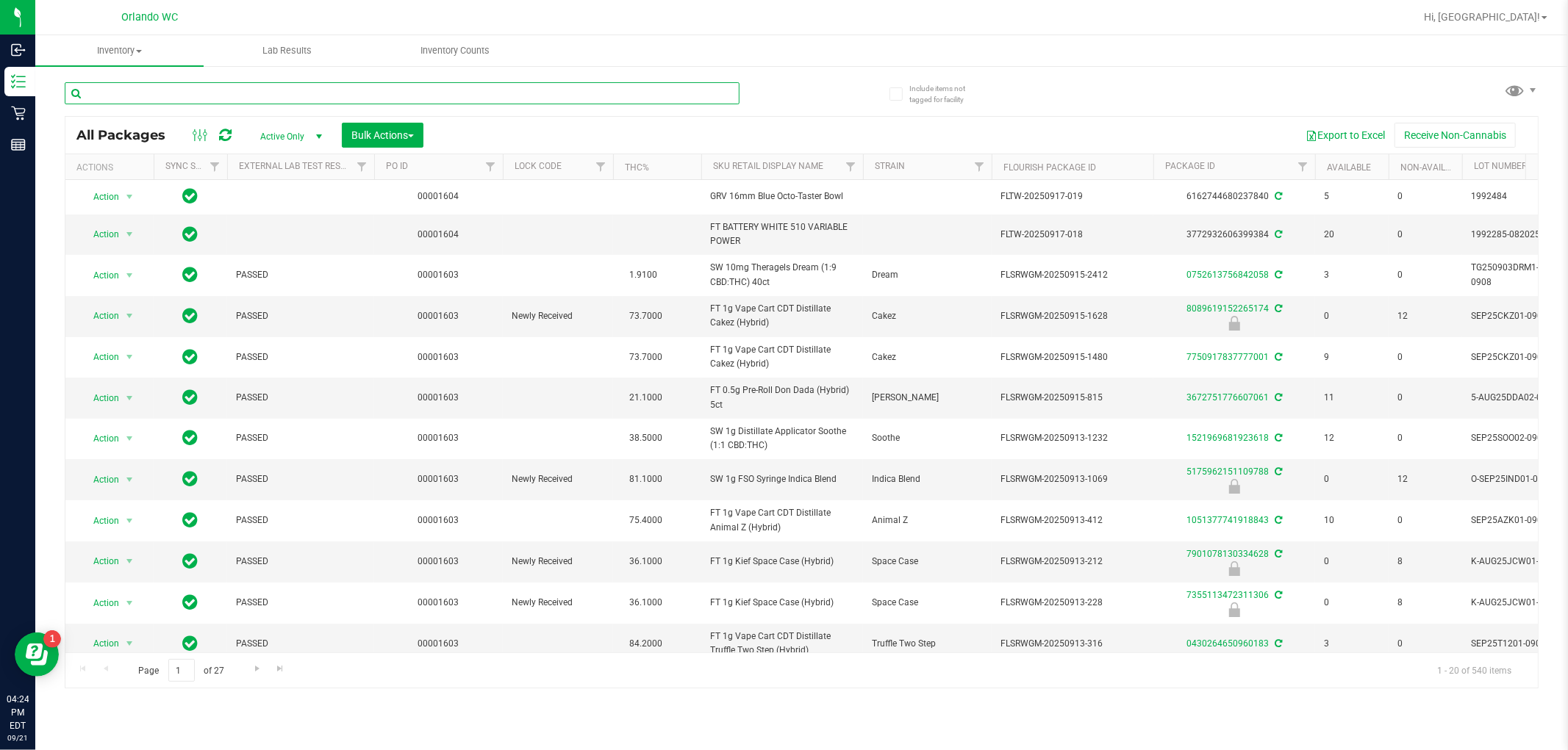
click at [255, 94] on input "text" at bounding box center [402, 93] width 675 height 22
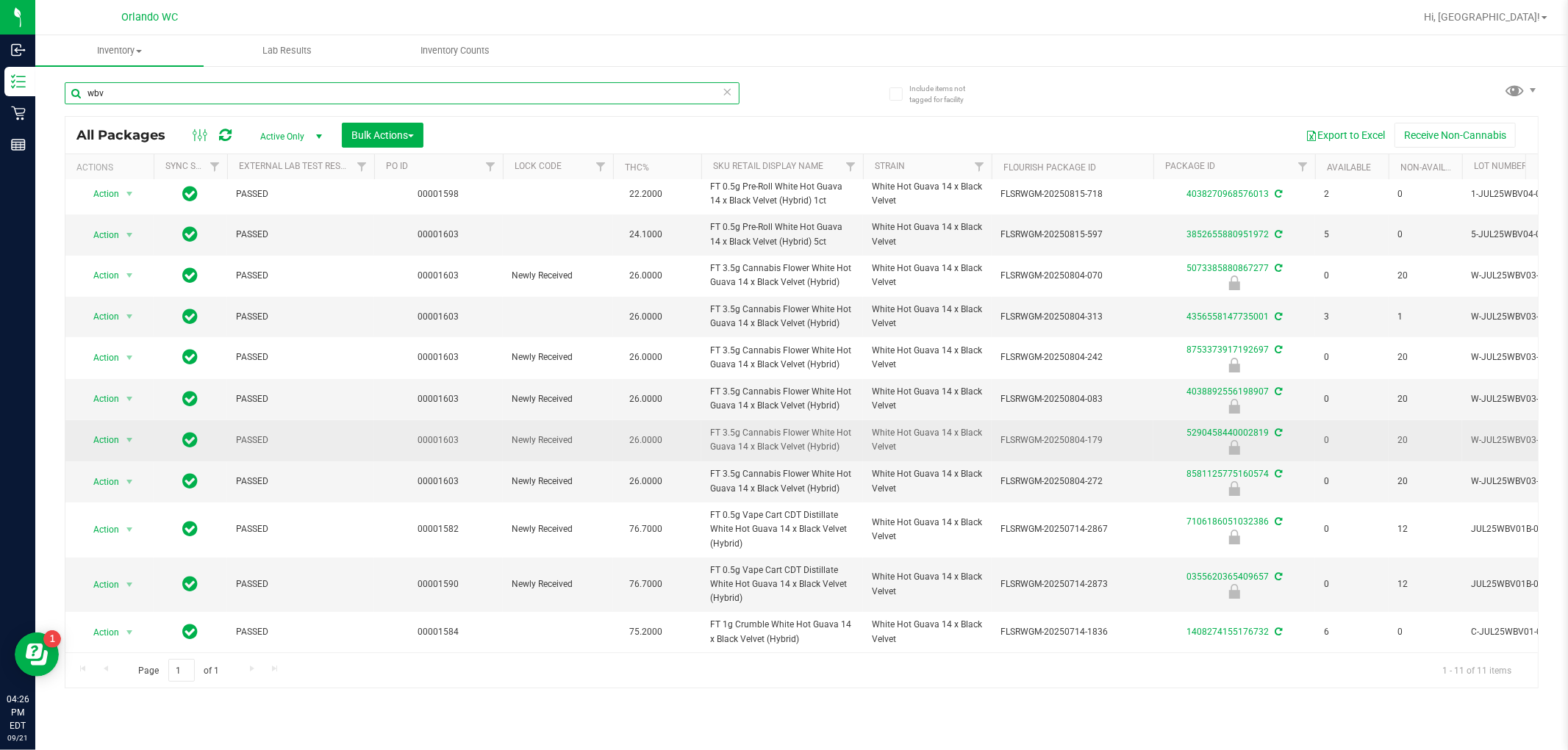
scroll to position [18, 0]
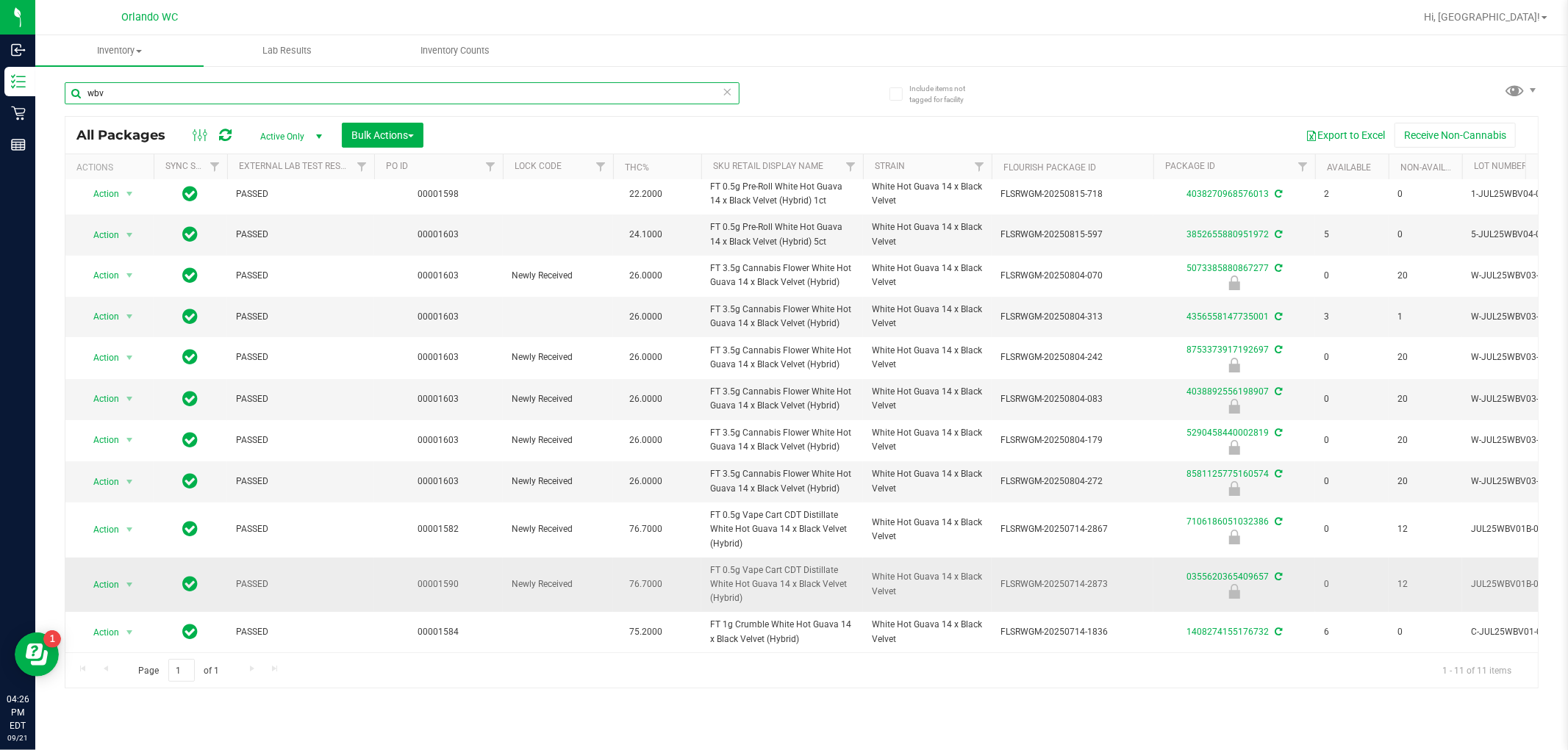
type input "wbv"
click at [795, 570] on span "FT 0.5g Vape Cart CDT Distillate White Hot Guava 14 x Black Velvet (Hybrid)" at bounding box center [782, 585] width 144 height 43
copy tr "FT 0.5g Vape Cart CDT Distillate White Hot Guava 14 x Black Velvet (Hybrid)"
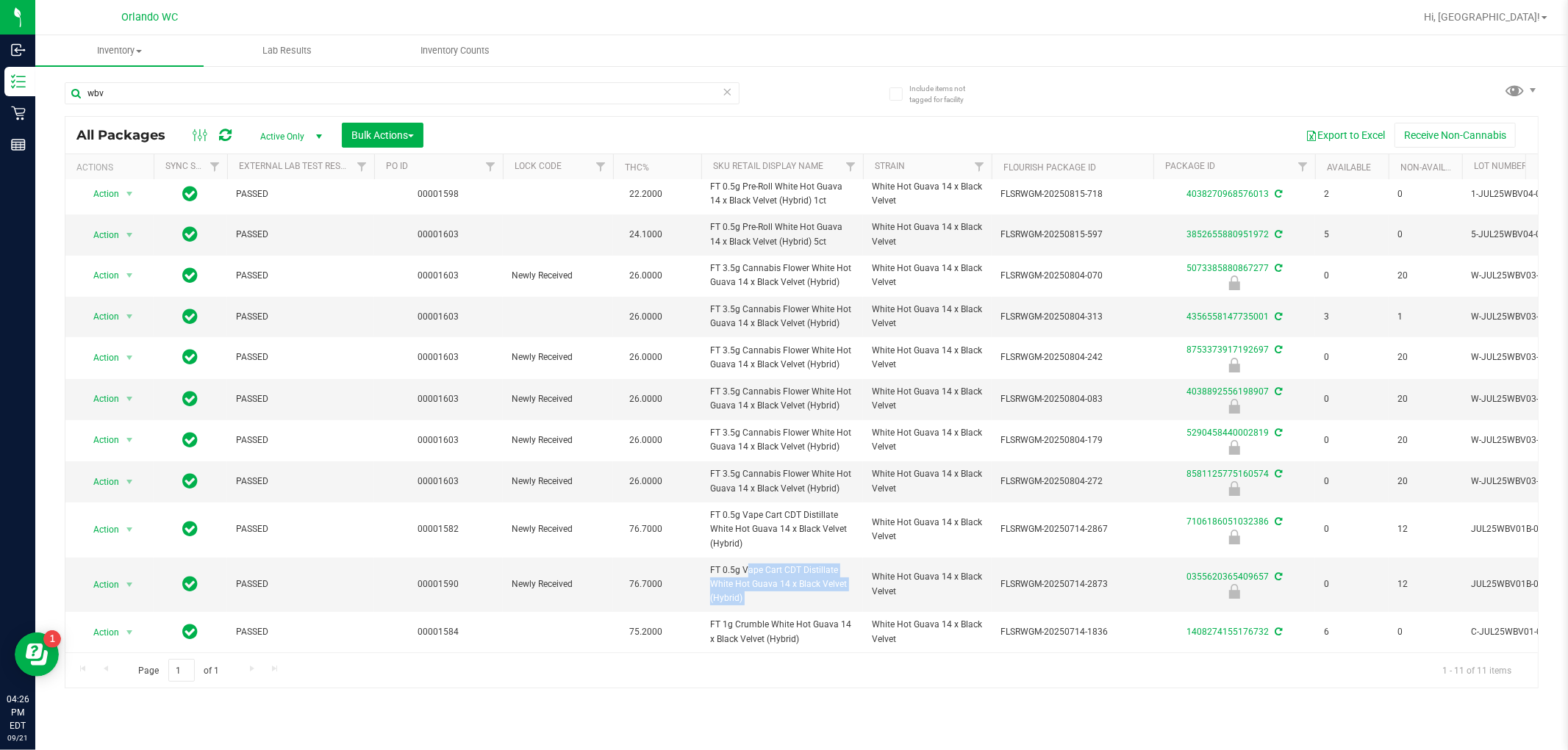
click at [512, 667] on div "Page 1 of 1 1 - 11 of 11 items" at bounding box center [801, 670] width 1472 height 35
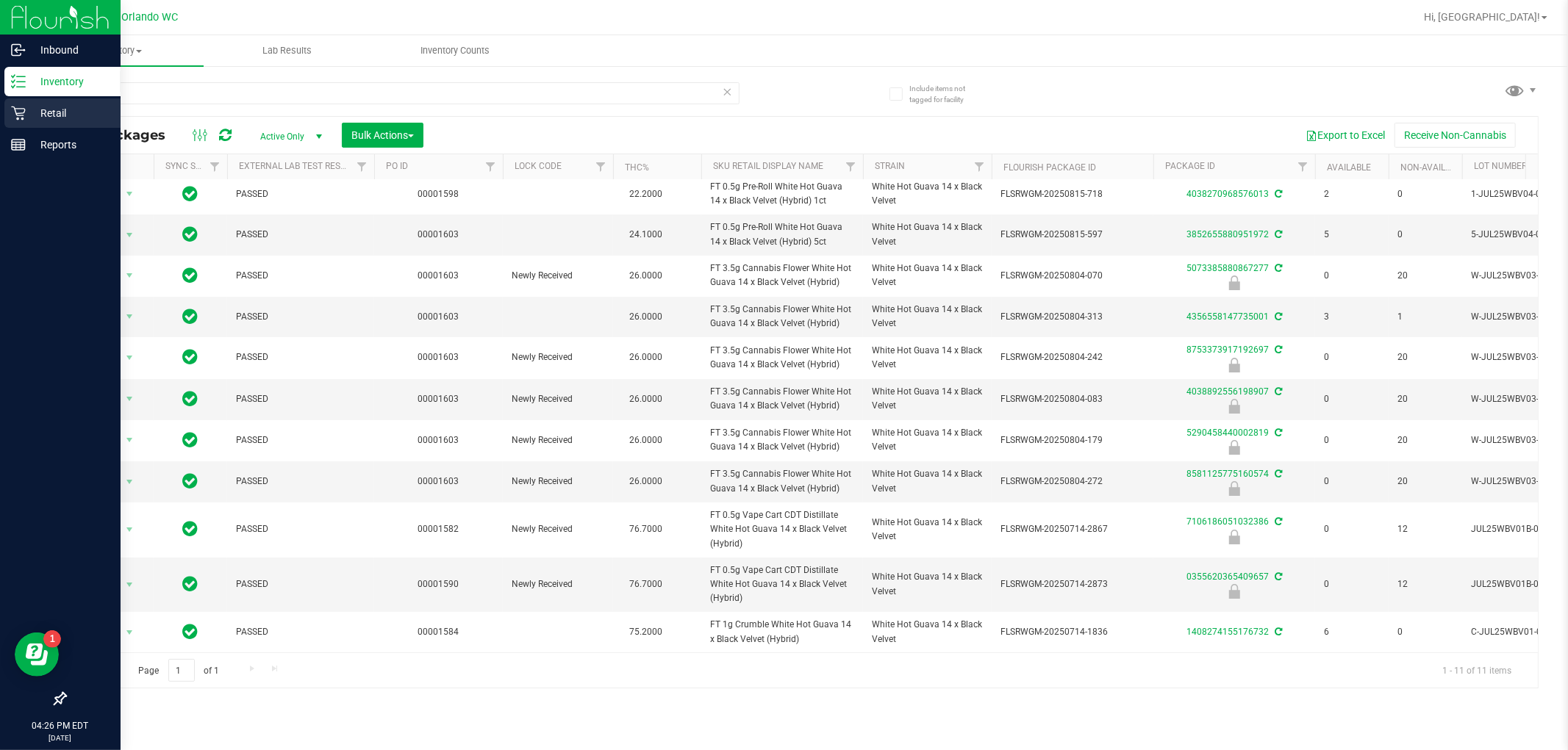
click at [10, 115] on div "Retail" at bounding box center [62, 113] width 116 height 29
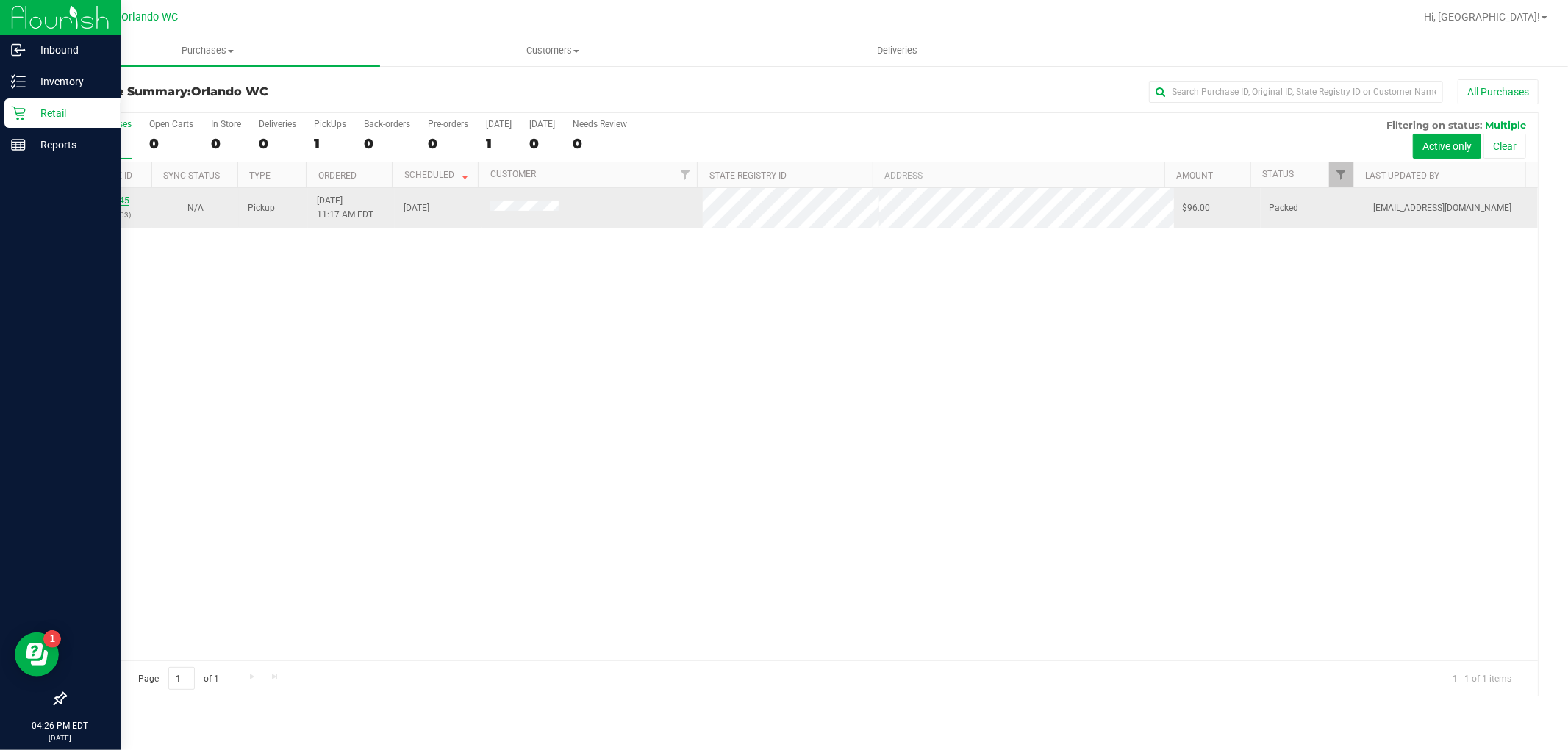
click at [122, 197] on link "11983245" at bounding box center [109, 201] width 41 height 11
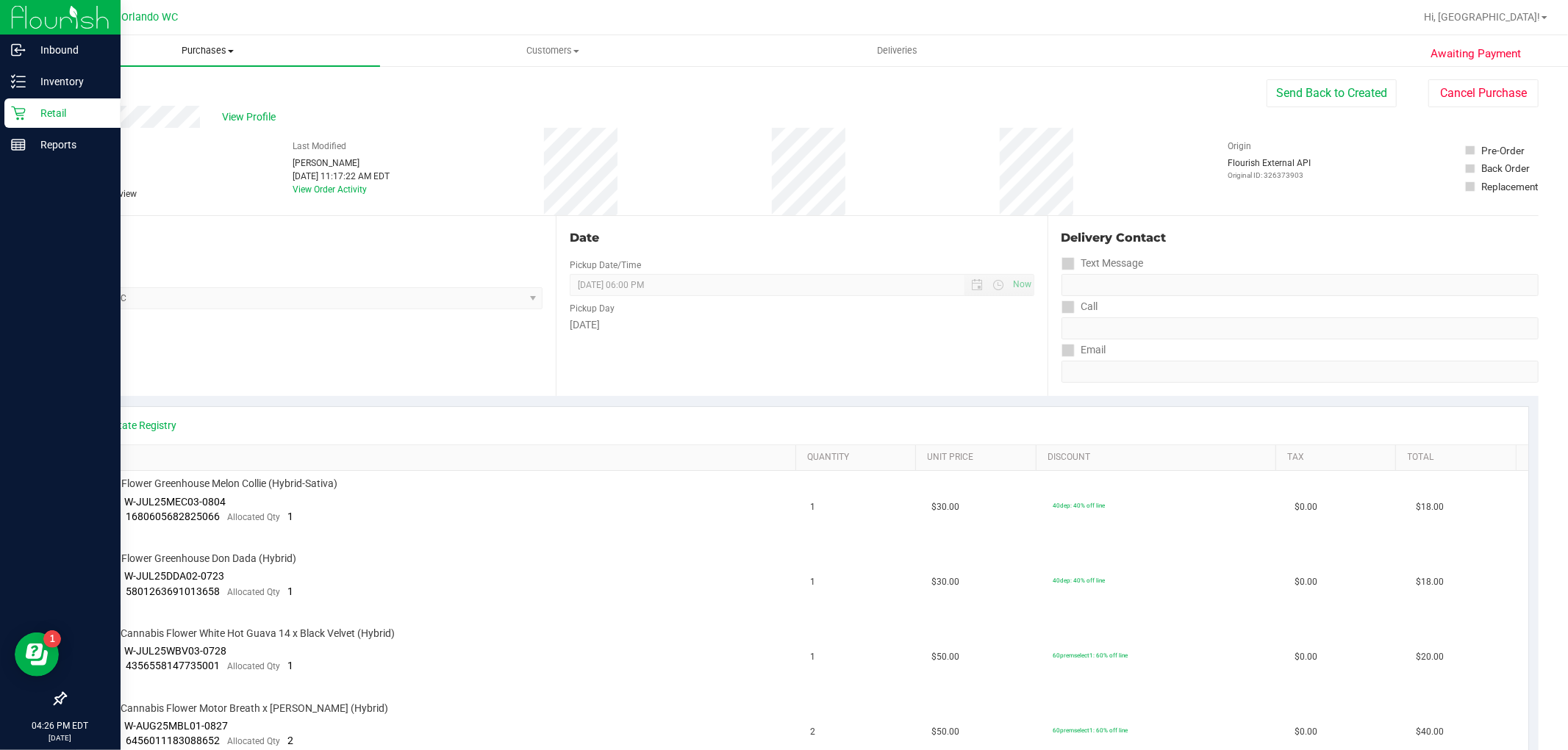
click at [210, 54] on span "Purchases" at bounding box center [207, 51] width 345 height 13
click at [151, 107] on li "Fulfillment" at bounding box center [207, 106] width 345 height 18
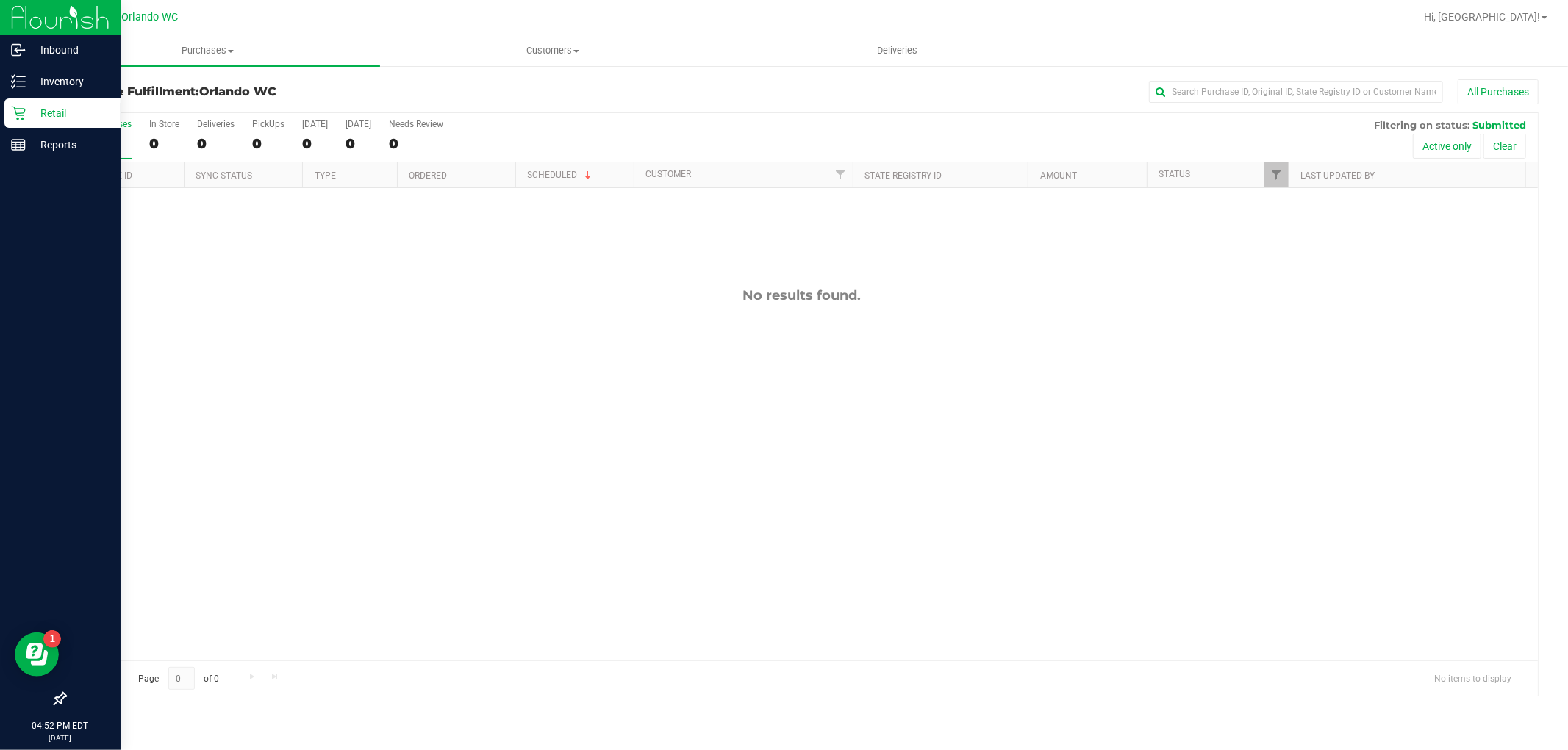
click at [1408, 496] on div "No results found." at bounding box center [801, 474] width 1472 height 572
click at [575, 430] on div "No results found." at bounding box center [801, 474] width 1472 height 572
click at [23, 85] on icon at bounding box center [18, 82] width 15 height 15
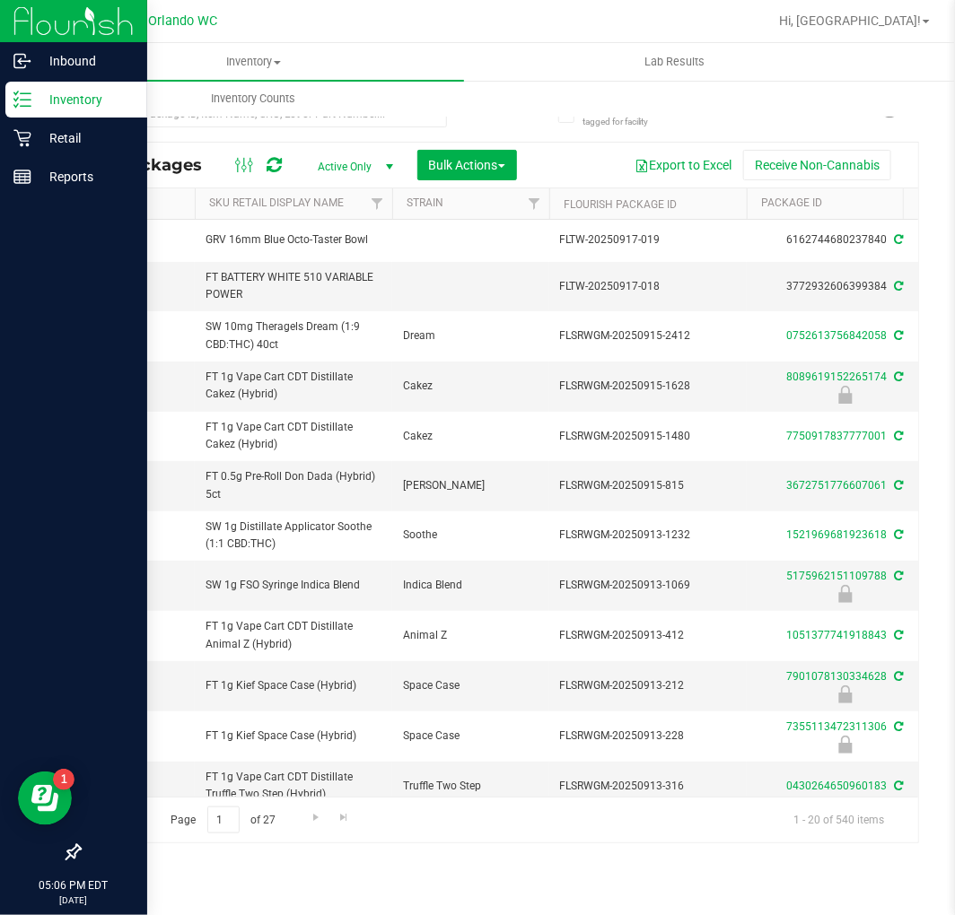
scroll to position [0, 665]
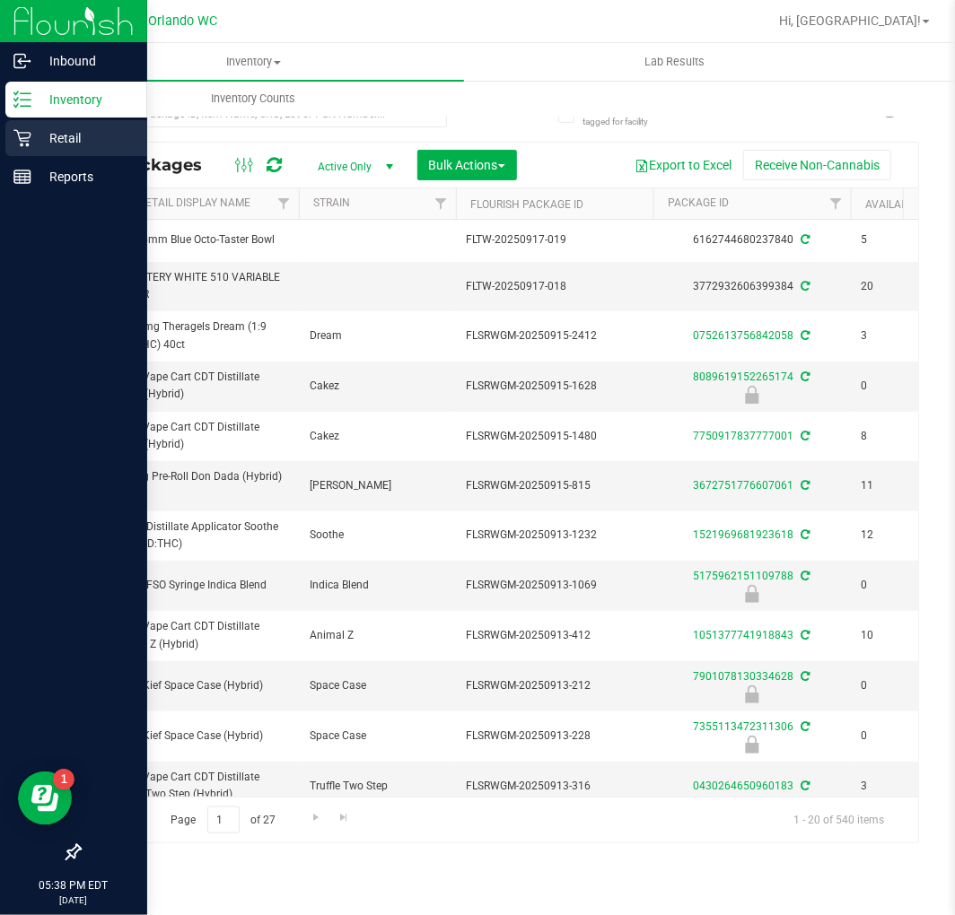
click at [12, 141] on div "Retail" at bounding box center [76, 138] width 142 height 36
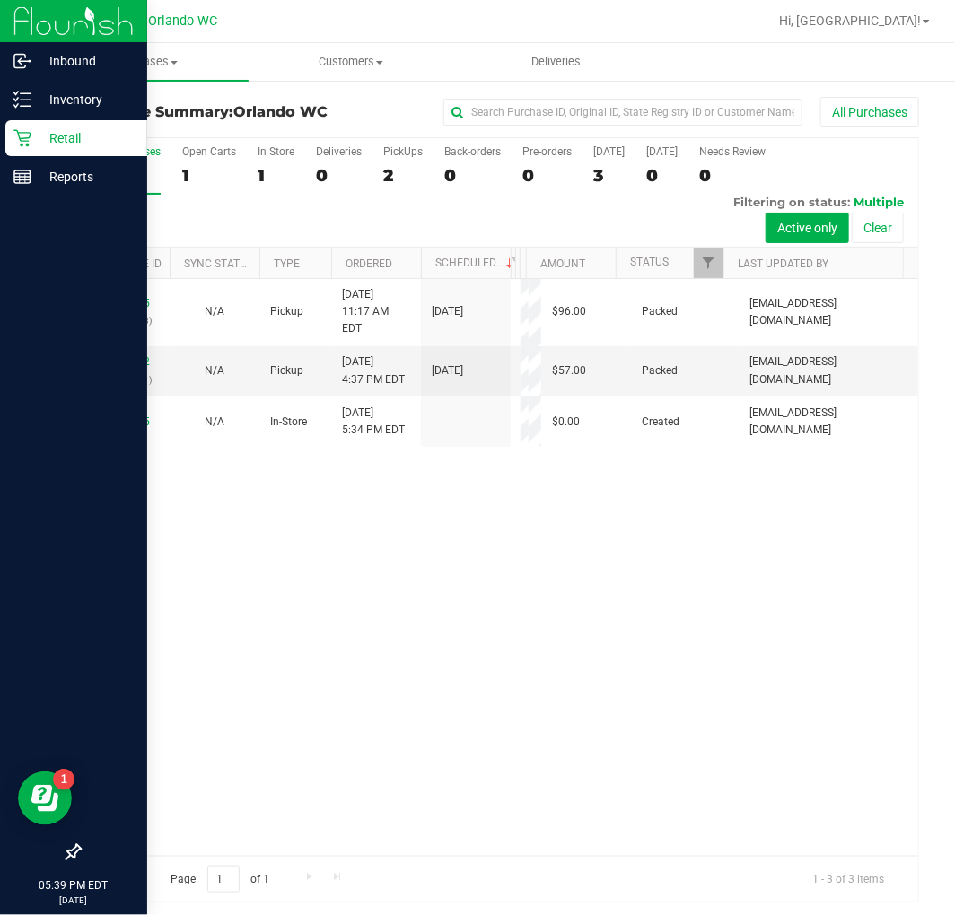
click at [472, 669] on div "11983245 (326373903) N/A Pickup [DATE] 11:17 AM EDT 9/21/2025 $96.00 Packed [EM…" at bounding box center [499, 567] width 838 height 577
click at [474, 669] on div "11983245 (326373903) N/A Pickup [DATE] 11:17 AM EDT 9/21/2025 $96.00 Packed [EM…" at bounding box center [499, 567] width 838 height 577
click at [243, 578] on div "11983245 (326373903) N/A Pickup [DATE] 11:17 AM EDT 9/21/2025 $96.00 Packed [EM…" at bounding box center [499, 567] width 838 height 577
click at [504, 659] on div "11983245 (326373903) N/A Pickup [DATE] 11:17 AM EDT 9/21/2025 $96.00 Packed [EM…" at bounding box center [499, 567] width 838 height 577
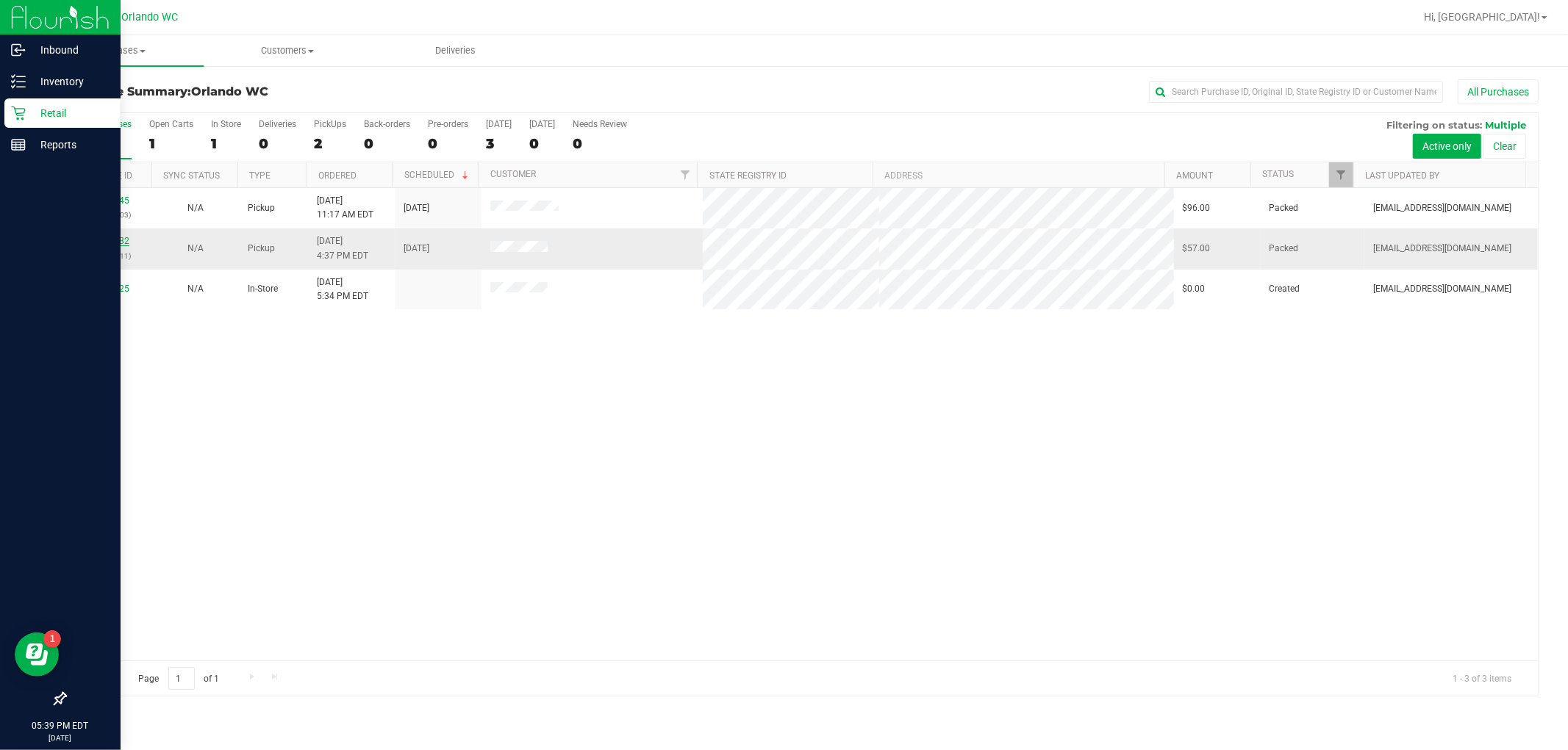
click at [114, 240] on link "11985582" at bounding box center [109, 241] width 41 height 11
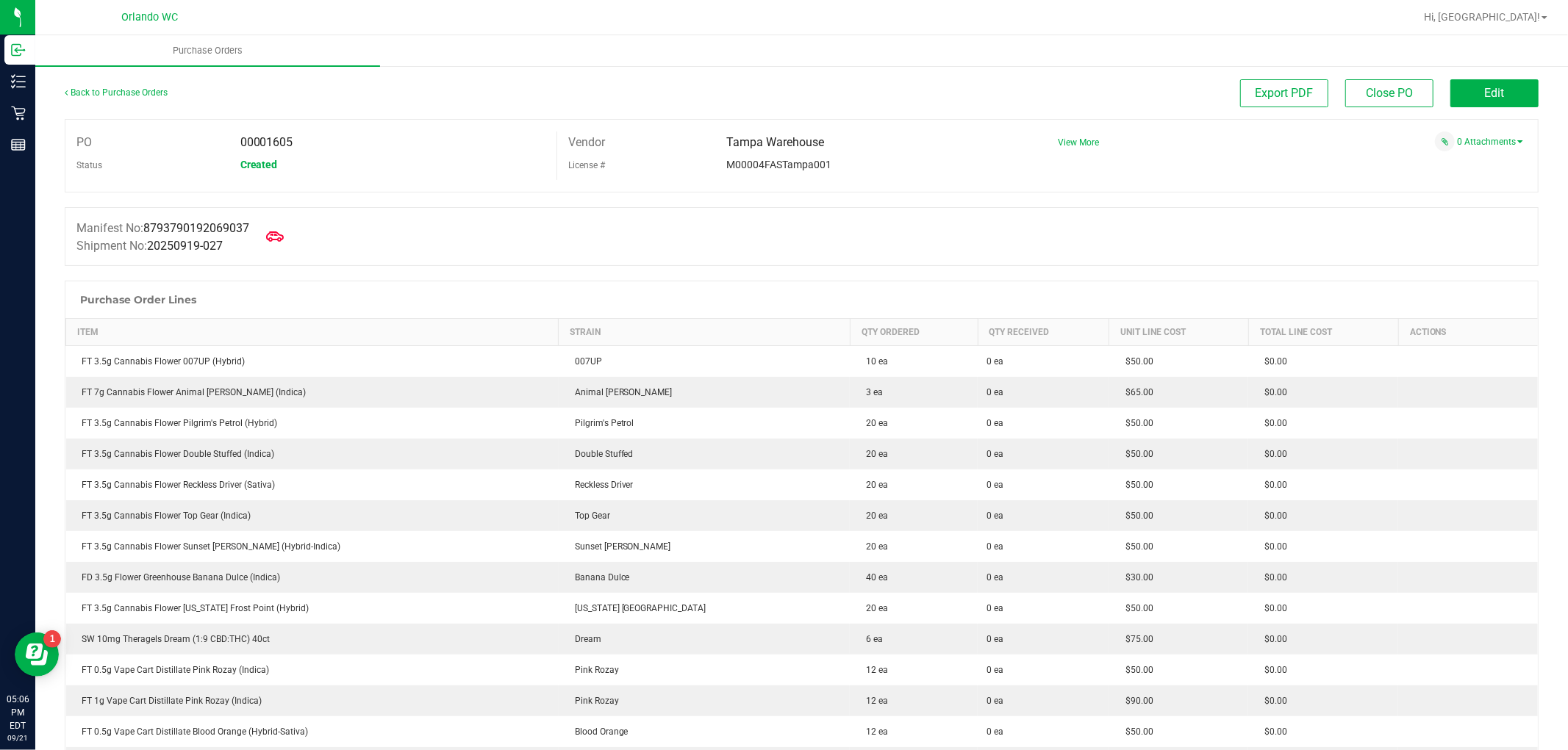
scroll to position [731, 0]
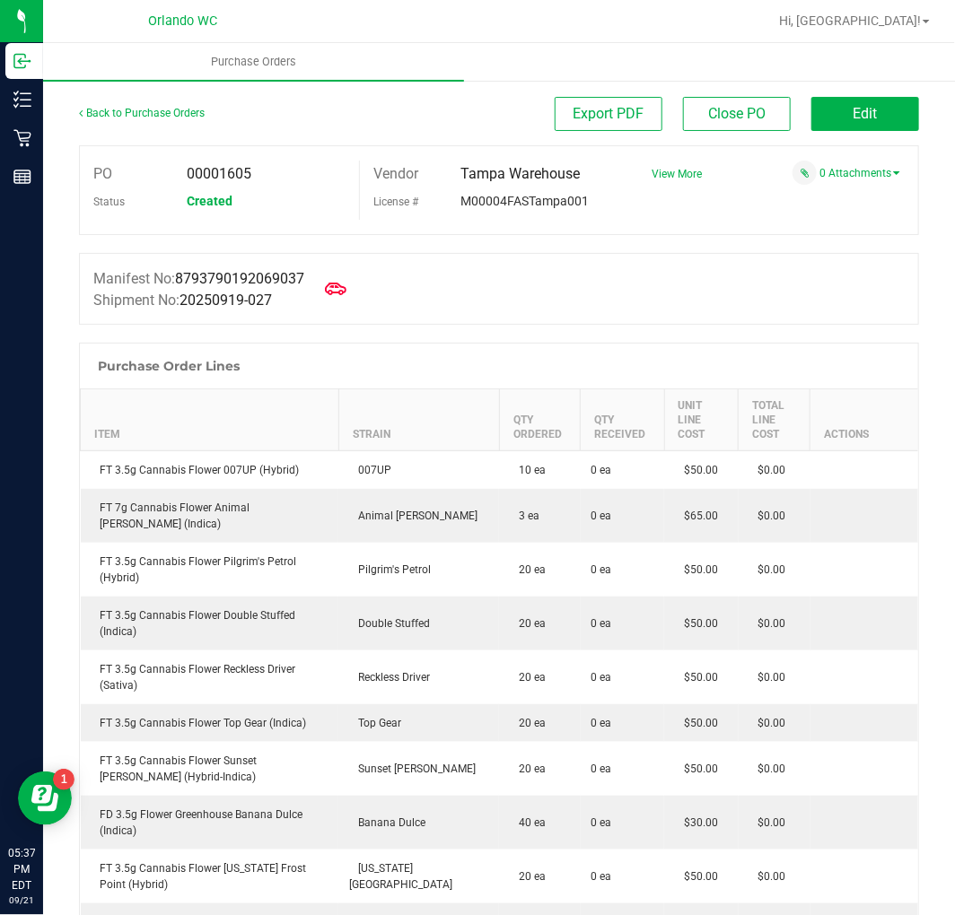
scroll to position [893, 0]
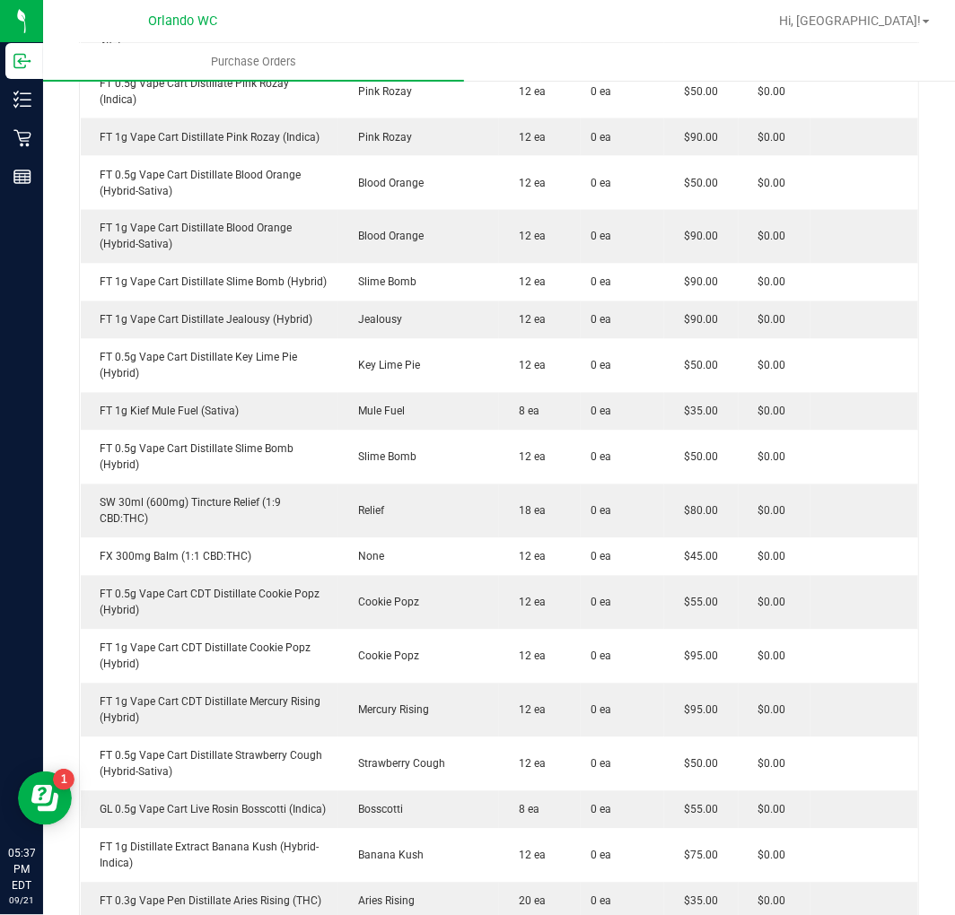
click at [937, 661] on div "Back to Purchase Orders Export PDF Close PO Edit PO 00001605 Status Created Ven…" at bounding box center [499, 603] width 912 height 2835
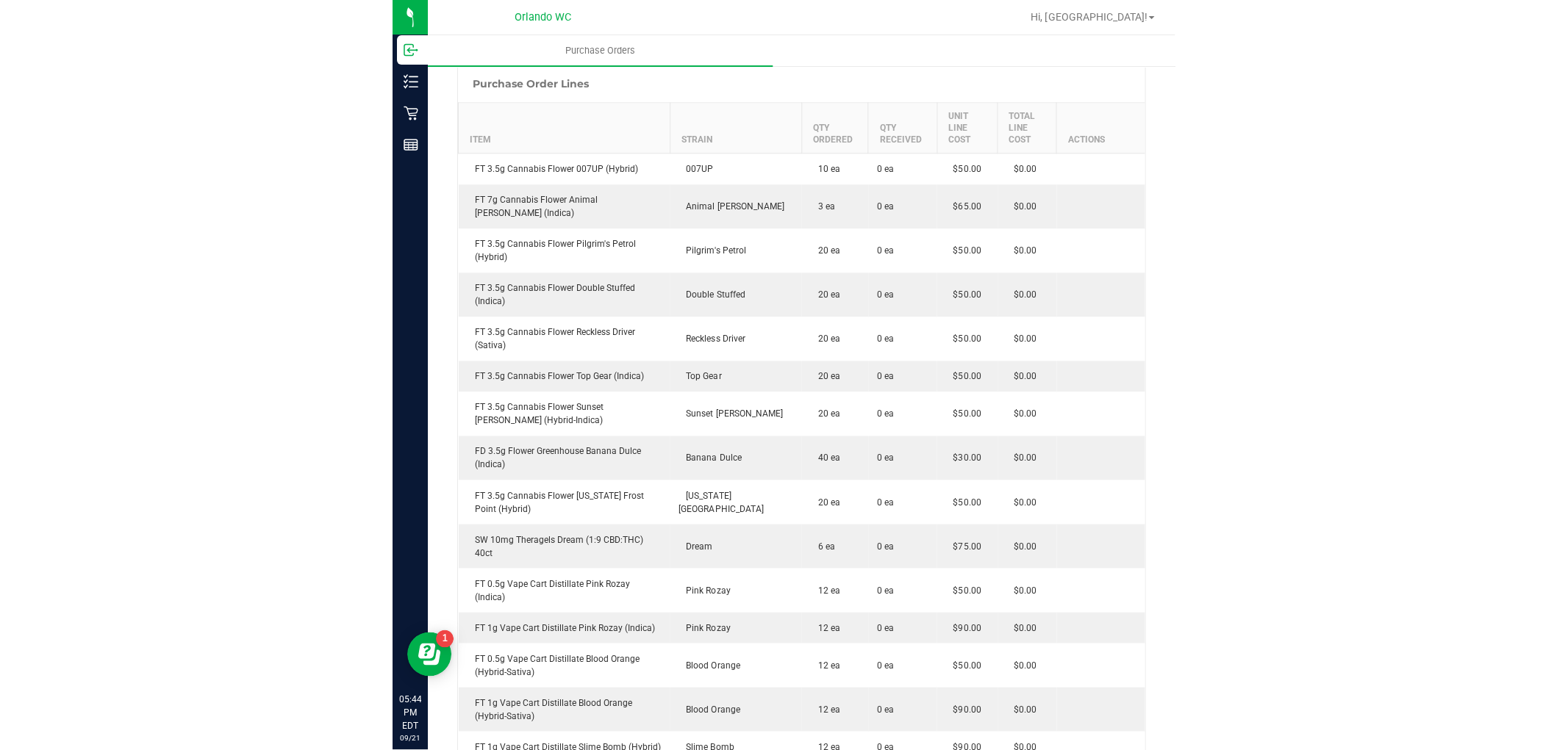
scroll to position [245, 0]
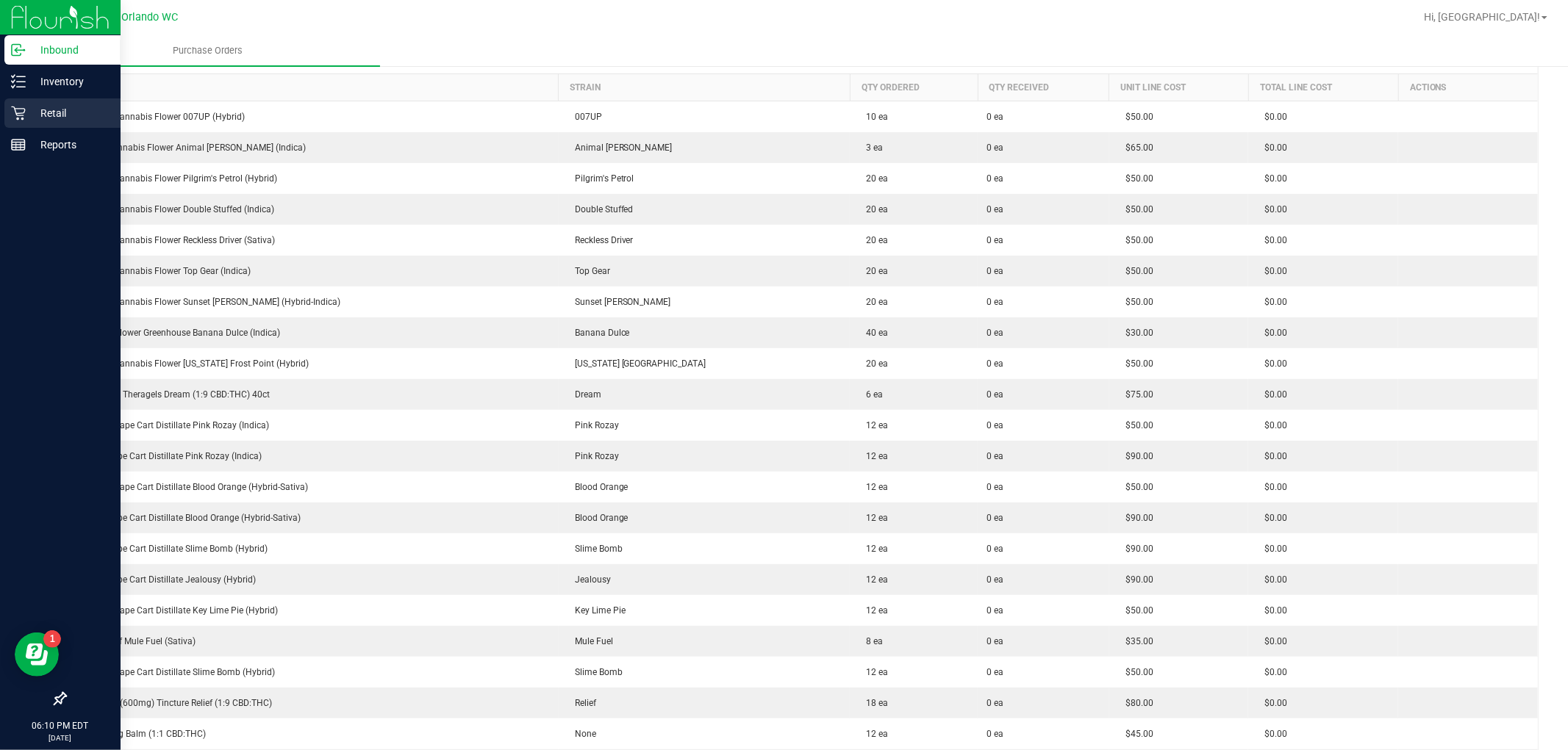
click at [17, 115] on icon at bounding box center [18, 113] width 15 height 15
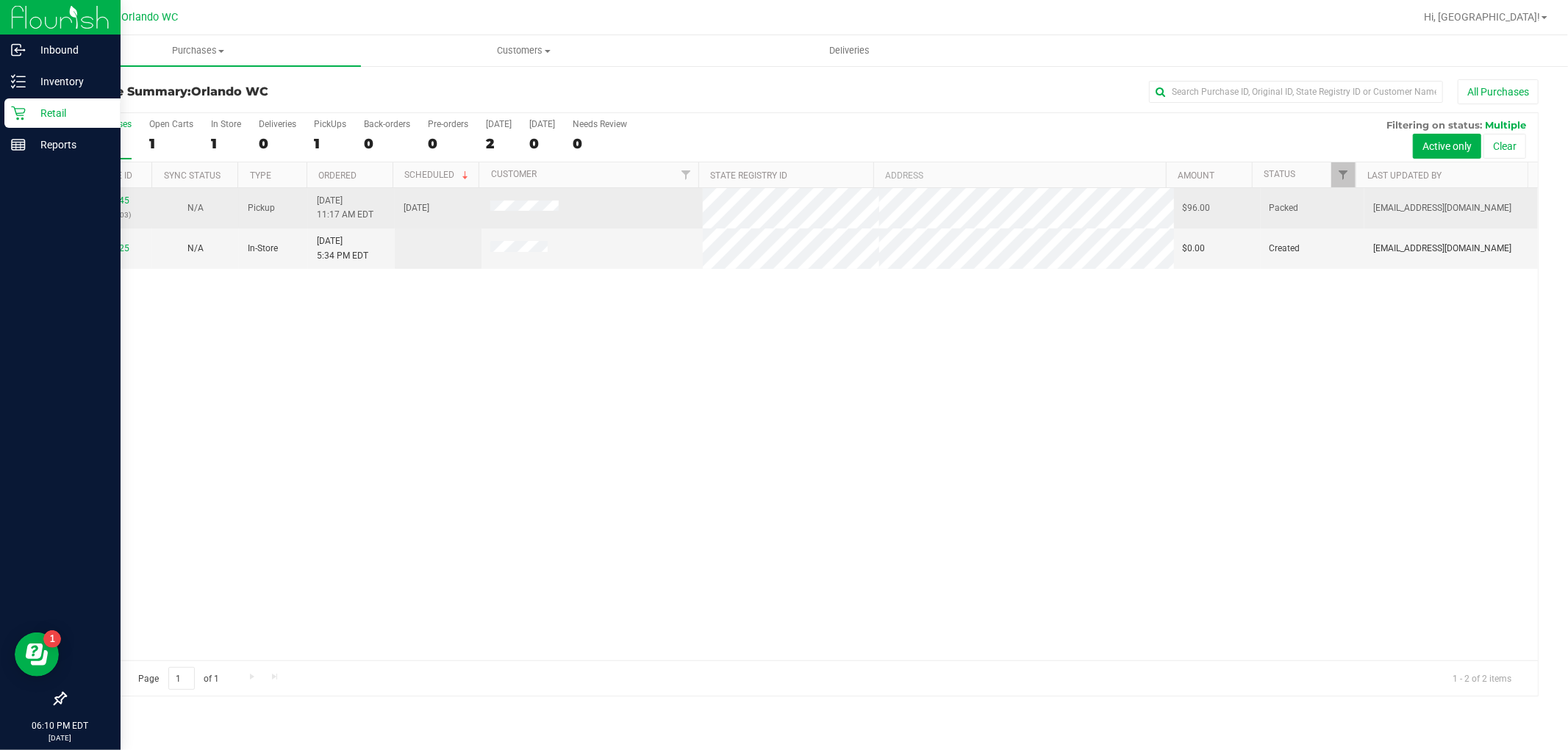
click at [105, 195] on div "11983245 (326373903)" at bounding box center [109, 208] width 69 height 28
click at [114, 203] on link "11983245" at bounding box center [109, 201] width 41 height 11
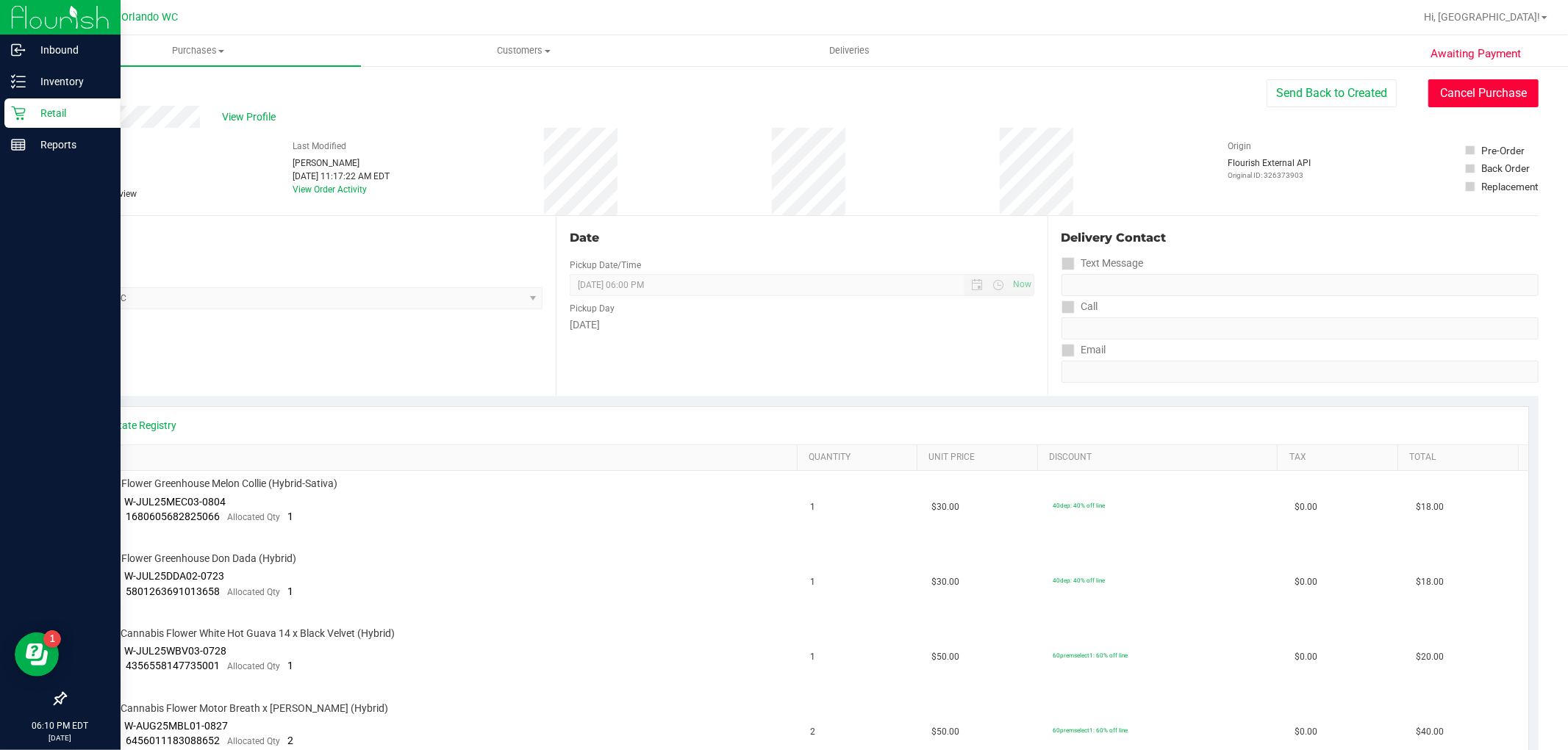
click at [782, 98] on button "Cancel Purchase" at bounding box center [1484, 93] width 111 height 28
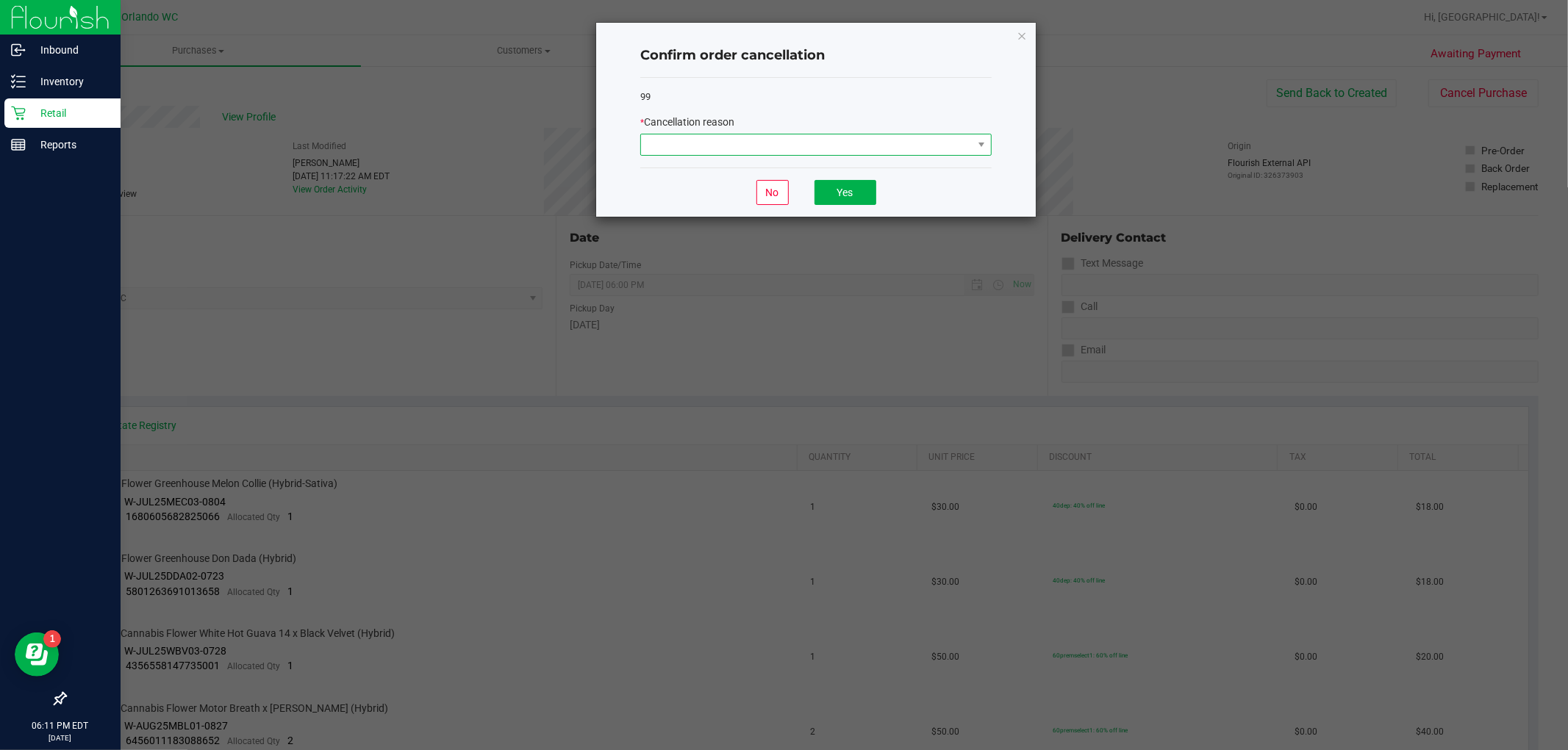
click at [782, 153] on span at bounding box center [807, 144] width 332 height 20
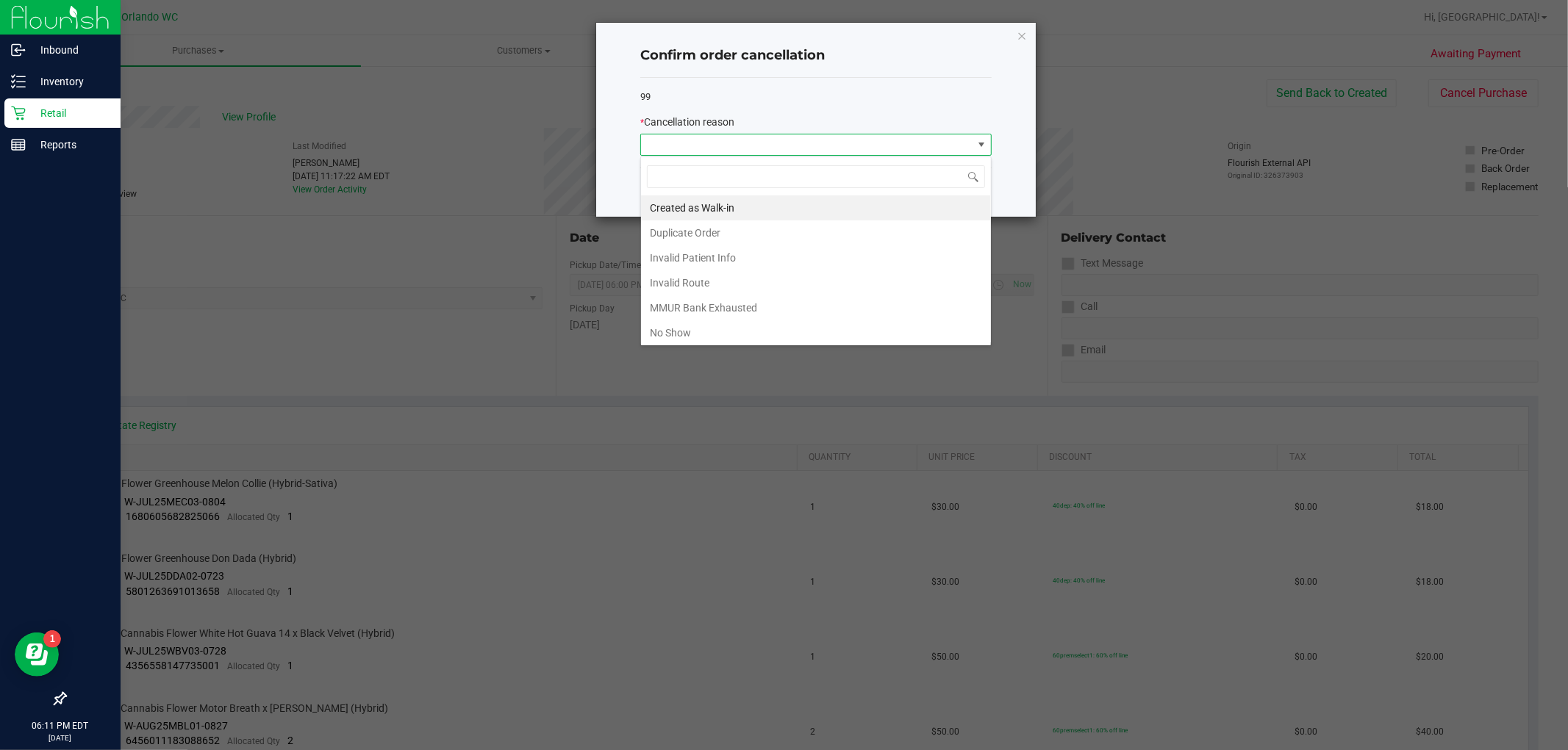
scroll to position [22, 351]
click at [711, 328] on li "No Show" at bounding box center [816, 332] width 350 height 25
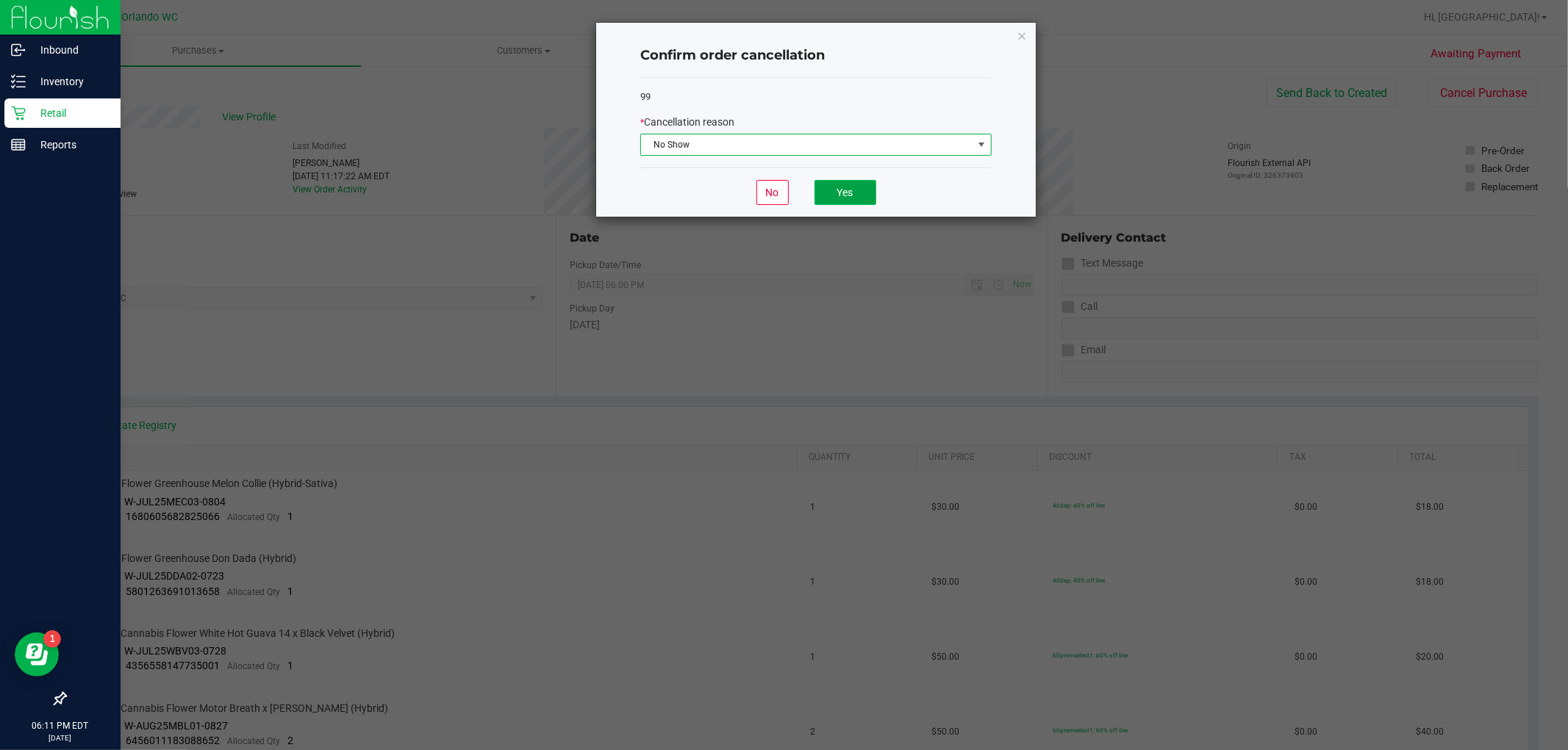
click at [782, 187] on button "Yes" at bounding box center [845, 192] width 61 height 25
